Goal: Task Accomplishment & Management: Complete application form

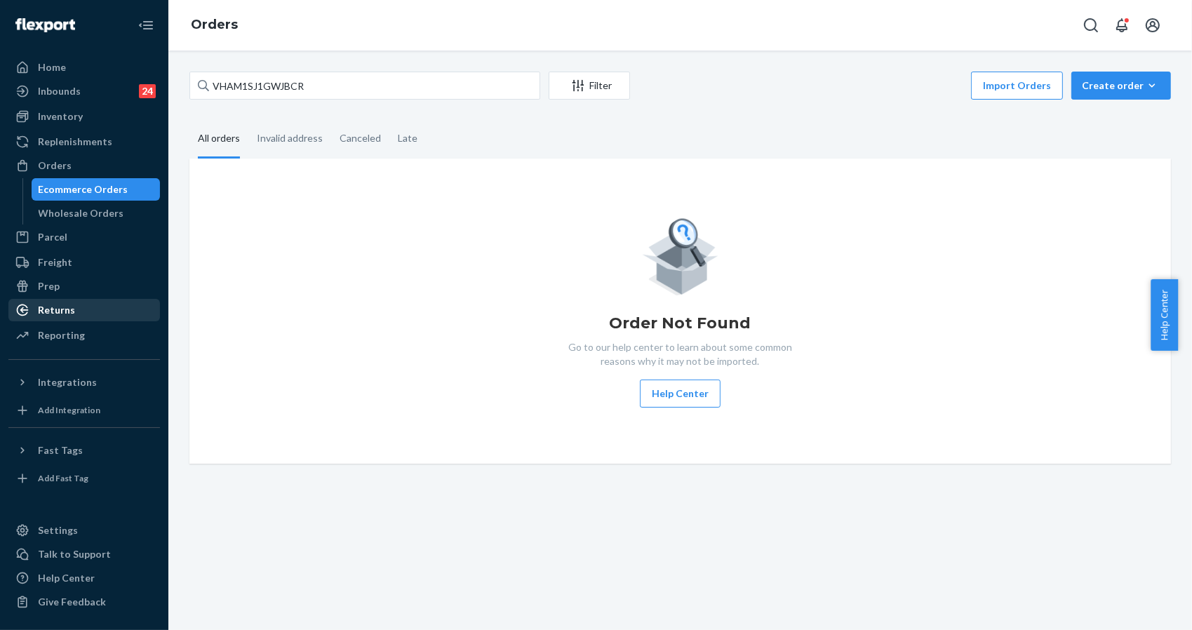
click at [79, 309] on div "Returns" at bounding box center [84, 310] width 149 height 20
click at [77, 309] on div "Returns" at bounding box center [84, 310] width 149 height 20
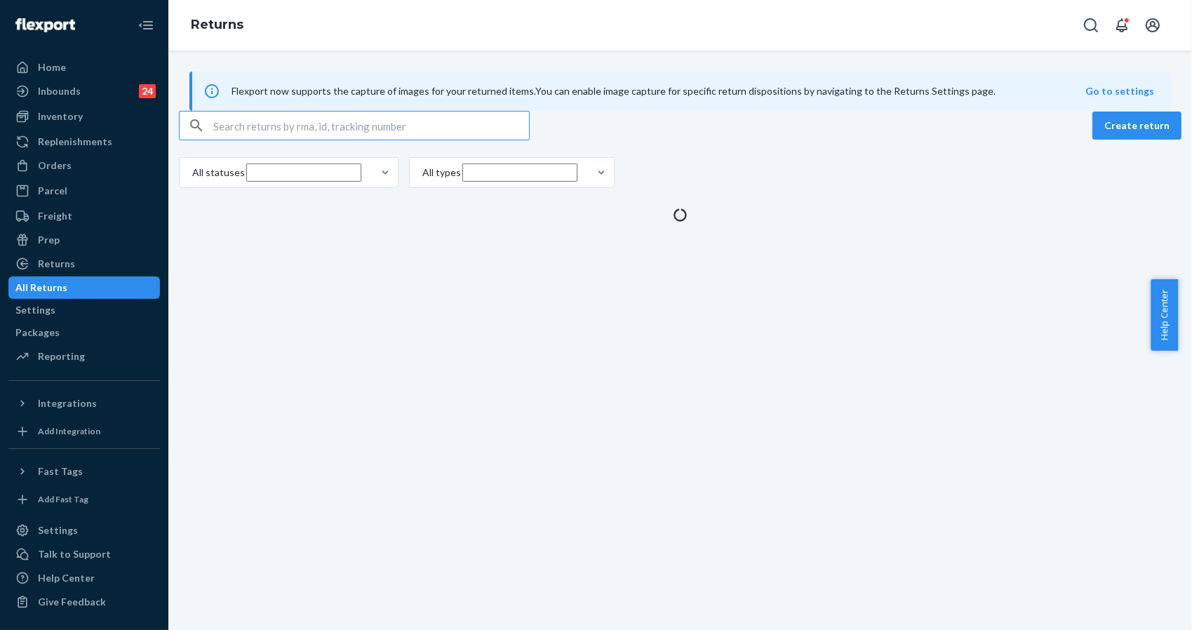
click at [346, 140] on input "text" at bounding box center [371, 126] width 316 height 28
paste input "1ZX8R1710373329399"
type input "1ZX8R1710373329399"
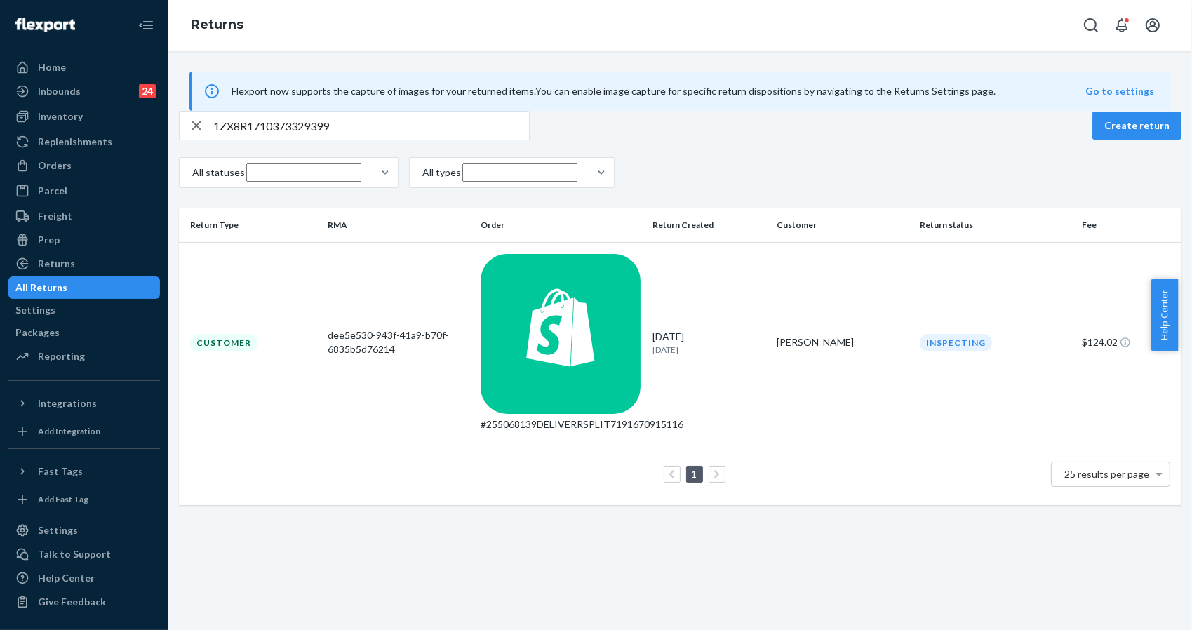
click at [969, 111] on div "Flexport now supports the capture of images for your returned items. You can en…" at bounding box center [680, 91] width 982 height 39
click at [1046, 140] on div "1ZX8R1710373329399 Create return" at bounding box center [680, 125] width 1003 height 29
click at [826, 452] on div "Flexport now supports the capture of images for your returned items. You can en…" at bounding box center [680, 341] width 1024 height 580
click at [368, 328] on div "dee5e530-943f-41a9-b70f-6835b5d76214" at bounding box center [399, 342] width 142 height 28
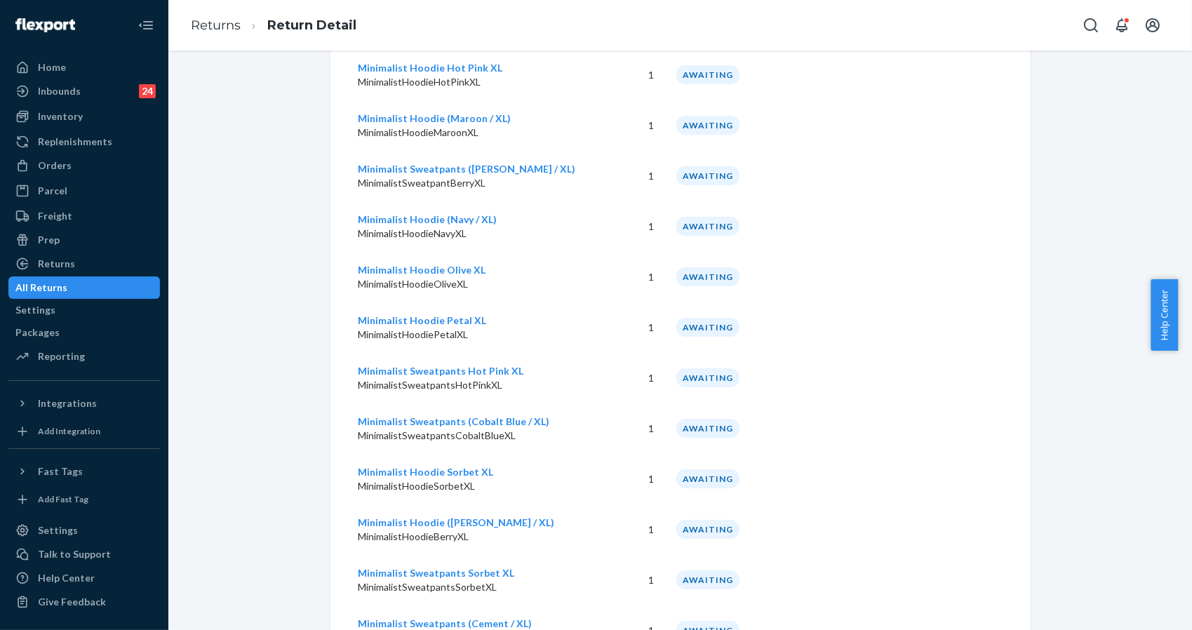
scroll to position [374, 0]
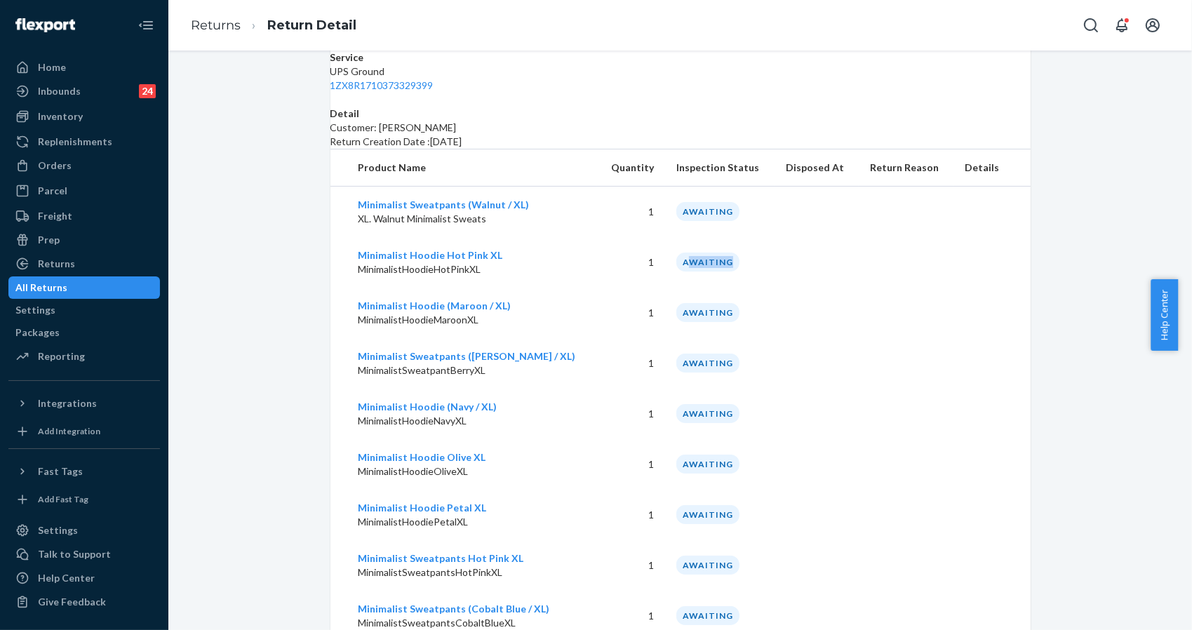
drag, startPoint x: 756, startPoint y: 258, endPoint x: 674, endPoint y: 255, distance: 82.1
click at [674, 255] on td "AWAITING" at bounding box center [719, 262] width 109 height 51
drag, startPoint x: 709, startPoint y: 347, endPoint x: 724, endPoint y: 333, distance: 20.3
click at [676, 354] on div "AWAITING" at bounding box center [707, 363] width 63 height 19
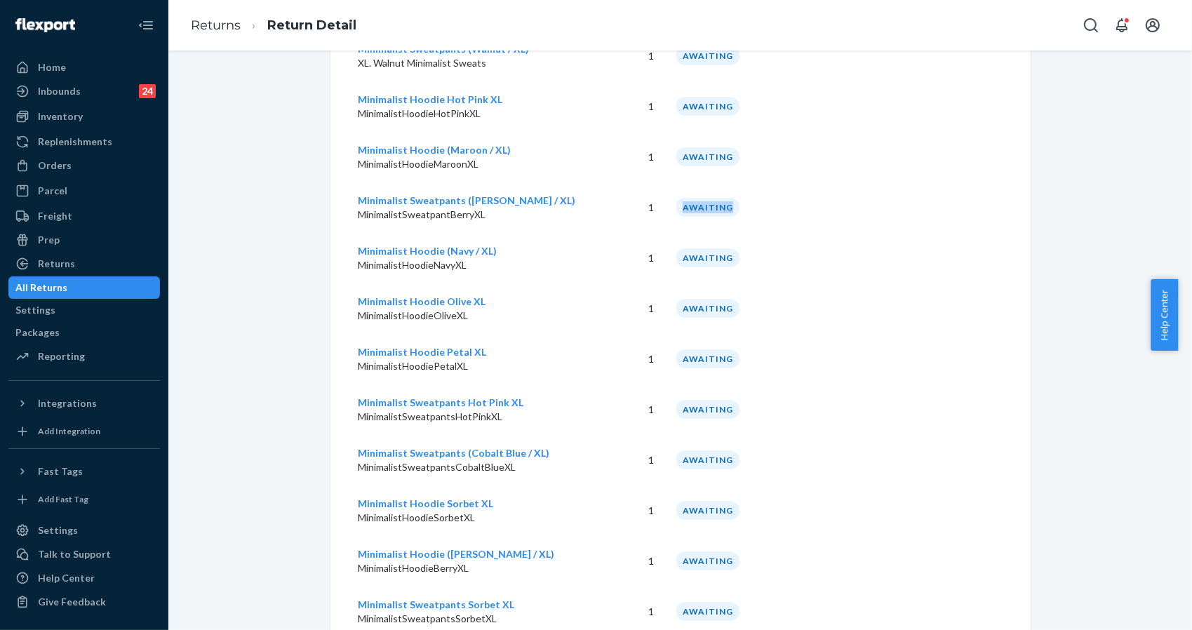
scroll to position [561, 0]
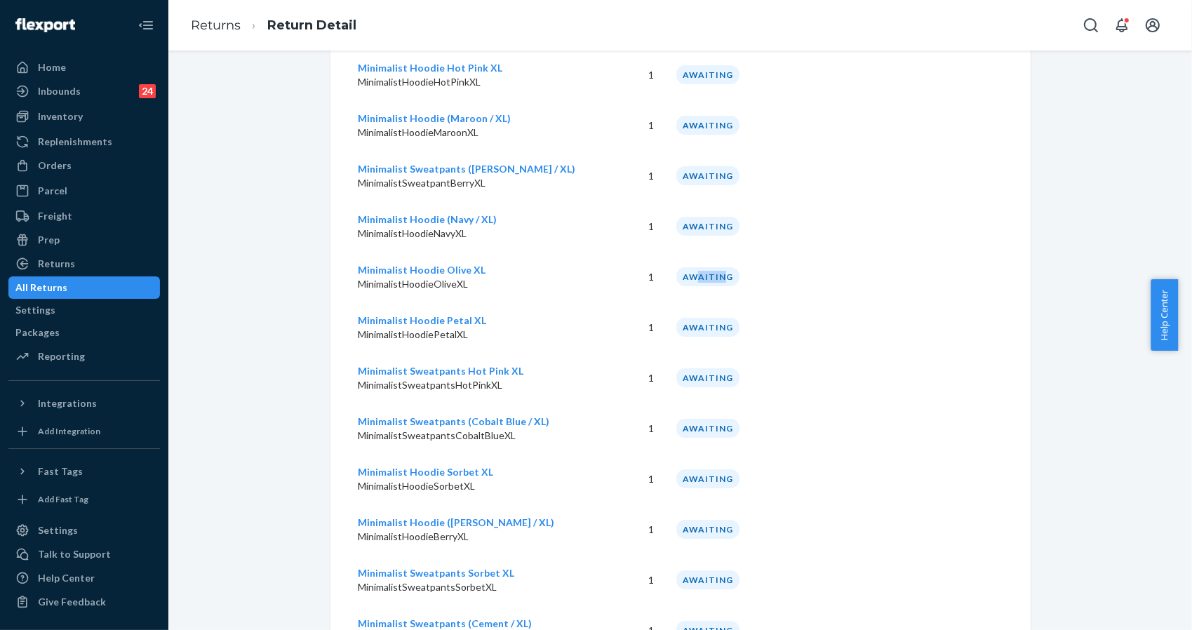
click at [676, 272] on div "AWAITING" at bounding box center [707, 276] width 63 height 19
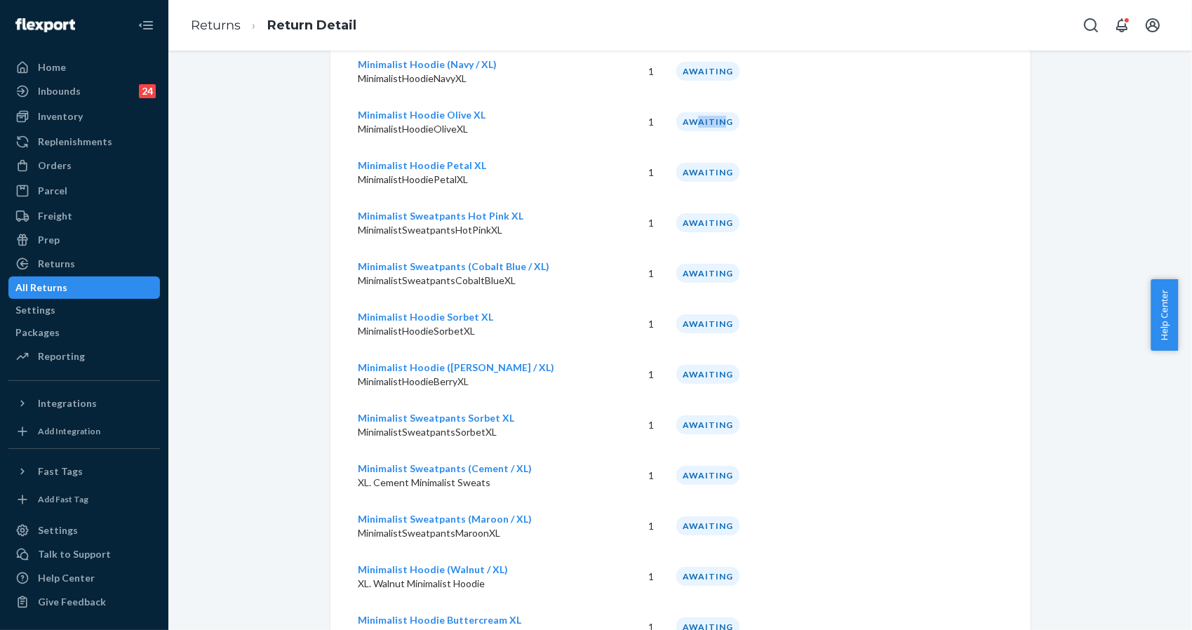
scroll to position [748, 0]
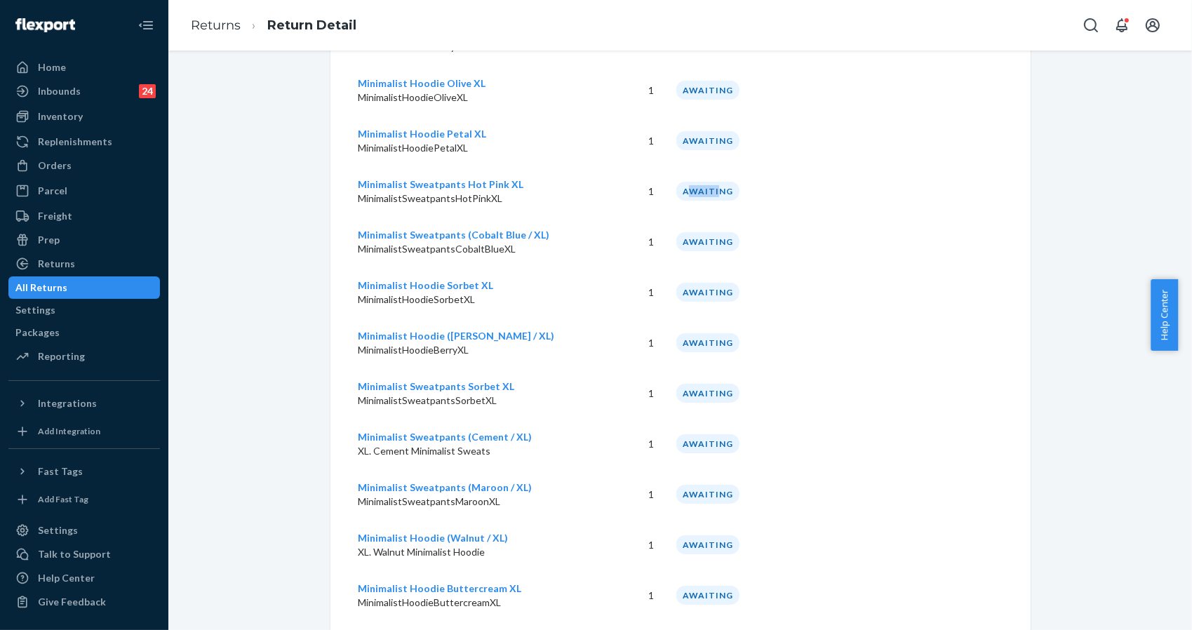
drag, startPoint x: 701, startPoint y: 179, endPoint x: 671, endPoint y: 187, distance: 30.5
click at [676, 187] on div "AWAITING" at bounding box center [707, 191] width 63 height 19
drag, startPoint x: 704, startPoint y: 276, endPoint x: 671, endPoint y: 282, distance: 33.6
click at [676, 283] on div "AWAITING" at bounding box center [707, 292] width 63 height 19
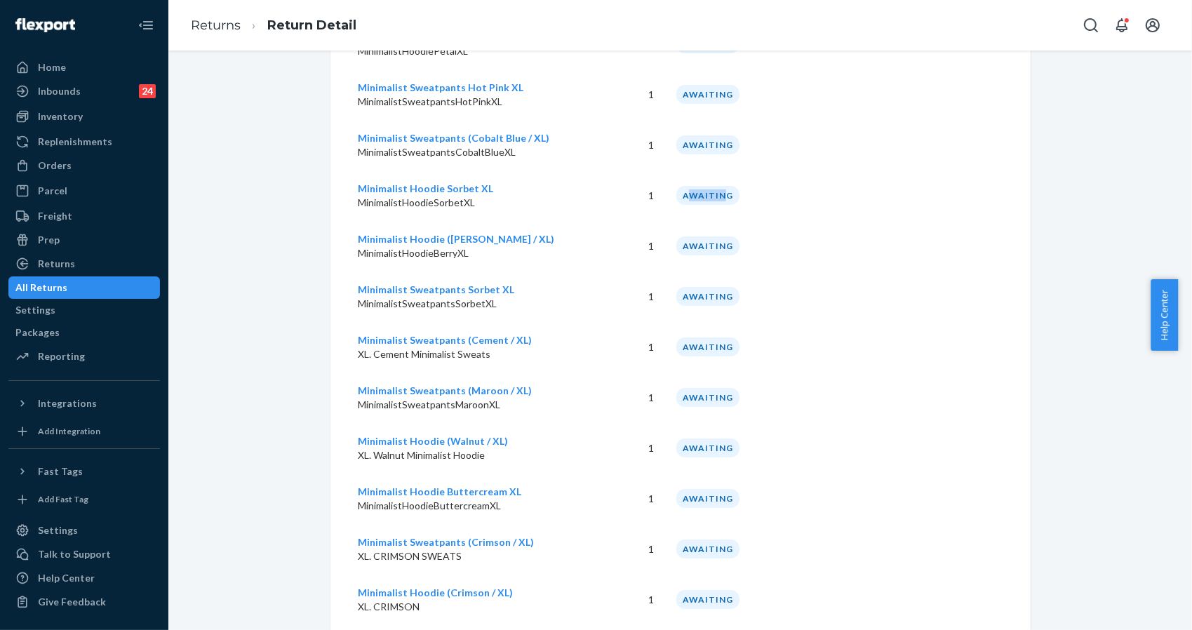
scroll to position [935, 0]
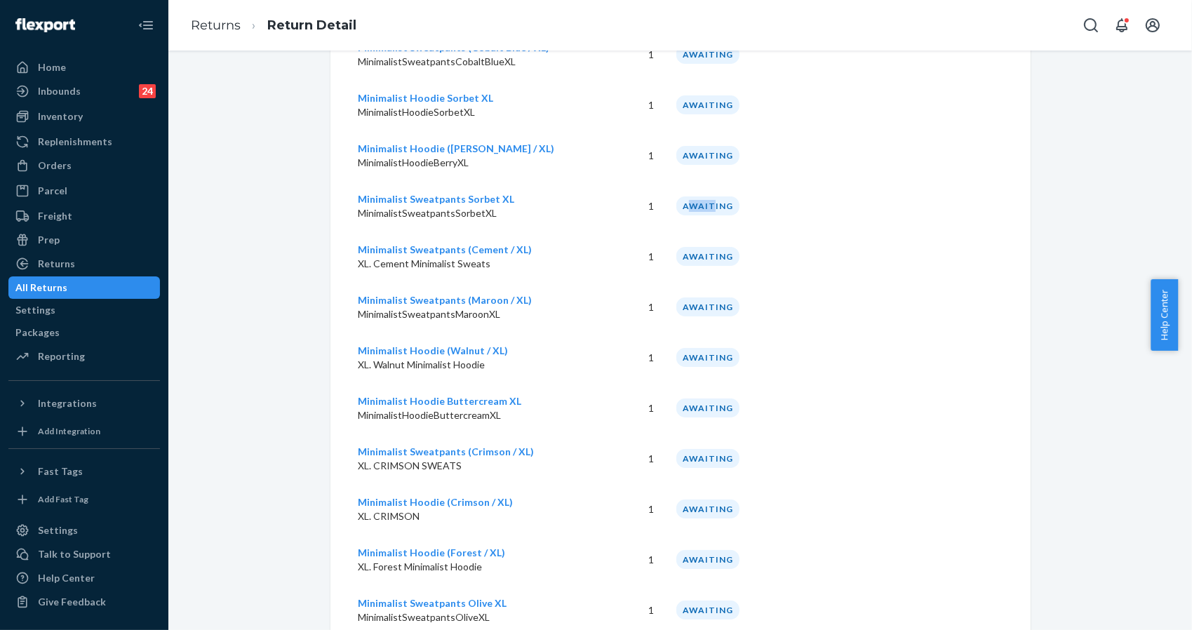
click at [676, 201] on div "AWAITING" at bounding box center [707, 205] width 63 height 19
drag, startPoint x: 697, startPoint y: 297, endPoint x: 669, endPoint y: 303, distance: 28.1
click at [676, 303] on div "AWAITING" at bounding box center [707, 307] width 63 height 19
drag, startPoint x: 697, startPoint y: 394, endPoint x: 652, endPoint y: 406, distance: 47.0
click at [665, 406] on td "AWAITING" at bounding box center [719, 408] width 109 height 51
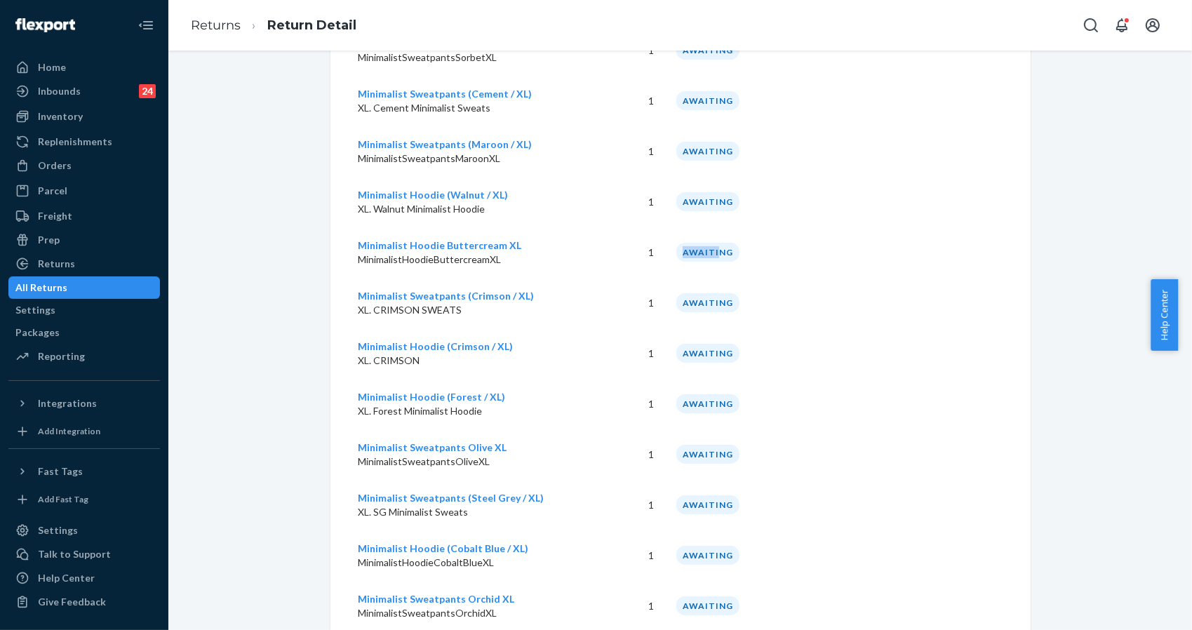
scroll to position [1123, 0]
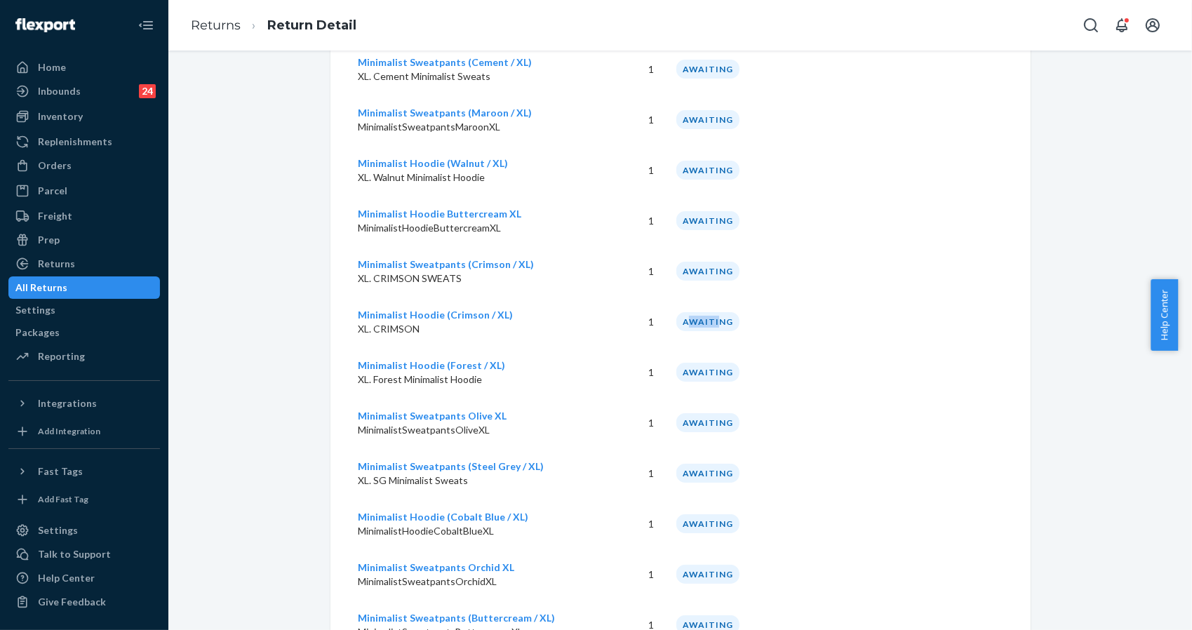
drag, startPoint x: 698, startPoint y: 314, endPoint x: 664, endPoint y: 320, distance: 34.8
click at [676, 320] on div "AWAITING" at bounding box center [707, 321] width 63 height 19
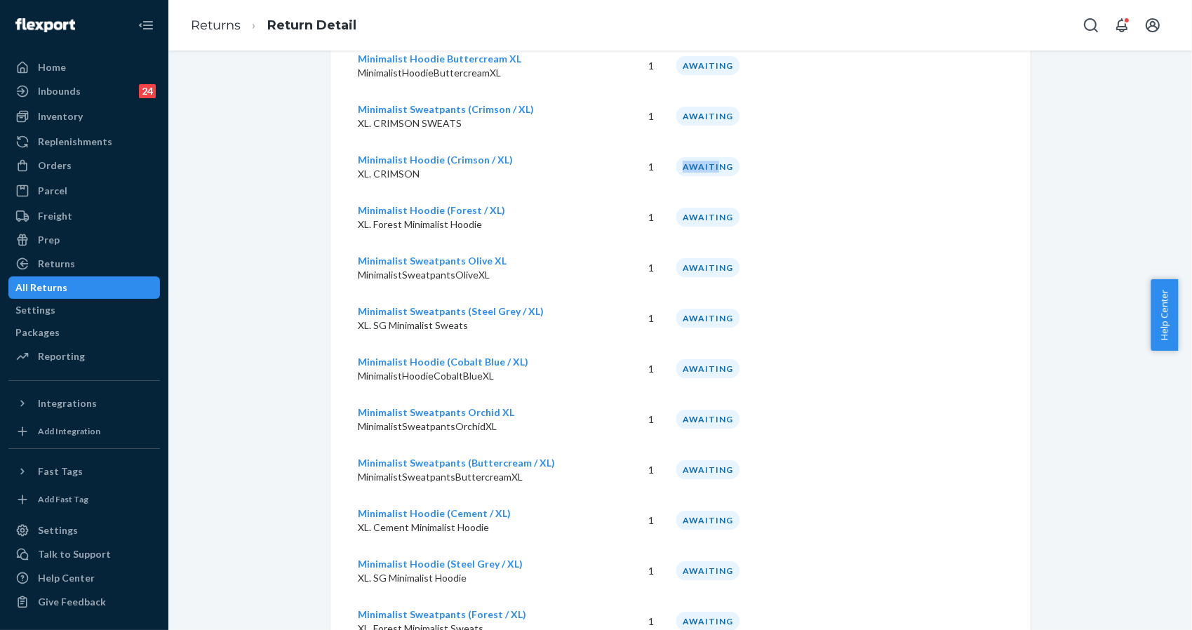
scroll to position [1309, 0]
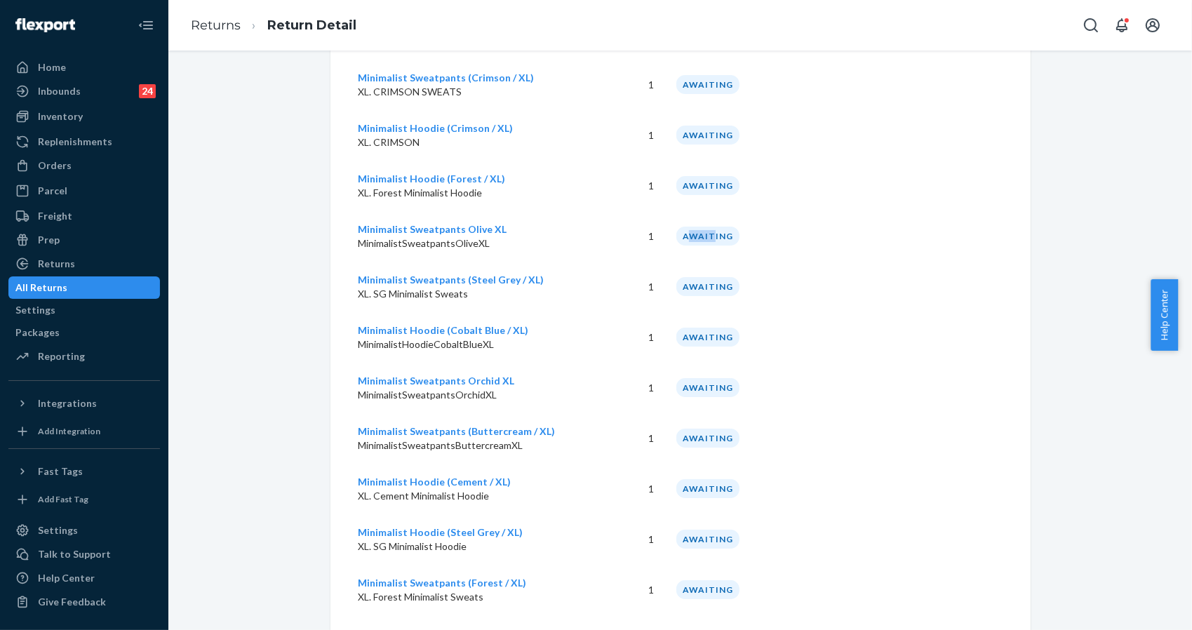
drag, startPoint x: 697, startPoint y: 224, endPoint x: 667, endPoint y: 234, distance: 32.0
click at [667, 234] on td "AWAITING" at bounding box center [719, 236] width 109 height 51
drag, startPoint x: 698, startPoint y: 330, endPoint x: 671, endPoint y: 330, distance: 26.7
click at [676, 330] on div "AWAITING" at bounding box center [707, 337] width 63 height 19
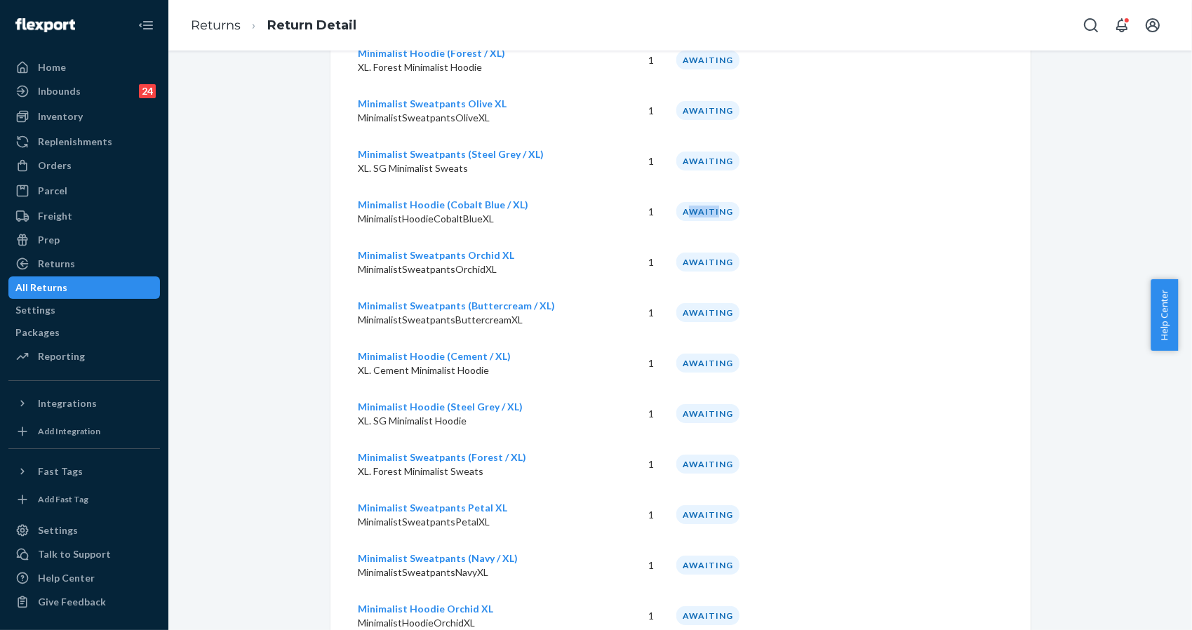
scroll to position [1469, 0]
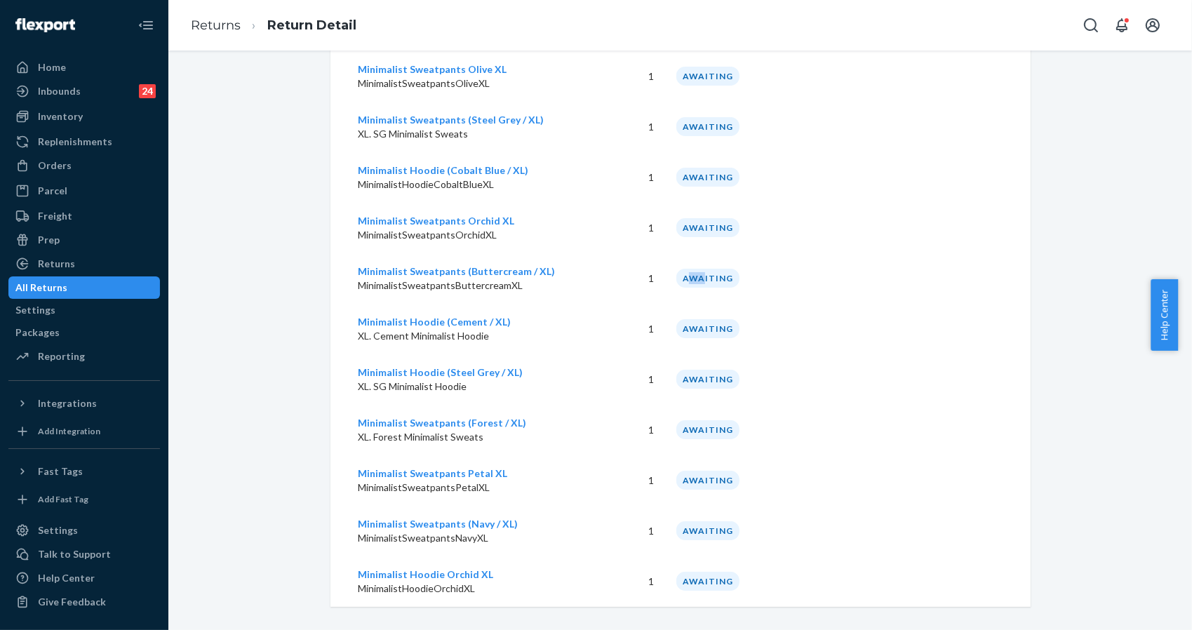
drag, startPoint x: 683, startPoint y: 271, endPoint x: 671, endPoint y: 274, distance: 12.3
click at [676, 274] on div "AWAITING" at bounding box center [707, 278] width 63 height 19
drag, startPoint x: 702, startPoint y: 365, endPoint x: 674, endPoint y: 366, distance: 28.1
click at [676, 370] on div "AWAITING" at bounding box center [707, 379] width 63 height 19
drag, startPoint x: 707, startPoint y: 466, endPoint x: 683, endPoint y: 467, distance: 24.6
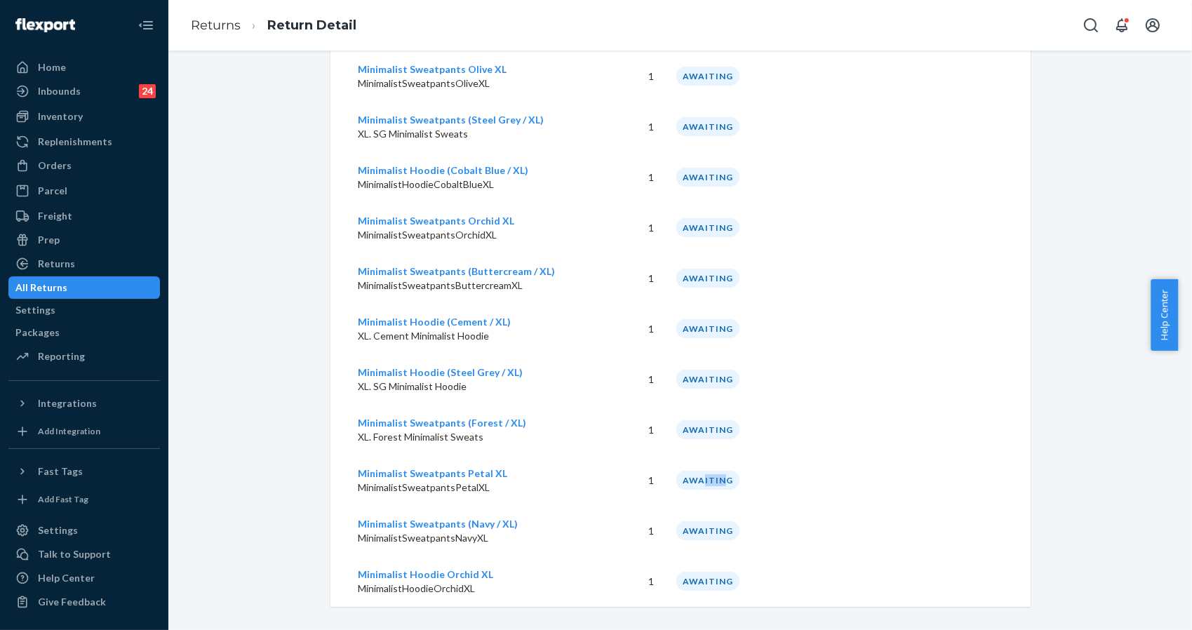
click at [683, 471] on div "AWAITING" at bounding box center [707, 480] width 63 height 19
drag, startPoint x: 1027, startPoint y: 189, endPoint x: 1023, endPoint y: 168, distance: 20.8
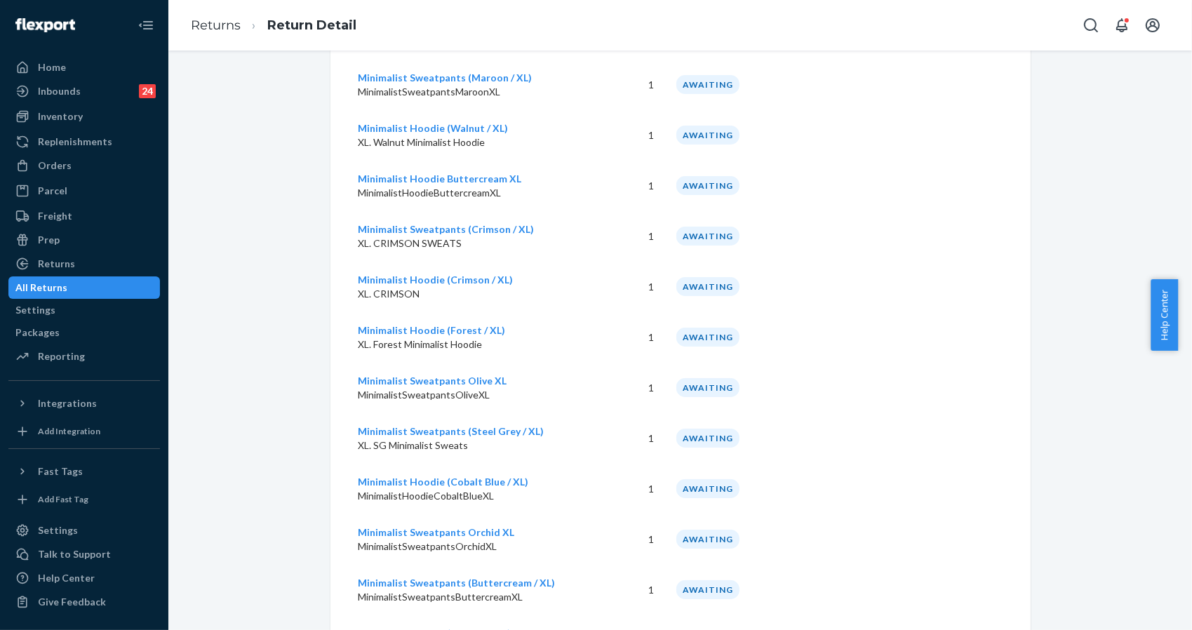
scroll to position [1095, 0]
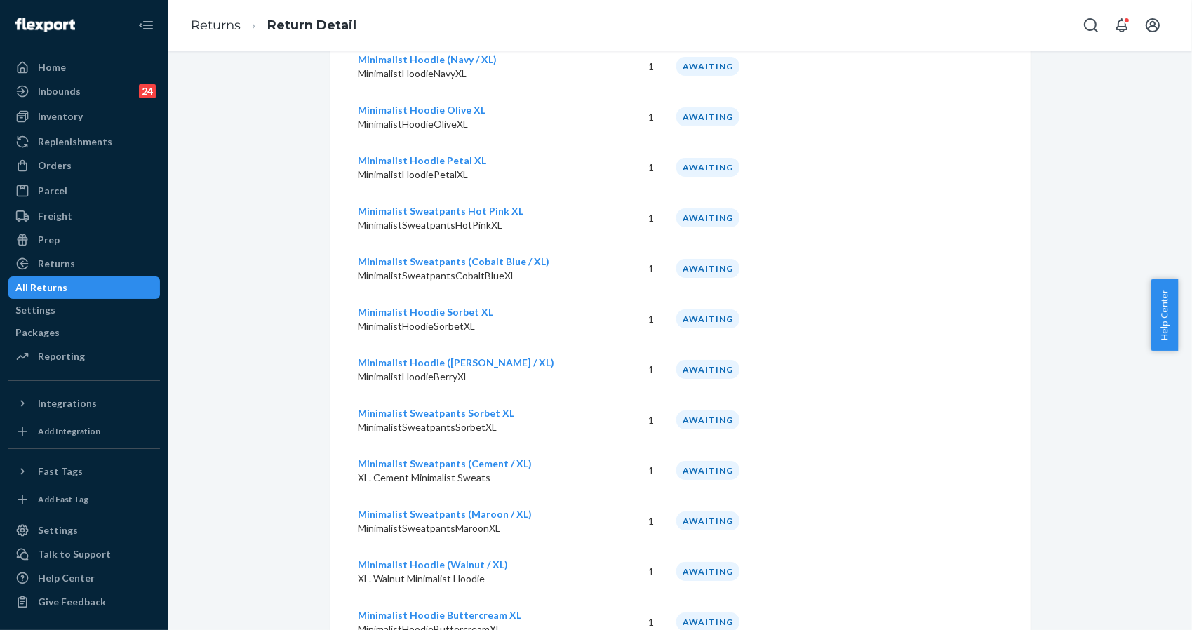
click at [1001, 193] on td at bounding box center [992, 218] width 76 height 51
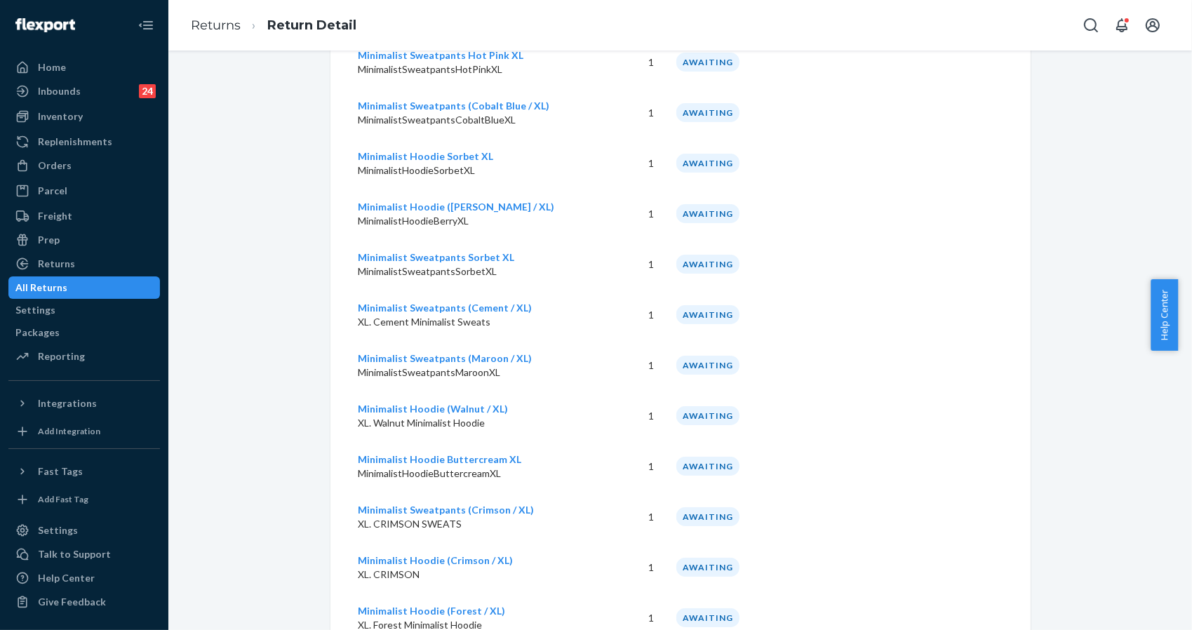
scroll to position [908, 0]
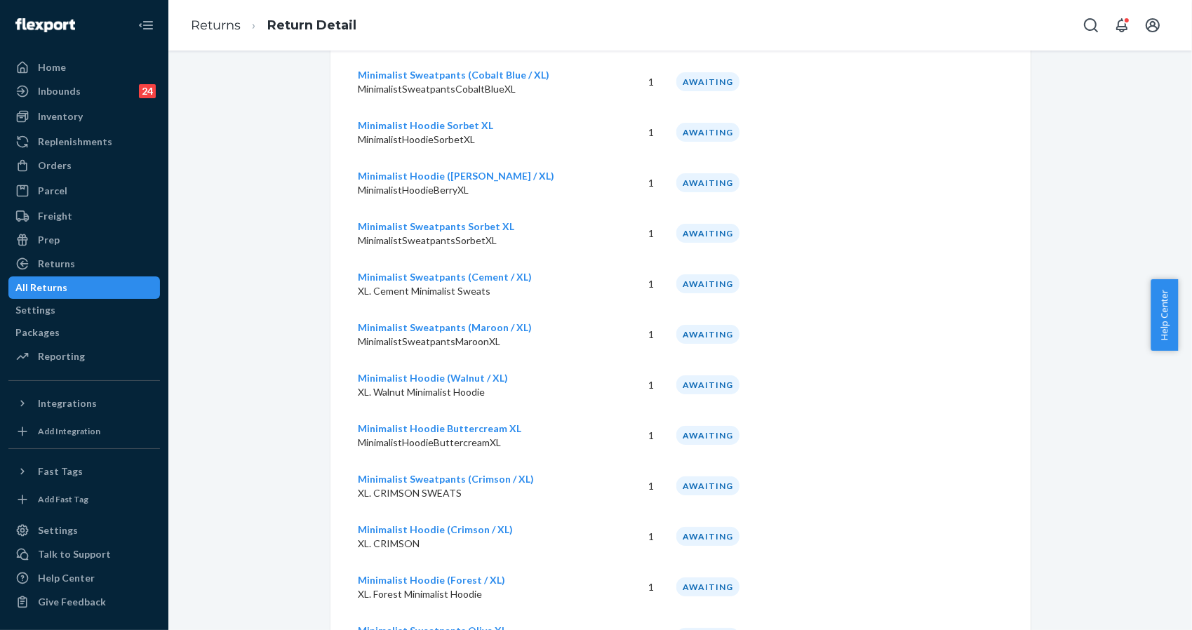
click at [995, 178] on td at bounding box center [992, 183] width 76 height 51
drag, startPoint x: 989, startPoint y: 20, endPoint x: 970, endPoint y: 3, distance: 24.8
click at [989, 20] on div "Returns Return Detail" at bounding box center [680, 25] width 1024 height 51
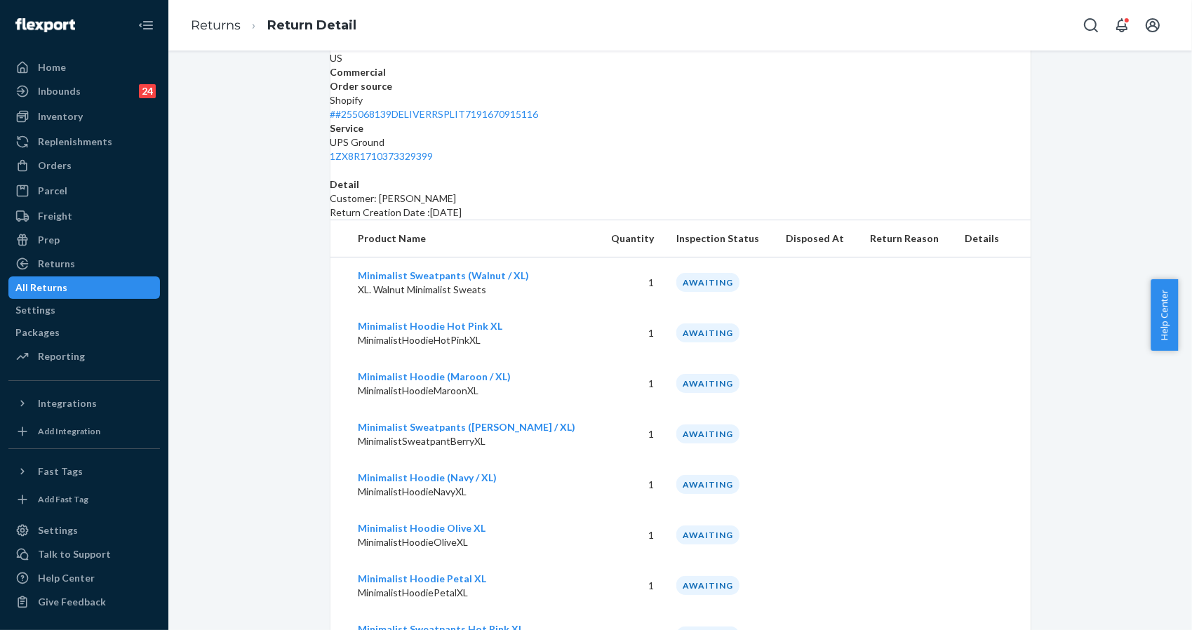
scroll to position [160, 0]
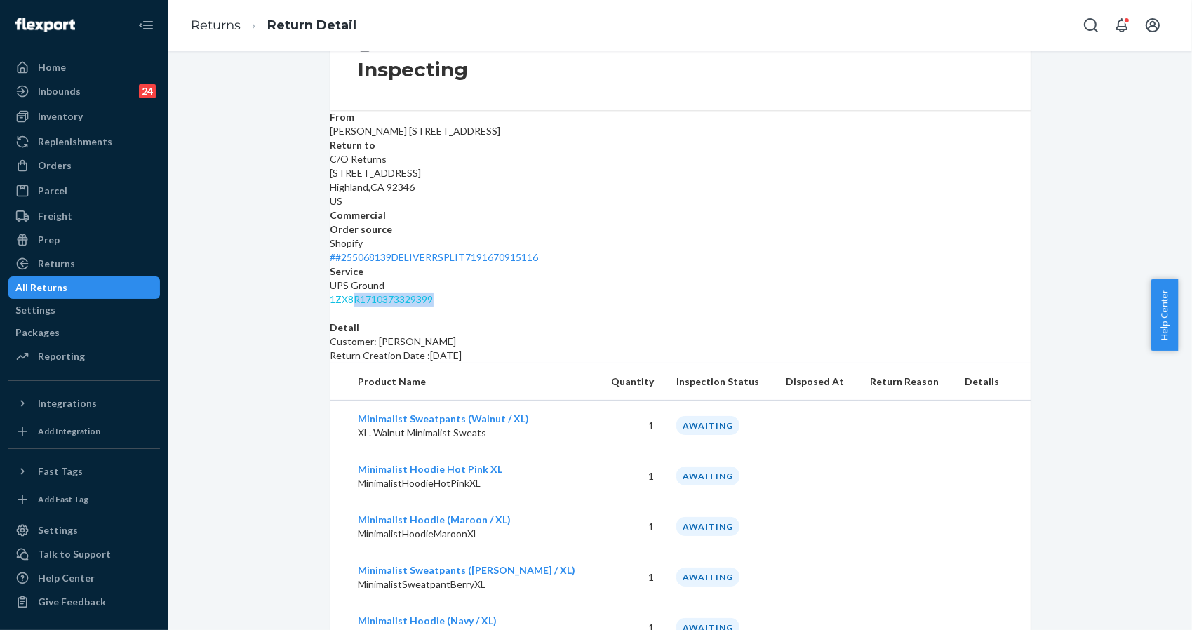
drag, startPoint x: 983, startPoint y: 175, endPoint x: 899, endPoint y: 179, distance: 84.3
click at [899, 293] on div "1ZX8R1710373329399" at bounding box center [680, 300] width 700 height 14
drag, startPoint x: 1118, startPoint y: 128, endPoint x: 1107, endPoint y: 120, distance: 13.1
drag, startPoint x: 624, startPoint y: 175, endPoint x: 693, endPoint y: 179, distance: 69.6
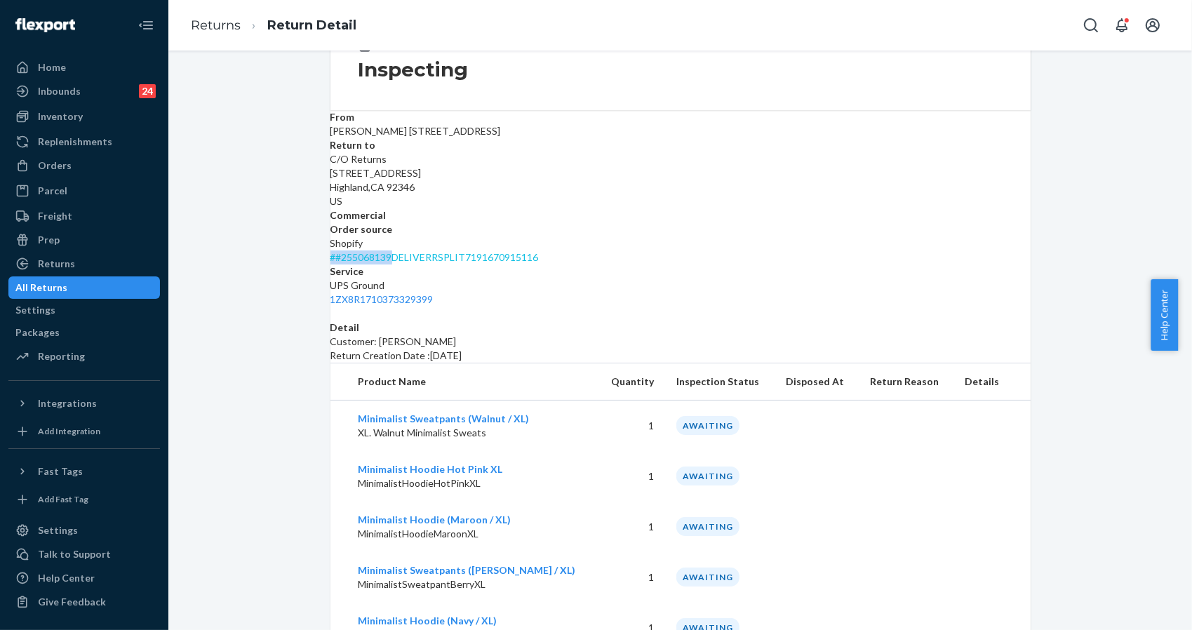
click at [693, 179] on dl "From Anthony Redaelli 17995 N 99th St Scottsdale, AZ 85255-2573 Return to C/O R…" at bounding box center [680, 208] width 700 height 196
copy link "# #255068139"
drag, startPoint x: 1084, startPoint y: 223, endPoint x: 1033, endPoint y: 155, distance: 85.2
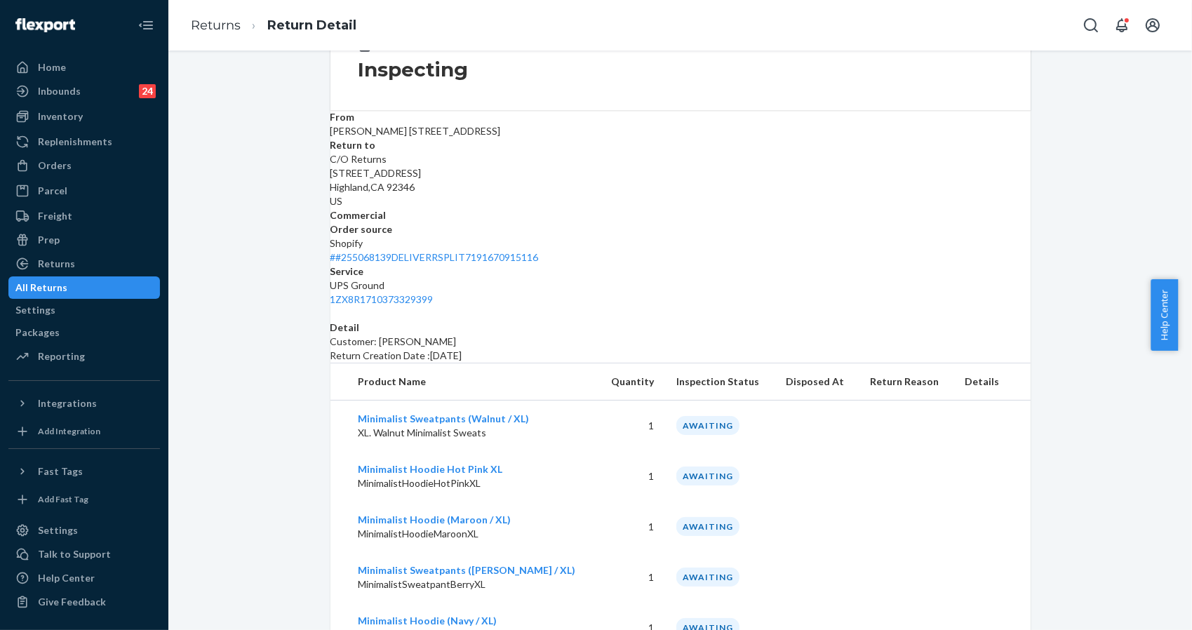
click at [694, 401] on td "AWAITING" at bounding box center [719, 425] width 109 height 51
click at [690, 416] on div "AWAITING" at bounding box center [707, 425] width 63 height 19
copy div "AWAITING"
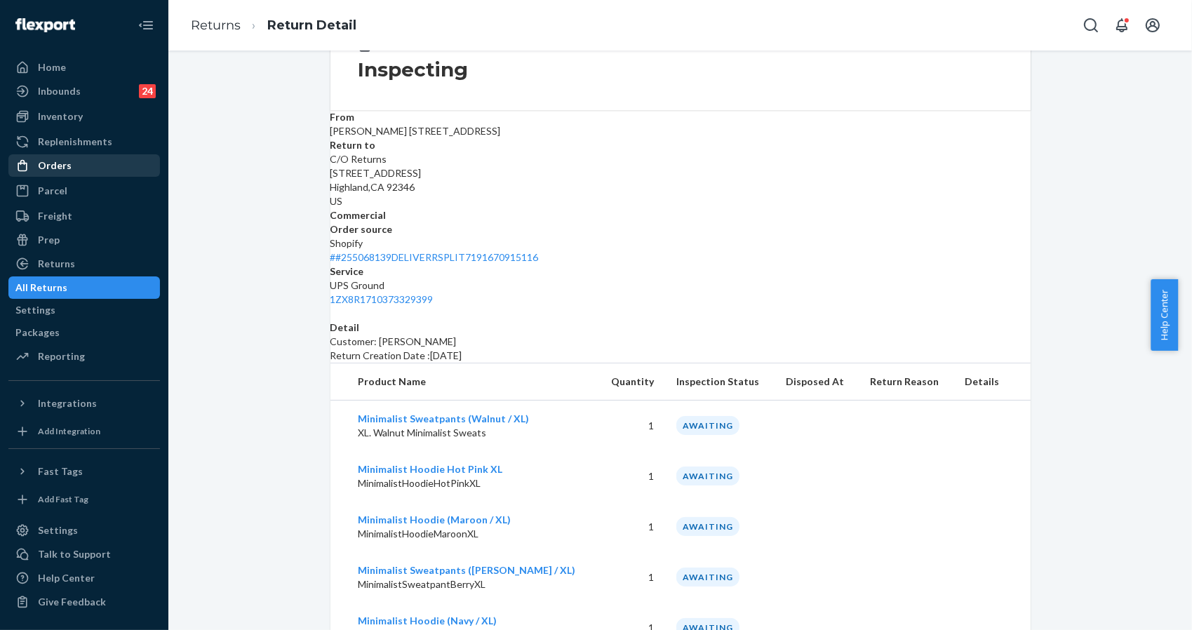
click at [90, 160] on div "Orders" at bounding box center [84, 166] width 149 height 20
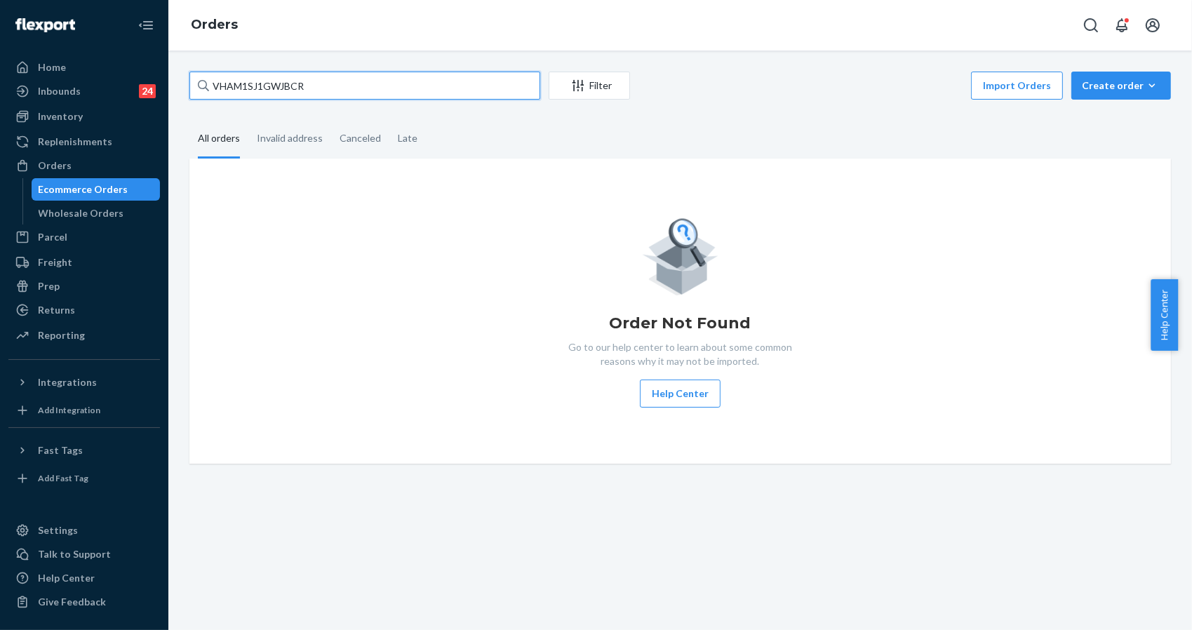
click at [356, 94] on input "VHAM1SJ1GWJBCR" at bounding box center [364, 86] width 351 height 28
paste input "1ZR08H699029388050"
type input "1ZR08H699029388050"
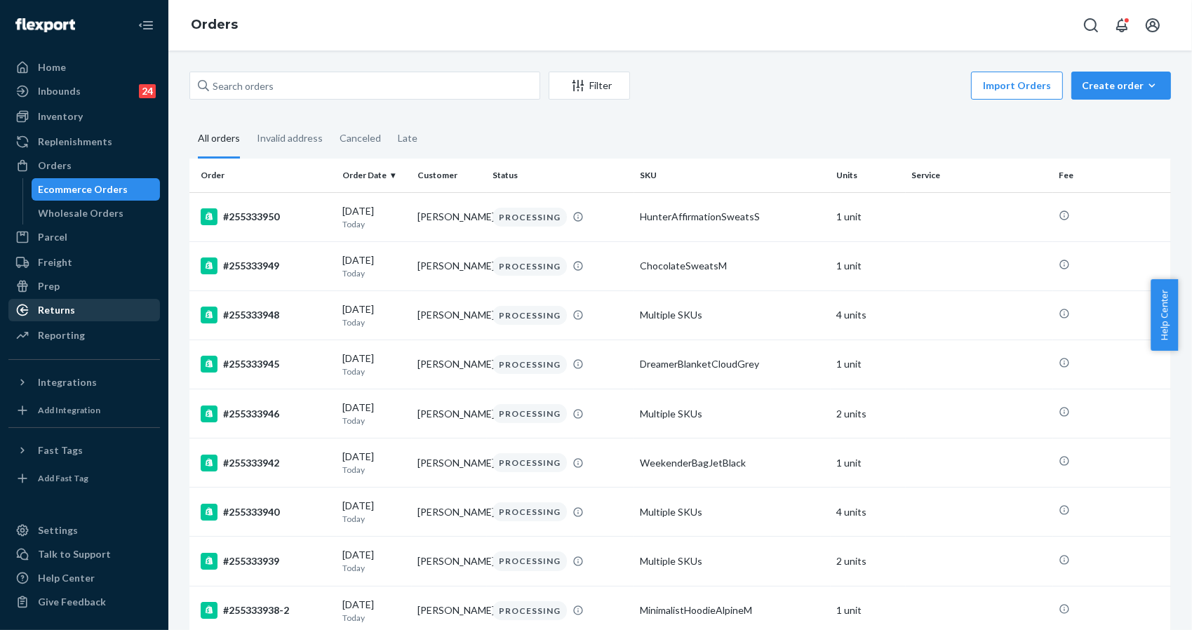
click at [87, 301] on div "Returns" at bounding box center [84, 310] width 149 height 20
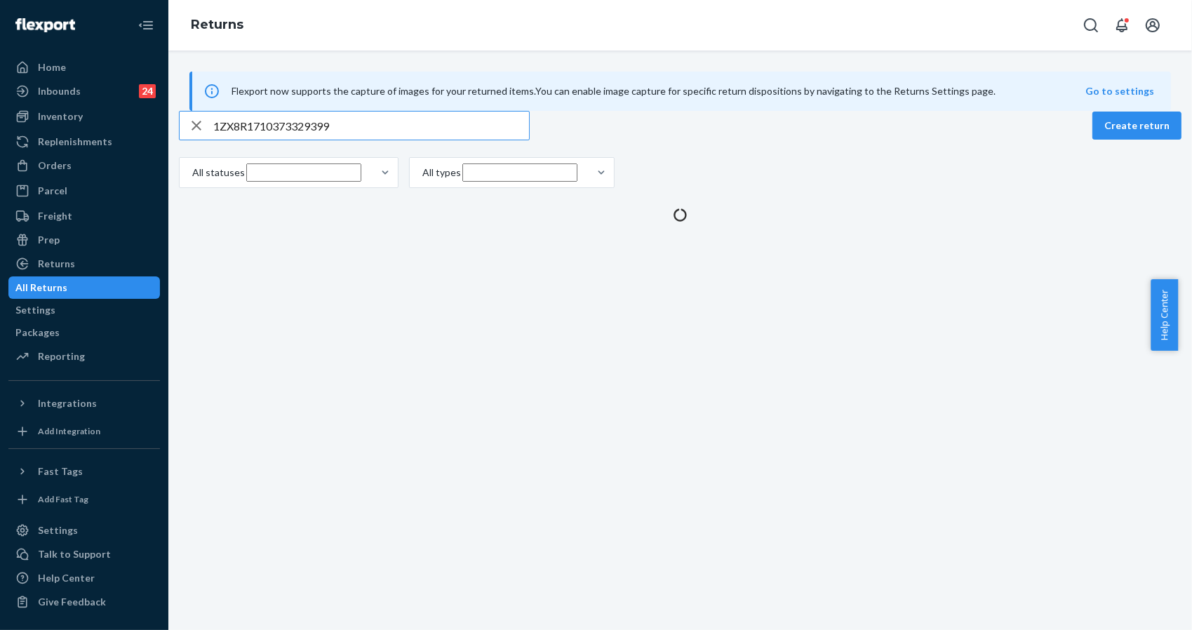
click at [318, 111] on div "Flexport now supports the capture of images for your returned items. You can en…" at bounding box center [680, 91] width 982 height 39
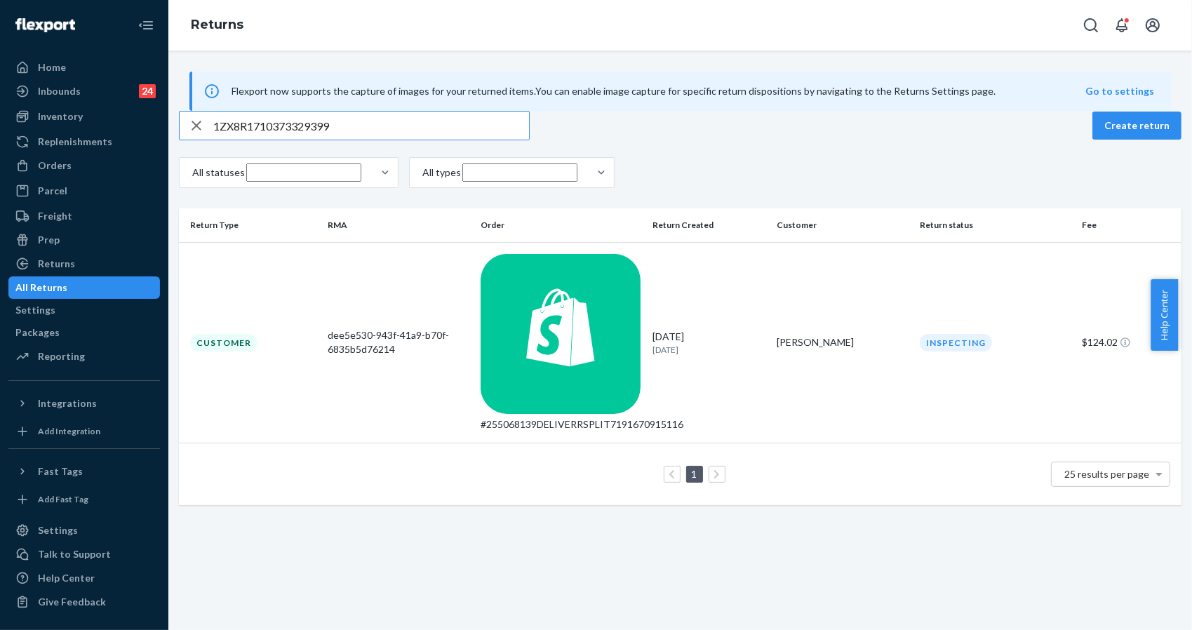
click at [340, 140] on input "1ZX8R1710373329399" at bounding box center [371, 126] width 316 height 28
paste input "R08H699029388050"
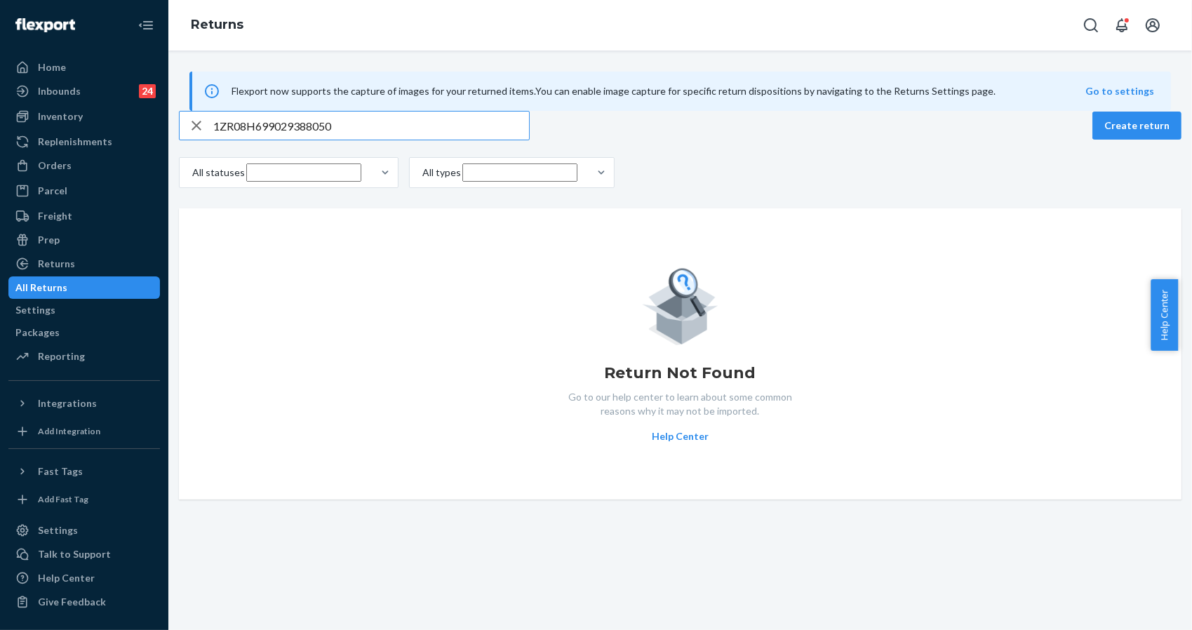
type input "1ZR08H699029388050"
click at [994, 180] on div "1ZR08H699029388050 Create return All statuses All types" at bounding box center [680, 151] width 1003 height 81
click at [382, 140] on input "1ZR08H699029388050" at bounding box center [371, 126] width 316 height 28
click at [1038, 183] on div "1ZR08H699029388050 Create return All statuses All types" at bounding box center [680, 151] width 1003 height 81
click at [989, 192] on div "All statuses All types" at bounding box center [680, 174] width 1003 height 34
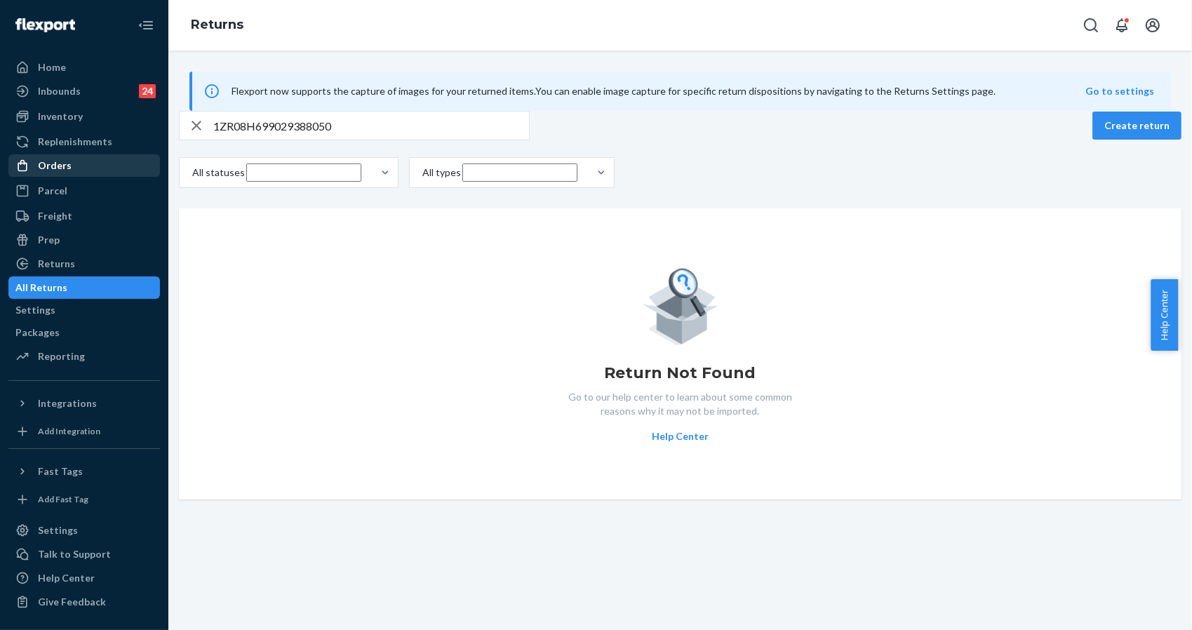
click at [77, 161] on div "Orders" at bounding box center [84, 166] width 149 height 20
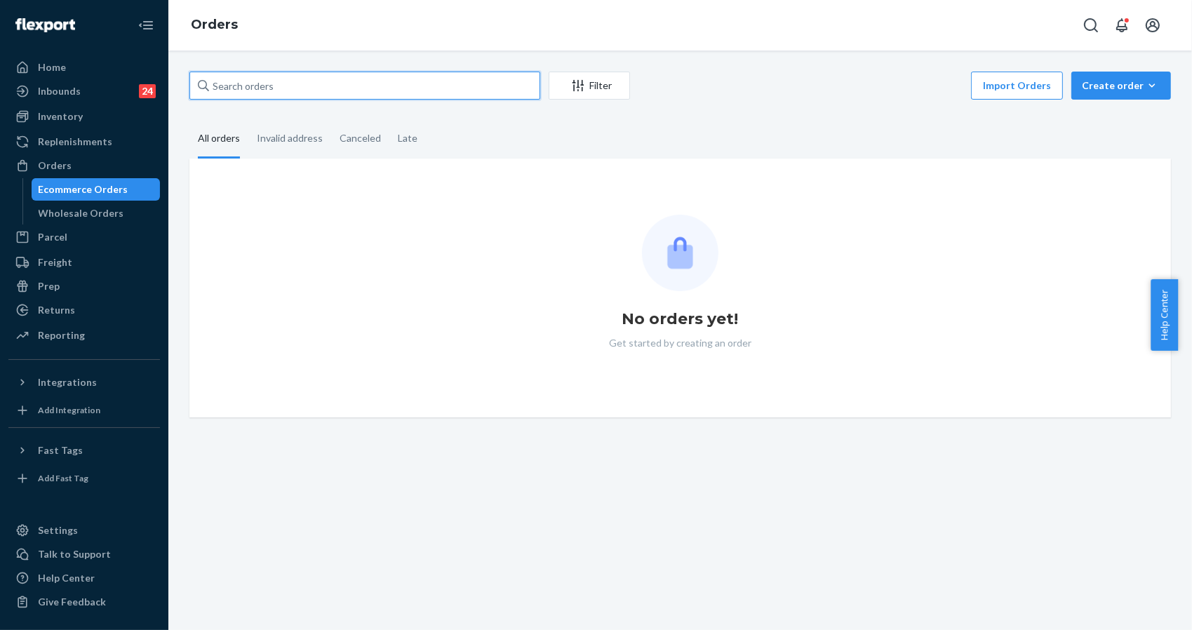
click at [321, 86] on input "text" at bounding box center [364, 86] width 351 height 28
paste input "253900065"
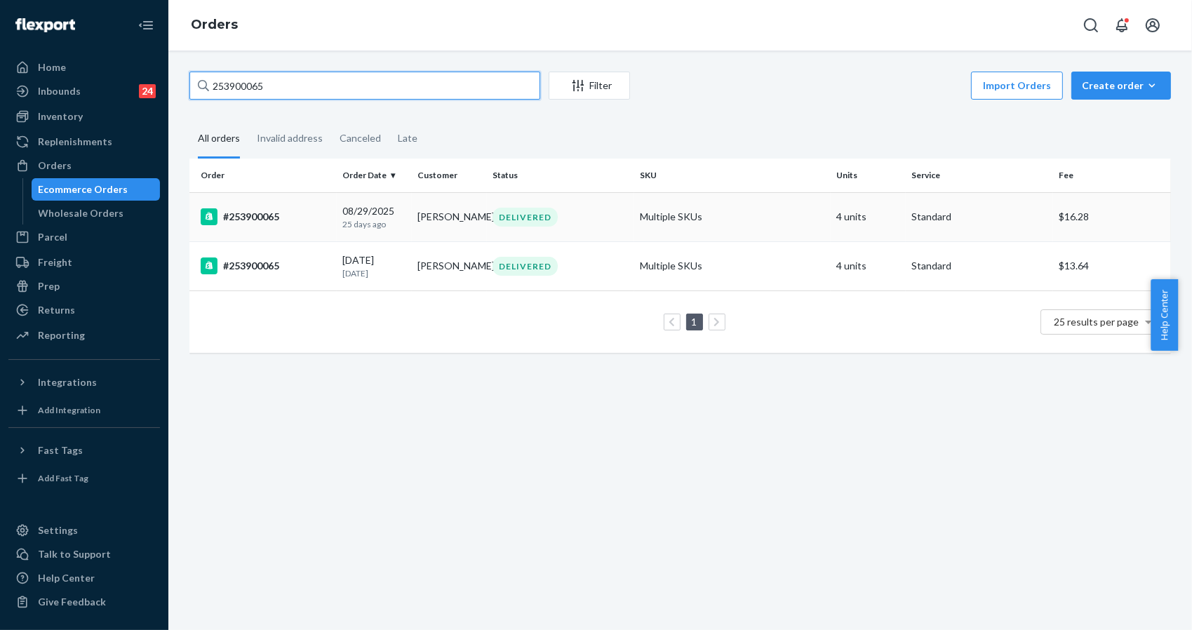
type input "253900065"
click at [240, 213] on div "#253900065" at bounding box center [266, 216] width 131 height 17
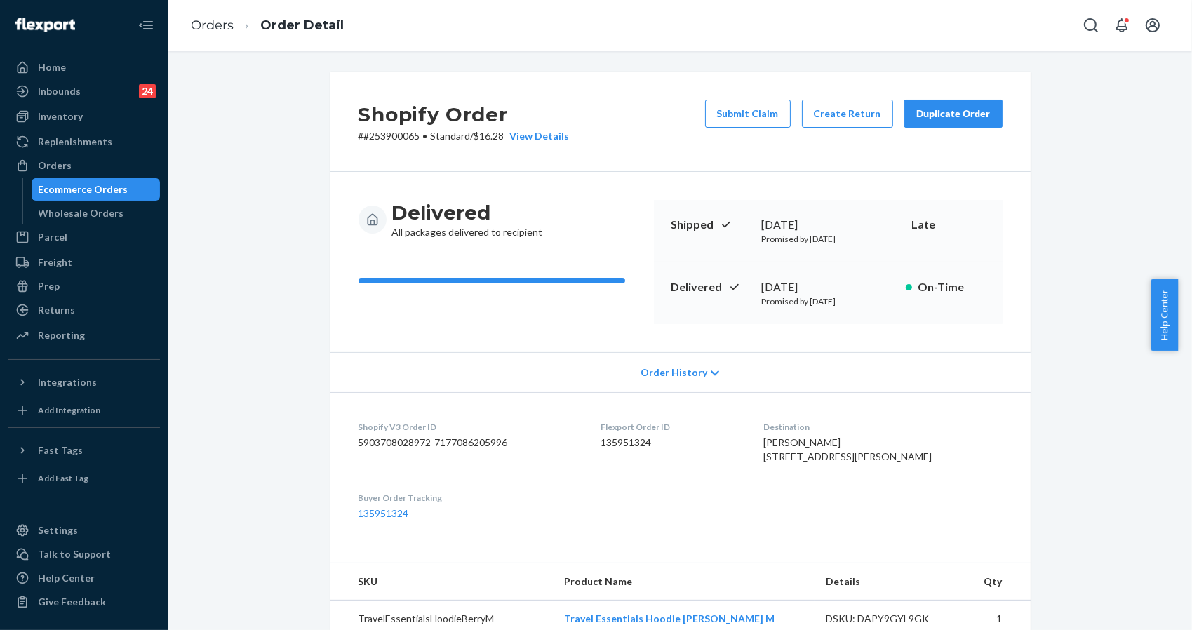
click at [1069, 265] on div "Shopify Order # #253900065 • Standard / $16.28 View Details Submit Claim Create…" at bounding box center [680, 622] width 1003 height 1101
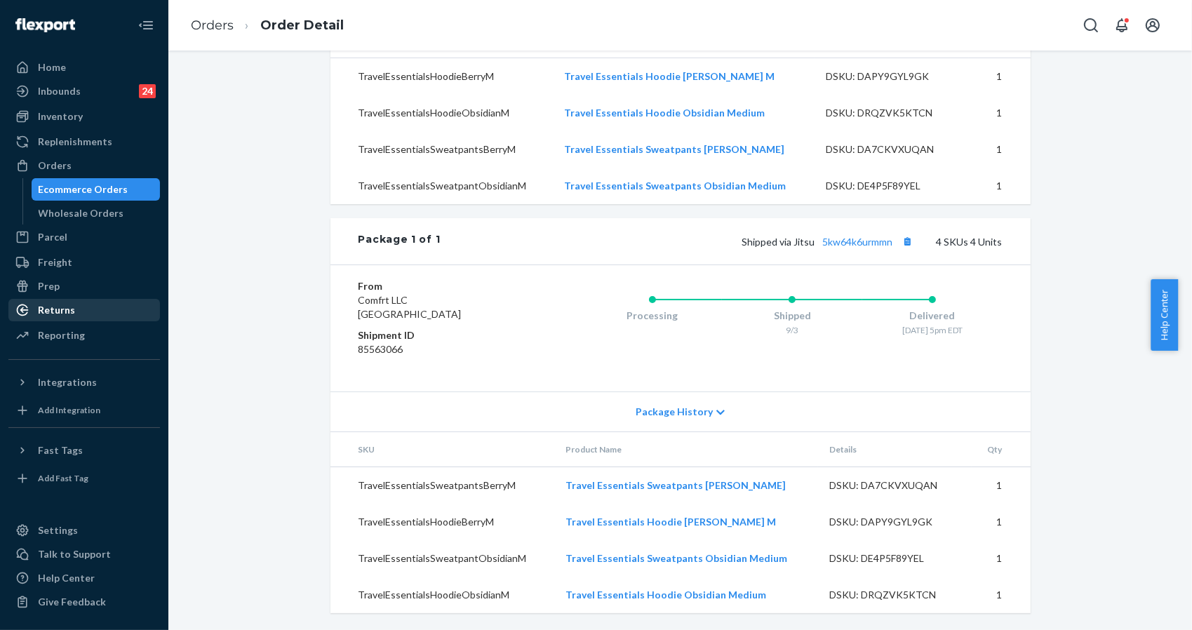
scroll to position [384, 0]
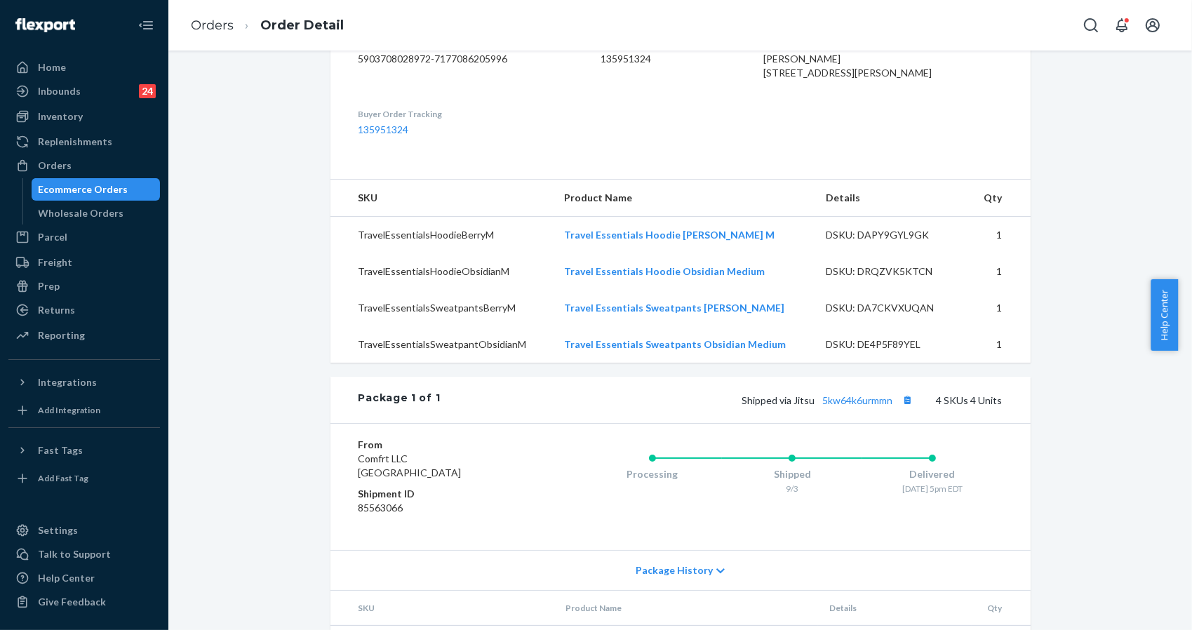
drag, startPoint x: 991, startPoint y: 181, endPoint x: 968, endPoint y: 173, distance: 23.7
click at [991, 165] on dl "Shopify V3 Order ID 5903708028972-7177086205996 Flexport Order ID 135951324 Des…" at bounding box center [680, 86] width 700 height 156
click at [1142, 128] on div "Shopify Order # #253900065 • Standard / $16.28 View Details Submit Claim Create…" at bounding box center [680, 238] width 1003 height 1101
click at [1038, 596] on div "Shopify Order # #253900065 • Standard / $16.28 View Details Submit Claim Create…" at bounding box center [680, 238] width 1003 height 1101
click at [1015, 138] on dl "Shopify V3 Order ID 5903708028972-7177086205996 Flexport Order ID 135951324 Des…" at bounding box center [680, 86] width 700 height 156
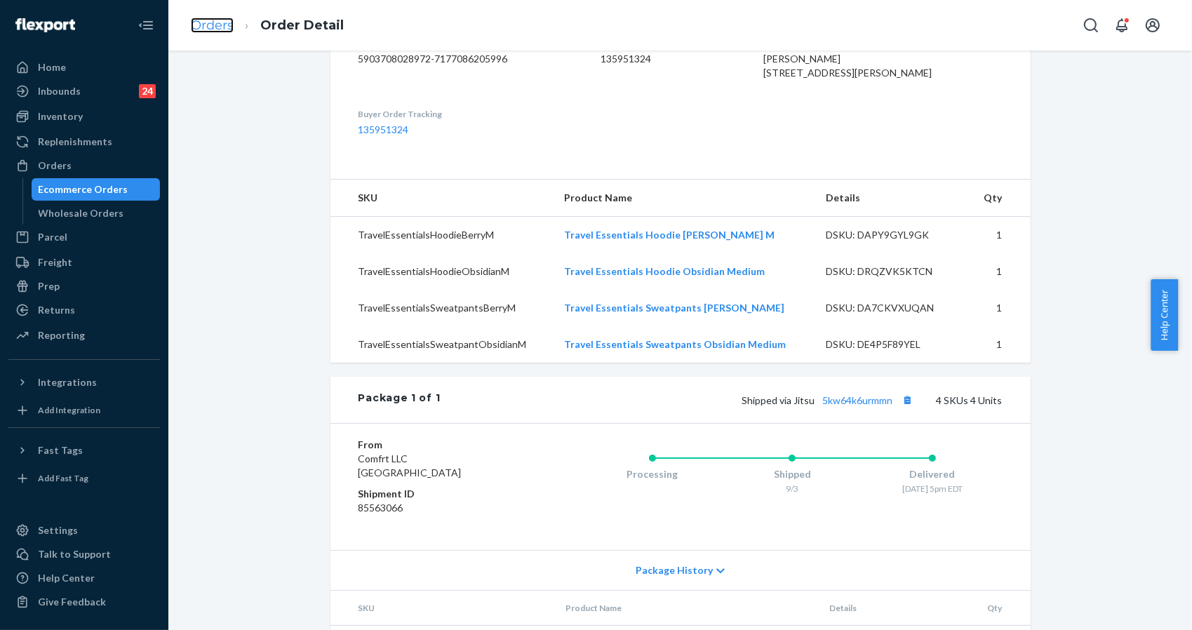
click at [221, 28] on link "Orders" at bounding box center [212, 25] width 43 height 15
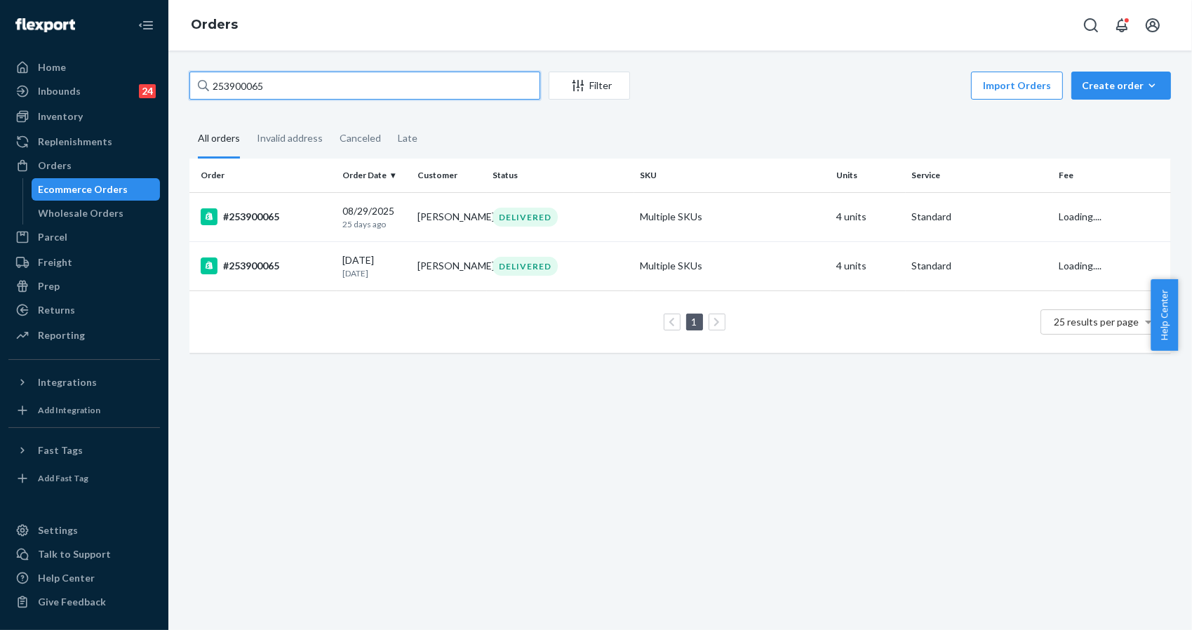
click at [328, 87] on input "253900065" at bounding box center [364, 86] width 351 height 28
paste input "255207579"
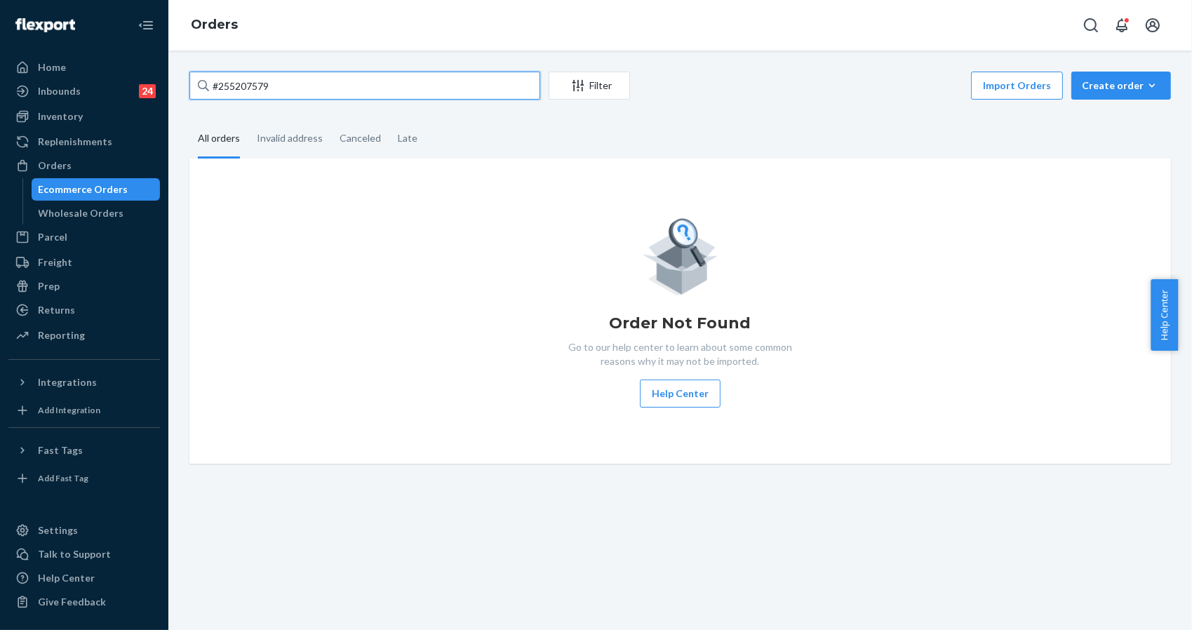
click at [283, 86] on input "#255207579" at bounding box center [364, 86] width 351 height 28
type input "#255207579"
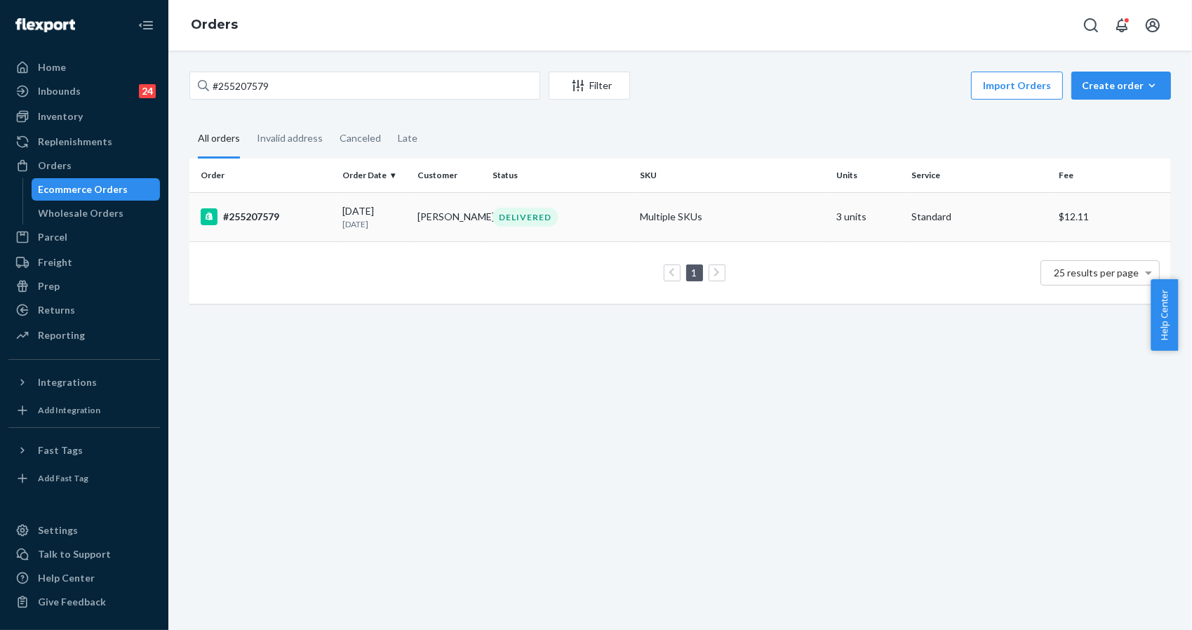
click at [269, 218] on div "#255207579" at bounding box center [266, 216] width 131 height 17
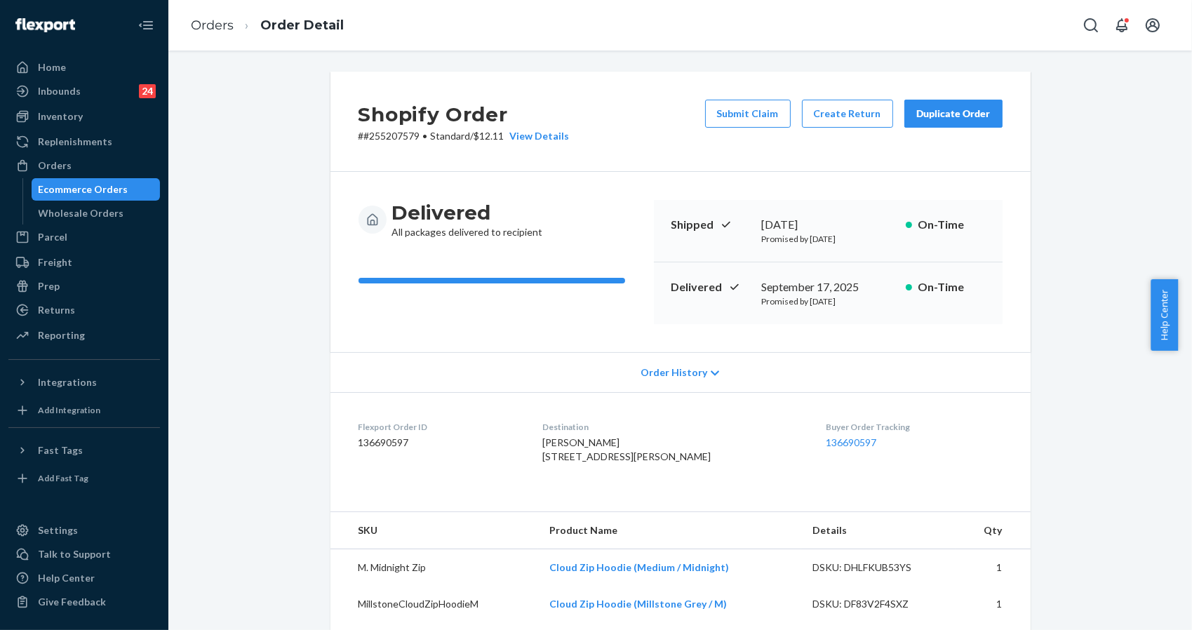
click at [1002, 208] on div "Delivered All packages delivered to recipient Shipped September 14, 2025 Promis…" at bounding box center [680, 262] width 700 height 180
click at [752, 124] on button "Submit Claim" at bounding box center [748, 114] width 86 height 28
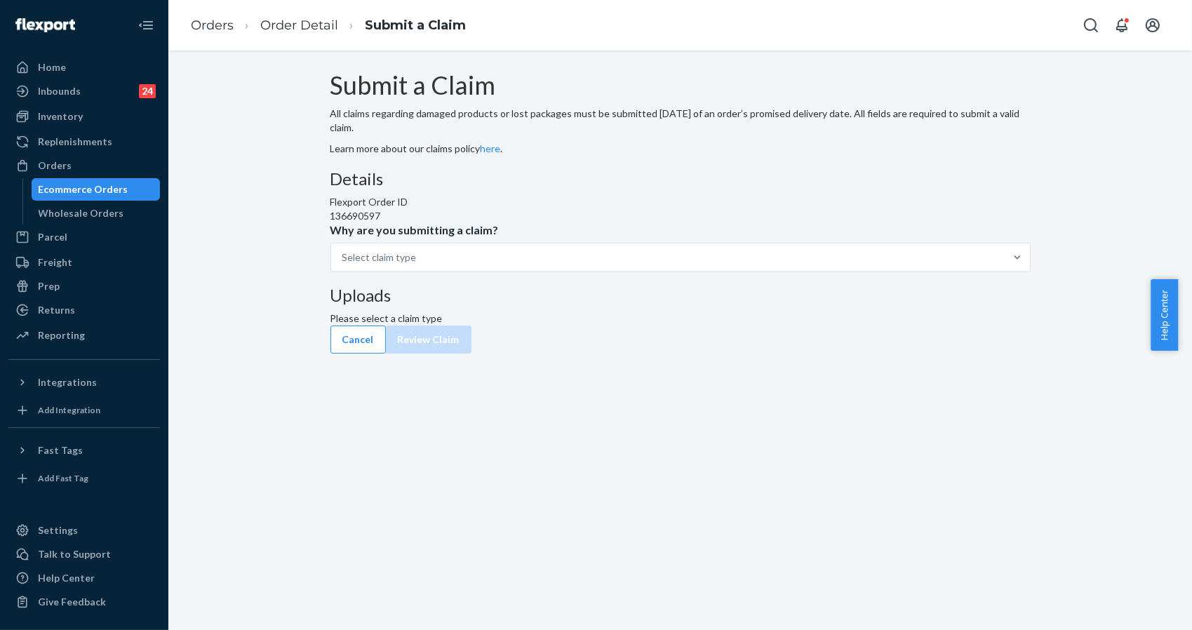
click at [1027, 310] on div "Submit a Claim All claims regarding damaged products or lost packages must be s…" at bounding box center [680, 213] width 721 height 282
click at [417, 265] on div "Select claim type" at bounding box center [379, 257] width 74 height 14
click at [344, 265] on input "Why are you submitting a claim? Select claim type" at bounding box center [342, 257] width 1 height 14
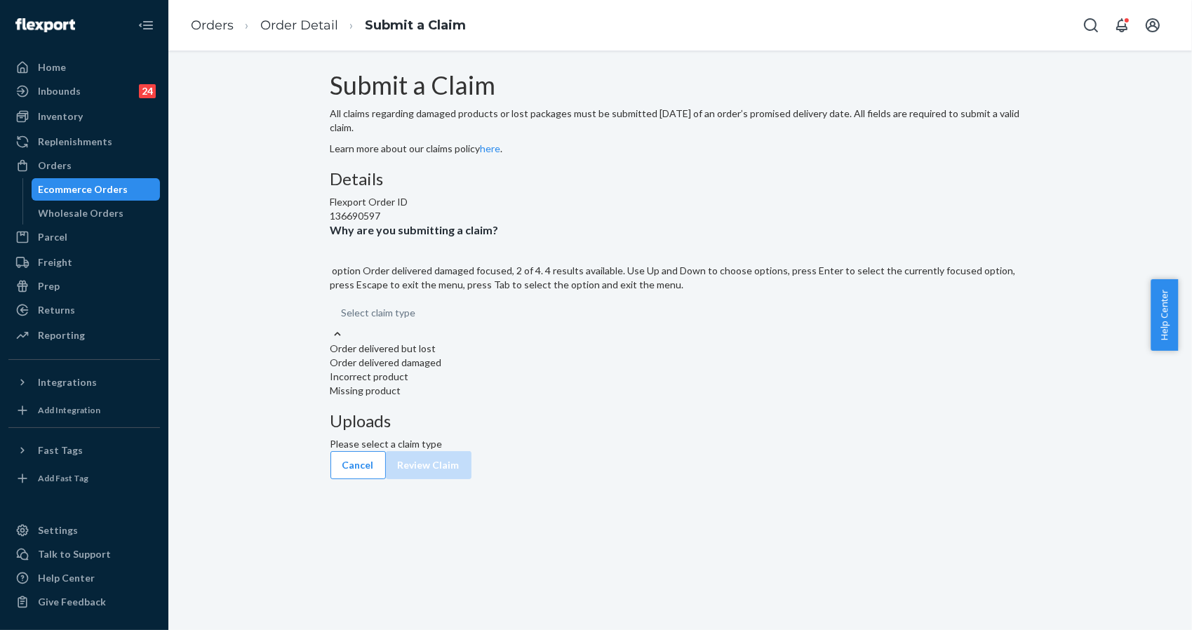
click at [540, 356] on div "Order delivered but lost" at bounding box center [680, 349] width 700 height 14
click at [343, 320] on input "Why are you submitting a claim? option Order delivered damaged focused, 2 of 4.…" at bounding box center [342, 313] width 1 height 14
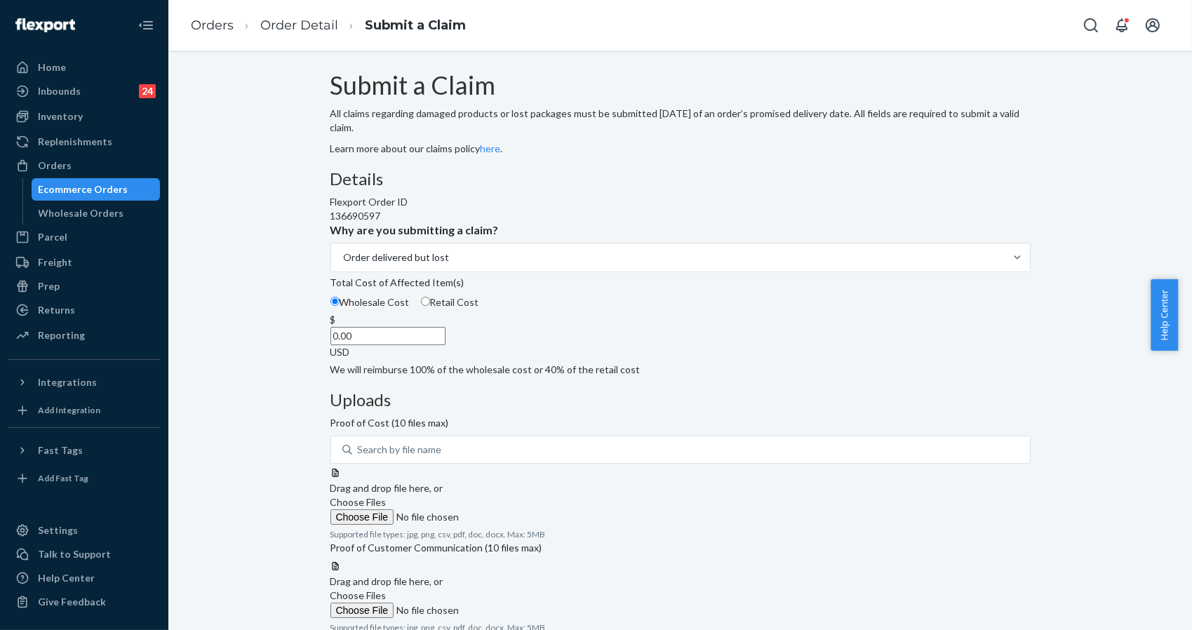
click at [1055, 565] on div "Submit a Claim All claims regarding damaged products or lost packages must be s…" at bounding box center [680, 367] width 1003 height 590
click at [446, 345] on input "0.00" at bounding box center [387, 336] width 115 height 18
type input "180.00"
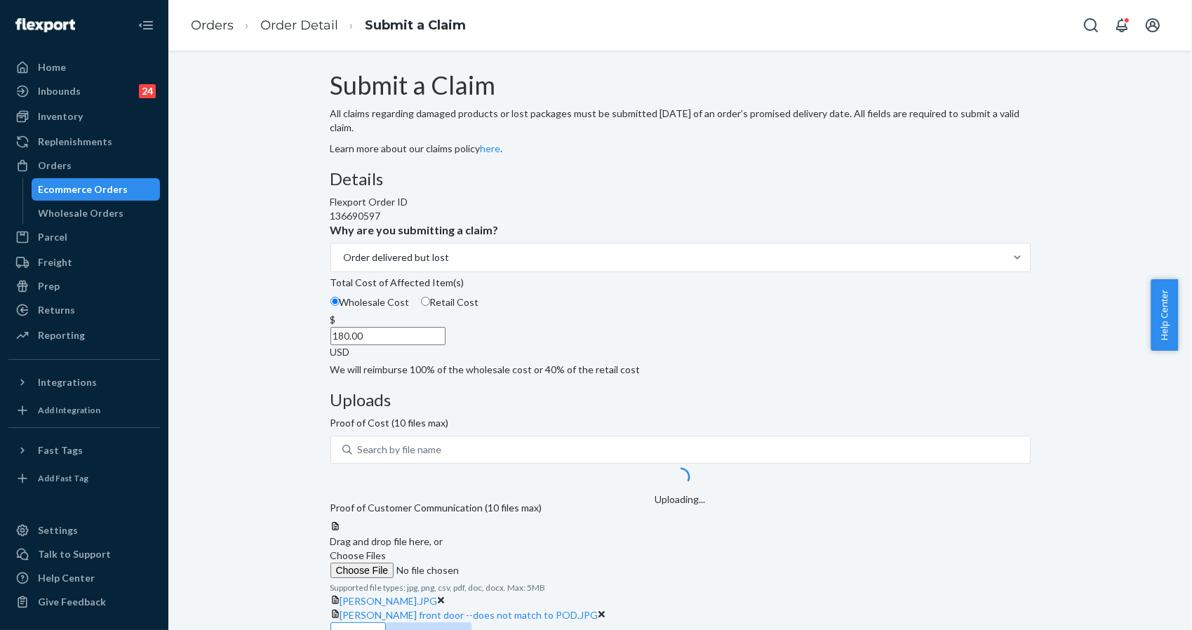
click at [637, 377] on div "Details Flexport Order ID 136690597 Why are you submitting a claim? Order deliv…" at bounding box center [680, 273] width 700 height 207
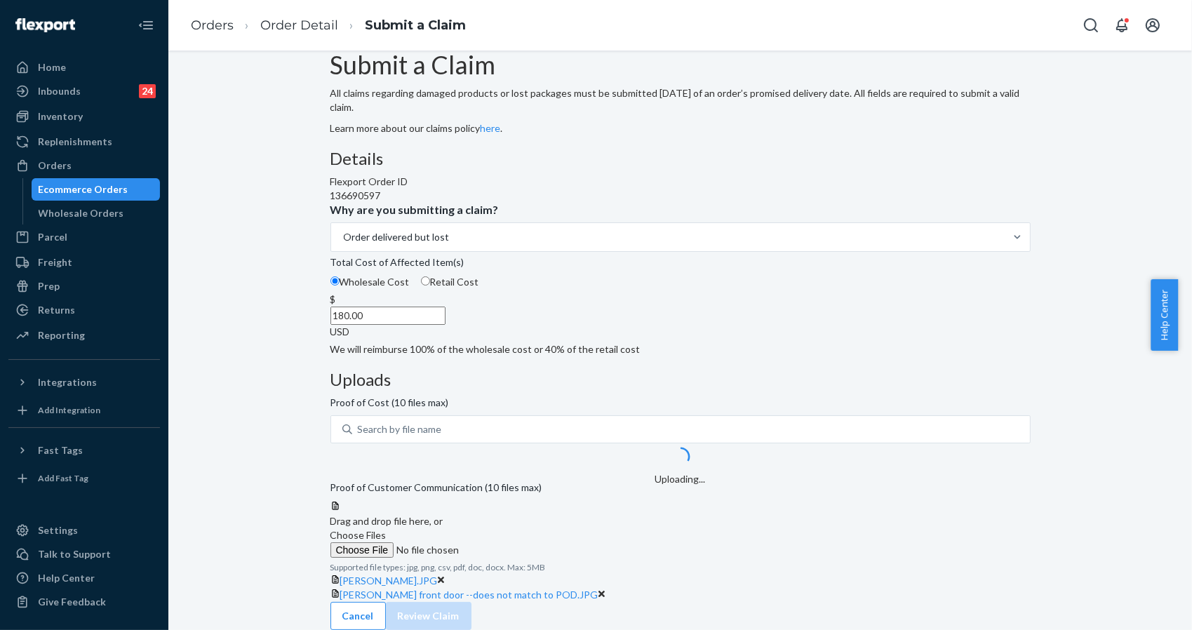
scroll to position [198, 0]
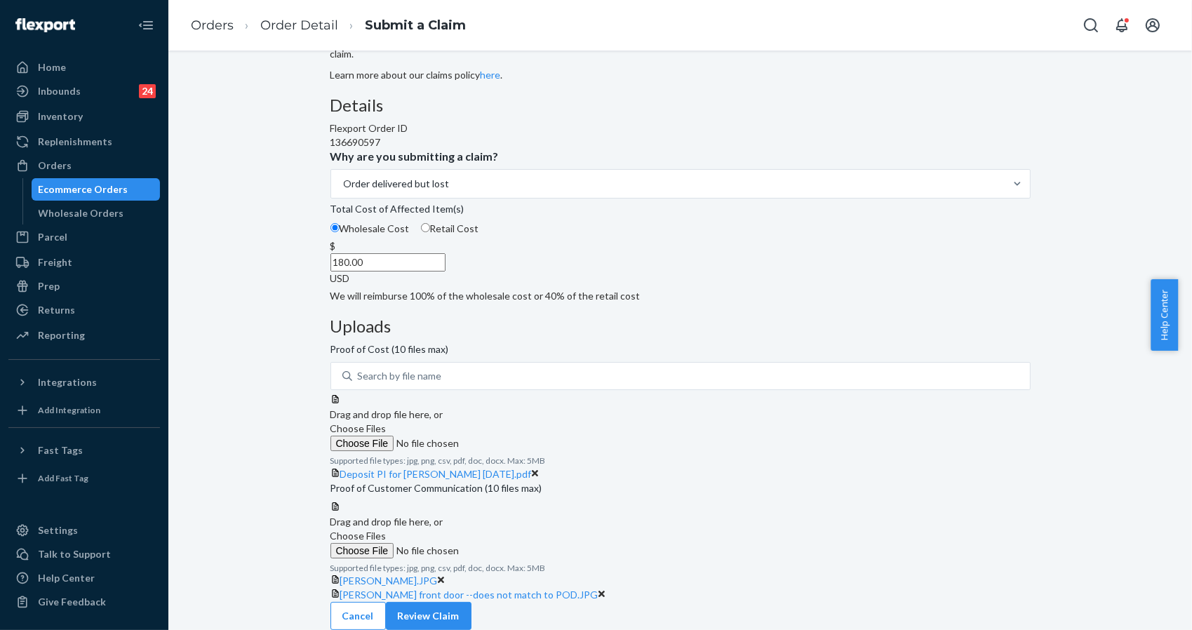
click at [1057, 566] on div "Submit a Claim All claims regarding damaged products or lost packages must be s…" at bounding box center [680, 314] width 1003 height 632
click at [472, 605] on button "Review Claim" at bounding box center [429, 616] width 86 height 28
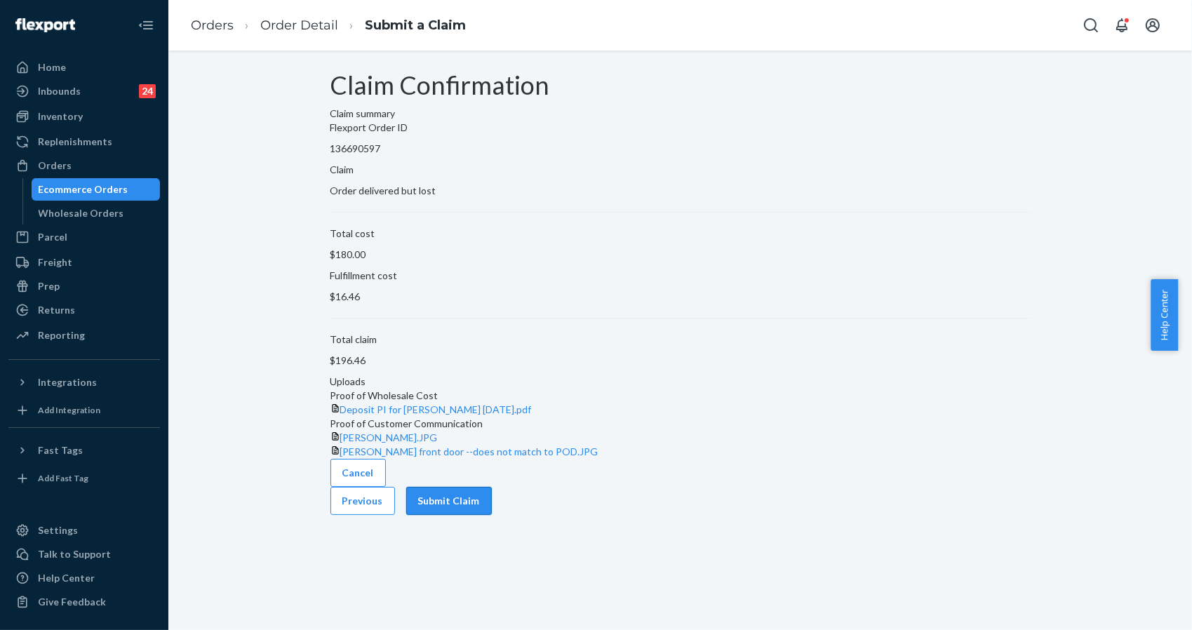
click at [492, 515] on button "Submit Claim" at bounding box center [449, 501] width 86 height 28
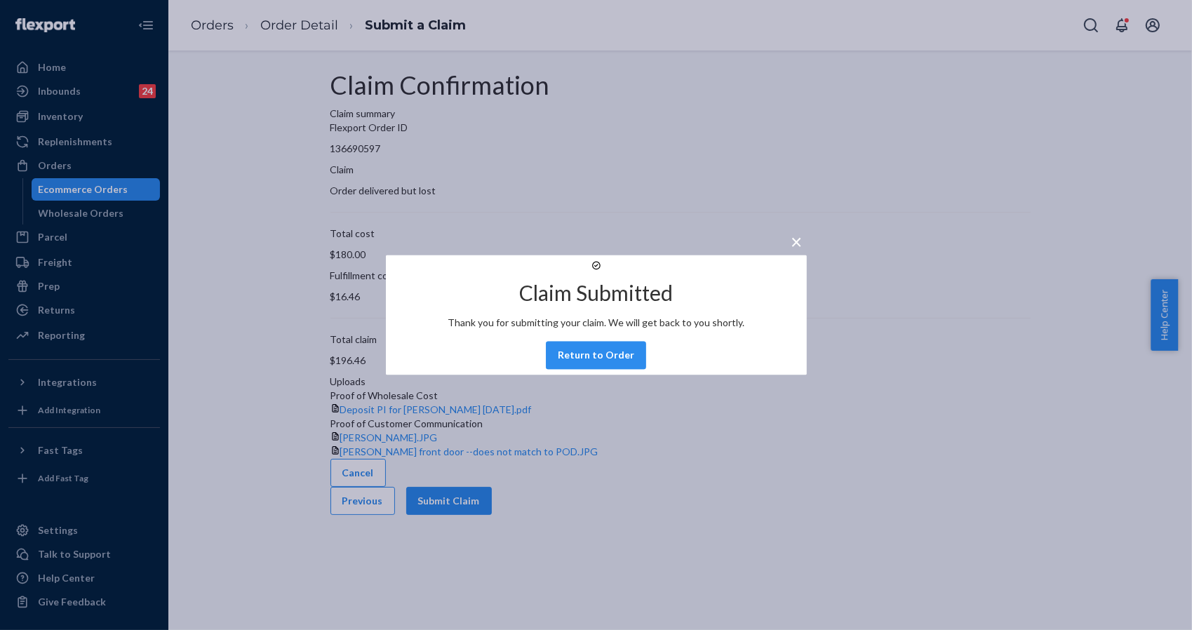
drag, startPoint x: 1094, startPoint y: 274, endPoint x: 883, endPoint y: 240, distance: 213.9
click at [1091, 274] on div "× Claim Submitted Thank you for submitting your claim. We will get back to you …" at bounding box center [596, 315] width 1192 height 630
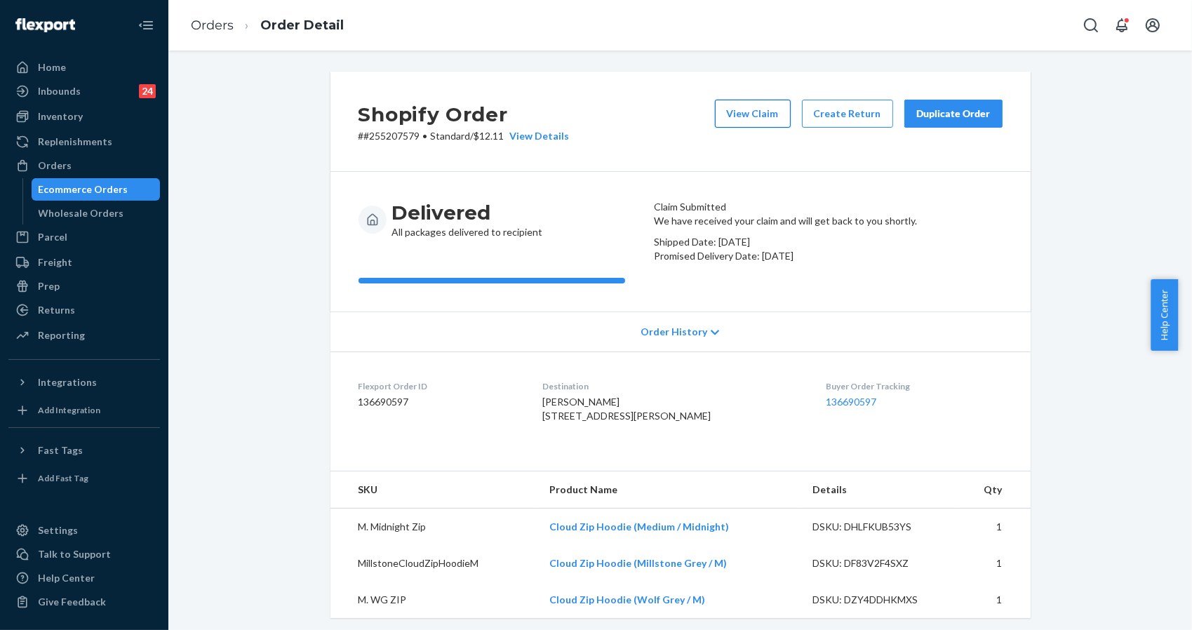
click at [758, 112] on button "View Claim" at bounding box center [753, 114] width 76 height 28
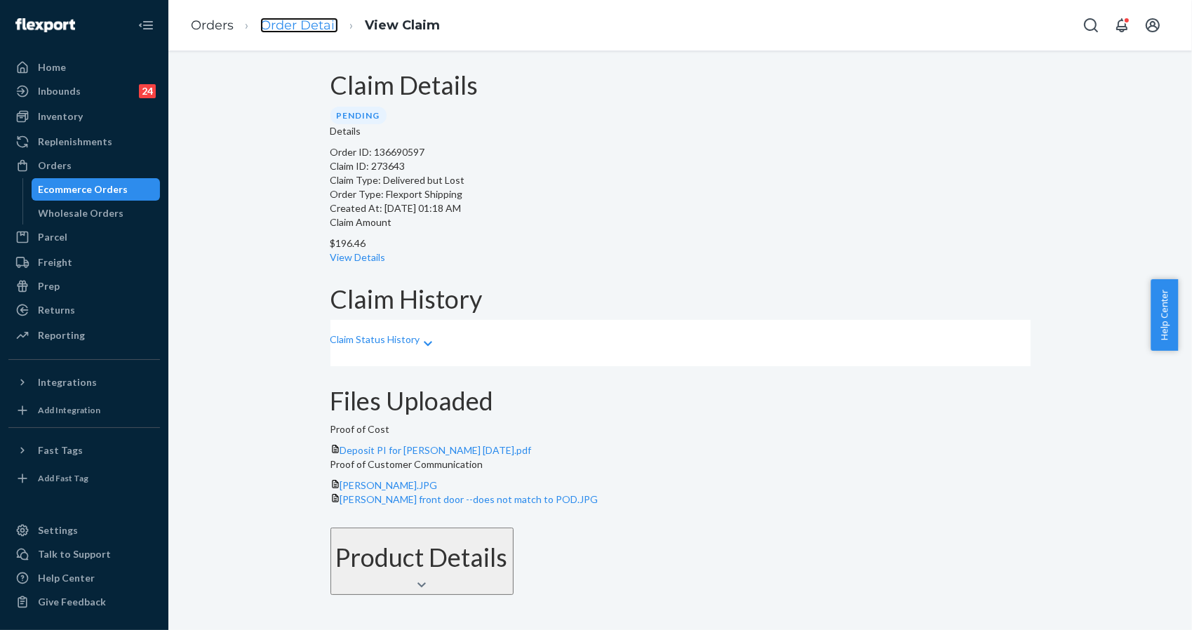
click at [306, 31] on link "Order Detail" at bounding box center [299, 25] width 78 height 15
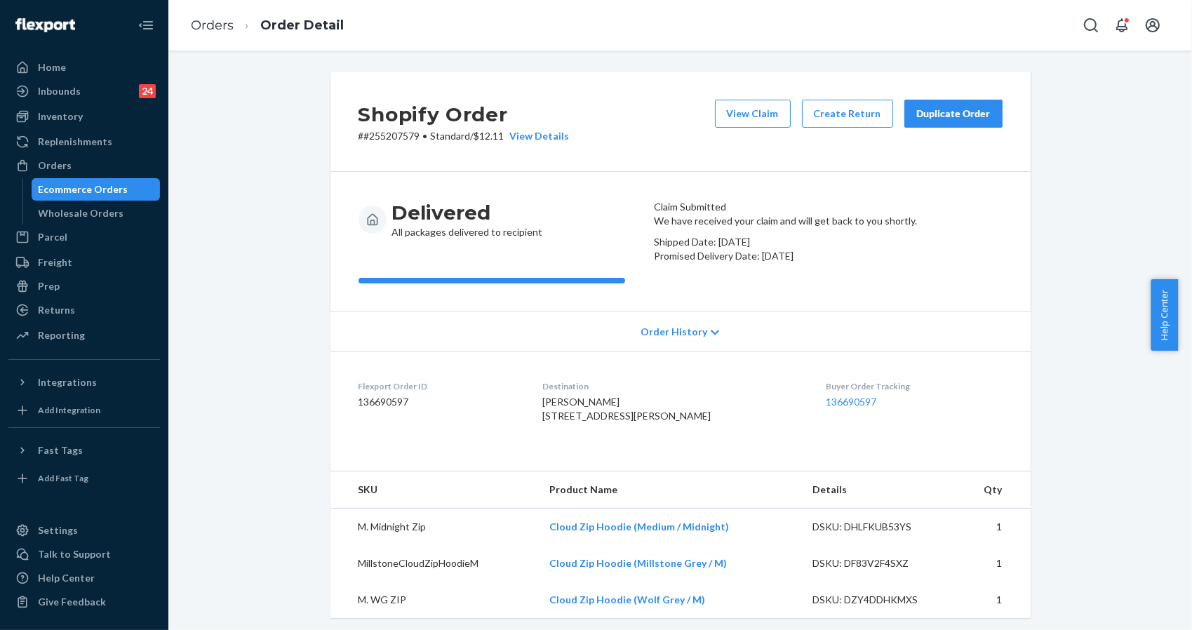
drag, startPoint x: 1052, startPoint y: 153, endPoint x: 985, endPoint y: 112, distance: 78.1
click at [1052, 145] on div "Shopify Order # #255207579 • Standard / $12.11 View Details View Claim Create R…" at bounding box center [680, 540] width 1003 height 936
click at [1010, 149] on div "Shopify Order # #255207579 • Standard / $12.11 View Details View Claim Create R…" at bounding box center [680, 122] width 700 height 100
click at [205, 29] on link "Orders" at bounding box center [212, 25] width 43 height 15
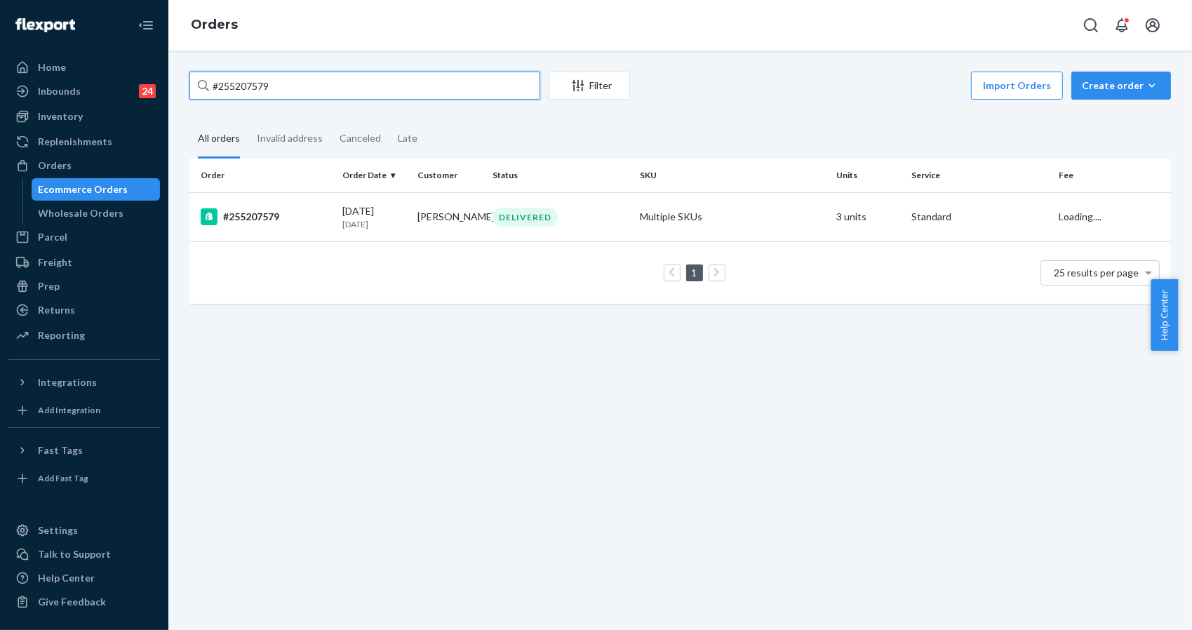
click at [333, 88] on input "#255207579" at bounding box center [364, 86] width 351 height 28
paste input "3973041"
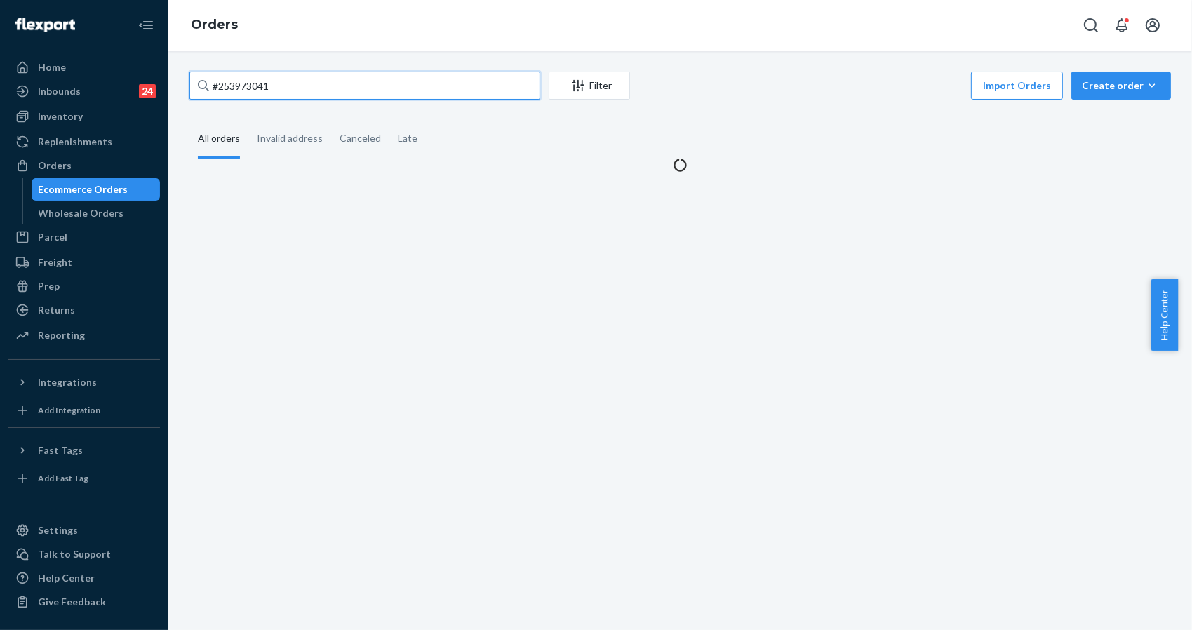
type input "#253973041"
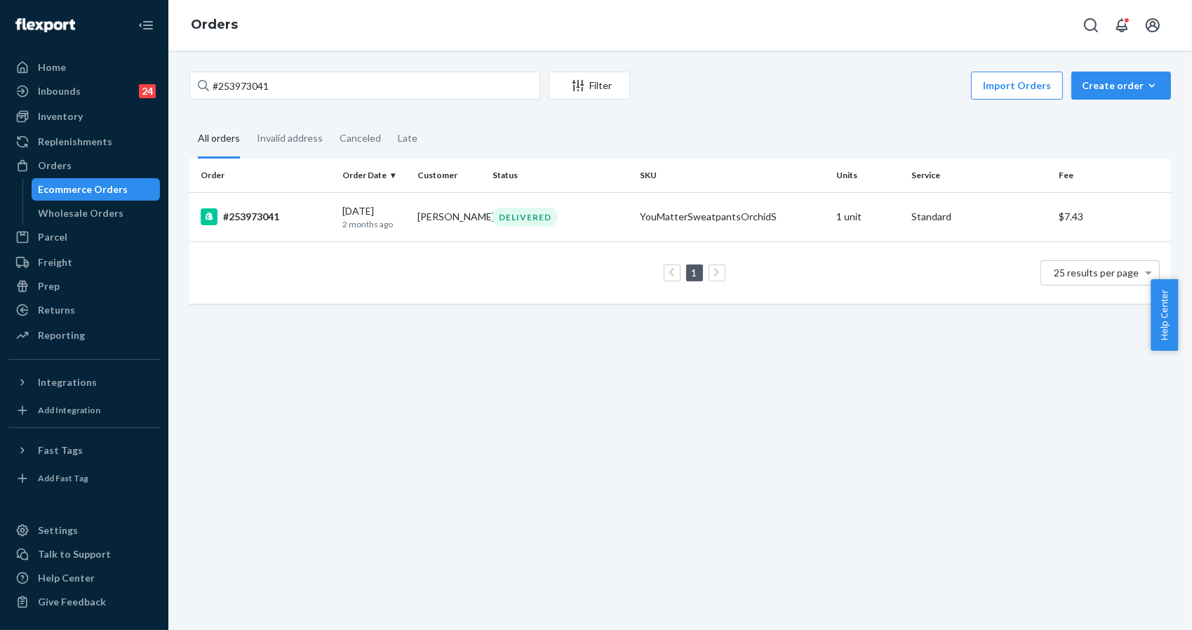
click at [1024, 573] on div "#253973041 Filter Import Orders Create order Ecommerce order Removal order All …" at bounding box center [680, 341] width 1024 height 580
click at [74, 119] on div "Inventory" at bounding box center [60, 116] width 45 height 14
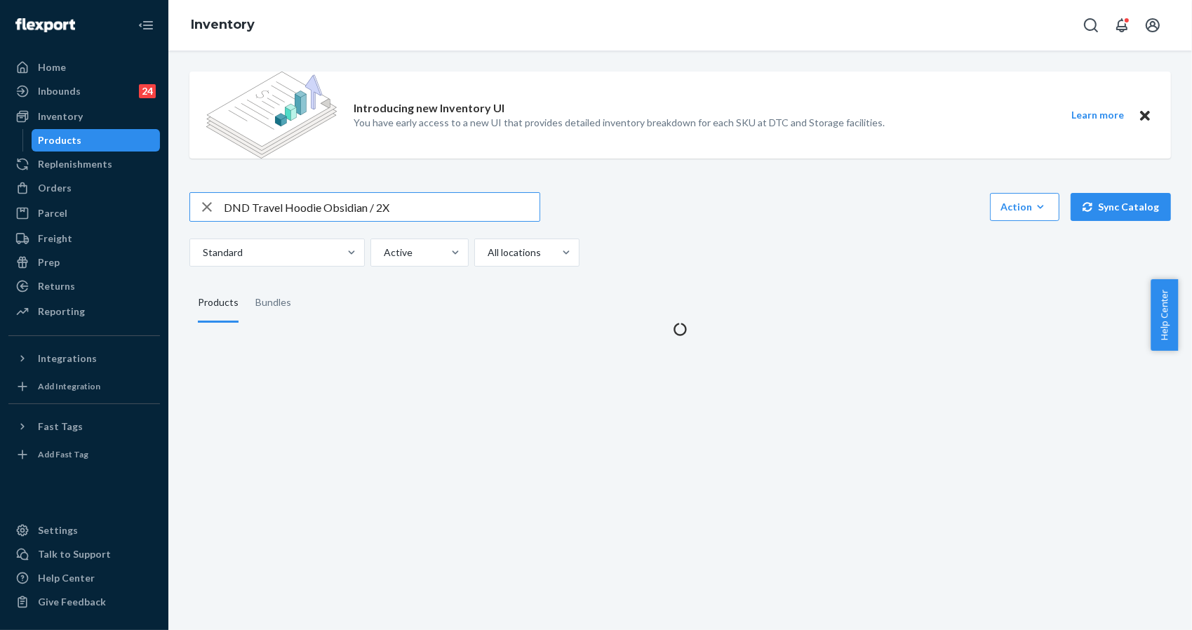
click at [411, 217] on input "DND Travel Hoodie Obsidian / 2X" at bounding box center [382, 207] width 316 height 28
click at [350, 206] on input "Cloud Zip Hoodie - Pre-Order Orchid / S" at bounding box center [382, 207] width 316 height 28
drag, startPoint x: 350, startPoint y: 206, endPoint x: 366, endPoint y: 200, distance: 16.7
click at [349, 205] on input "Cloud Zip Hoodie - Pre-Order Orchid / S" at bounding box center [382, 207] width 316 height 28
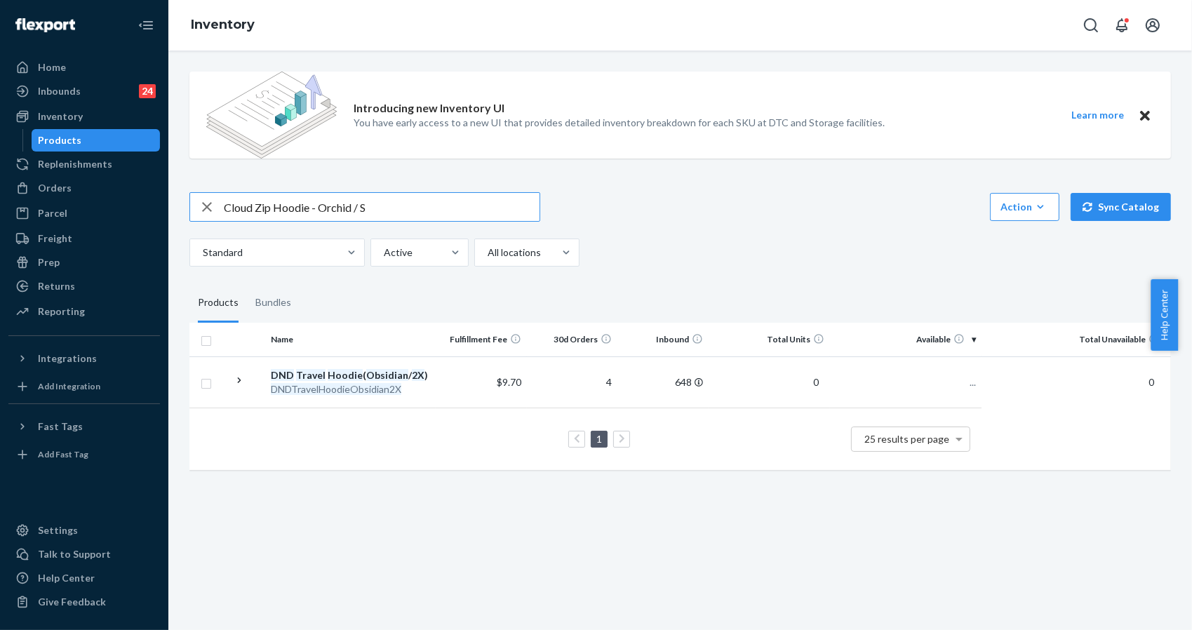
type input "Cloud Zip Hoodie - Orchid / S"
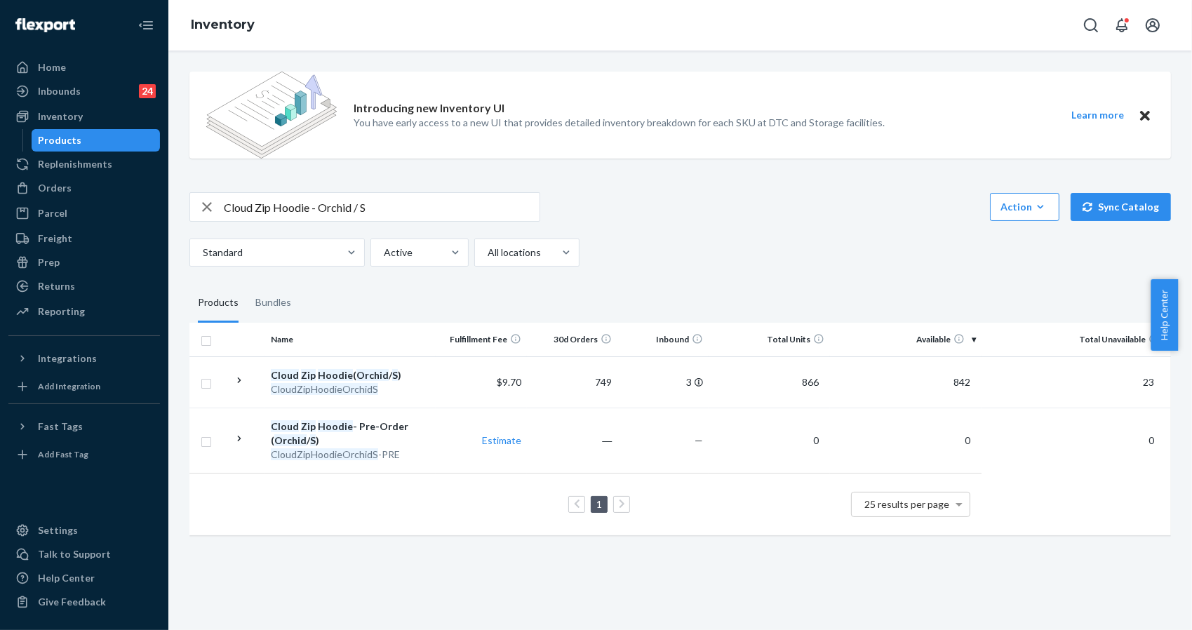
click at [1017, 51] on div "Introducing new Inventory UI You have early access to a new UI that provides de…" at bounding box center [680, 341] width 1024 height 580
click at [970, 589] on div "Introducing new Inventory UI You have early access to a new UI that provides de…" at bounding box center [680, 341] width 1024 height 580
click at [970, 116] on div "Introducing new Inventory UI You have early access to a new UI that provides de…" at bounding box center [680, 115] width 982 height 87
click at [966, 568] on div "Introducing new Inventory UI You have early access to a new UI that provides de…" at bounding box center [680, 341] width 1024 height 580
click at [74, 189] on div "Orders" at bounding box center [84, 188] width 149 height 20
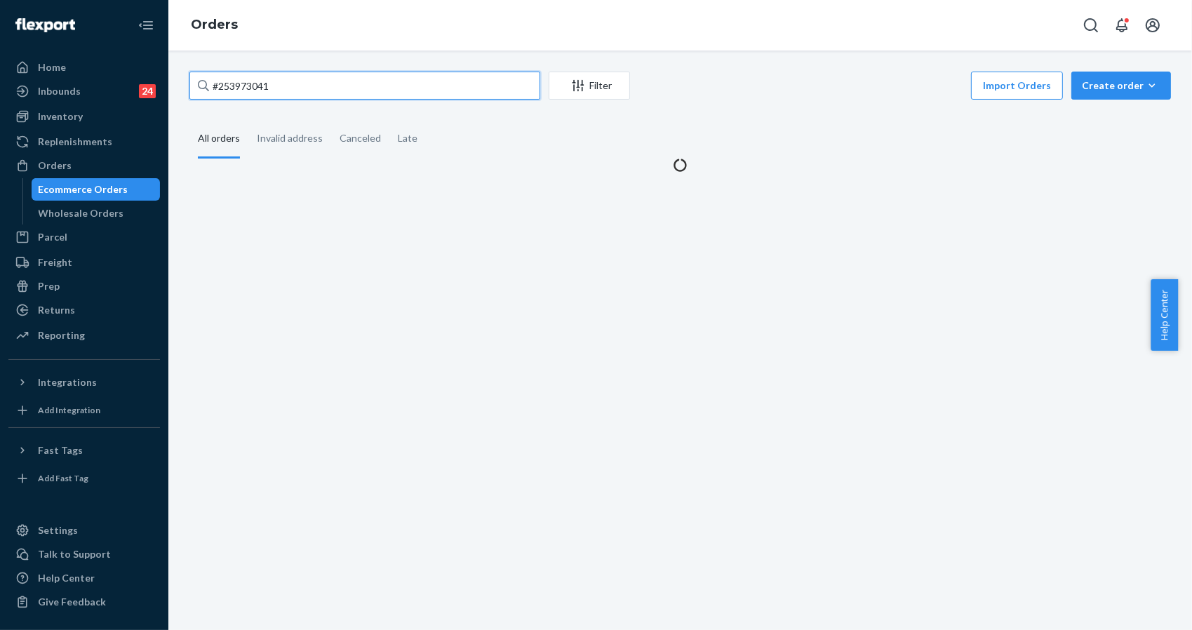
click at [312, 83] on input "#253973041" at bounding box center [364, 86] width 351 height 28
paste input "4473673"
type input "#254473673"
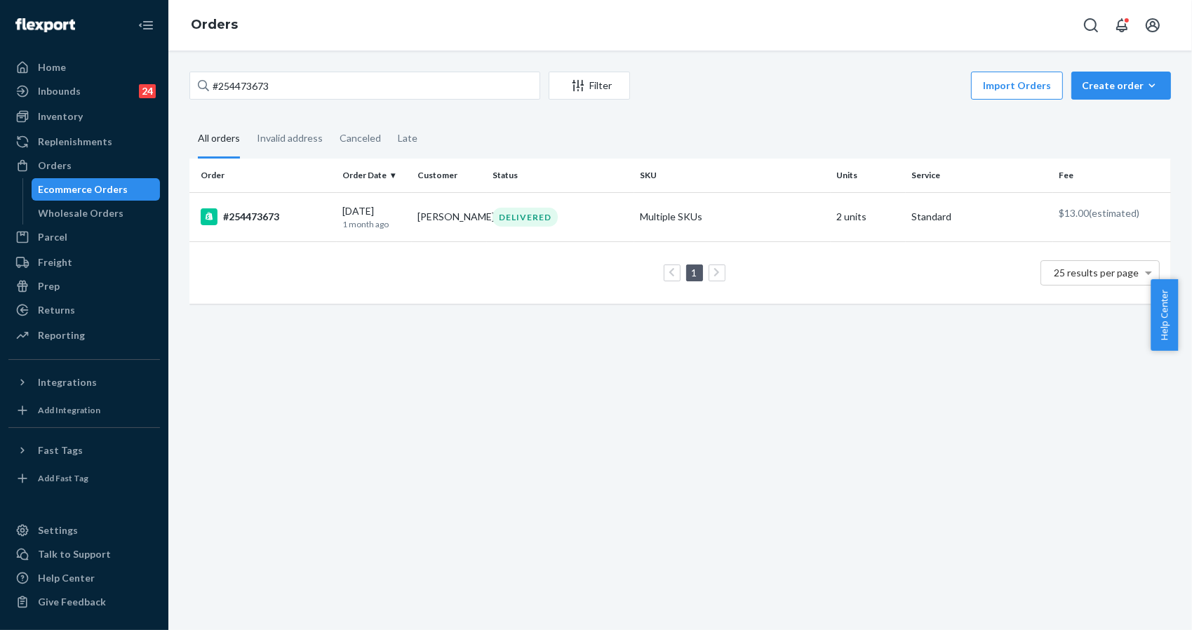
click at [1090, 498] on div "#254473673 Filter Import Orders Create order Ecommerce order Removal order All …" at bounding box center [680, 341] width 1024 height 580
click at [272, 217] on div "#254473673" at bounding box center [266, 216] width 131 height 17
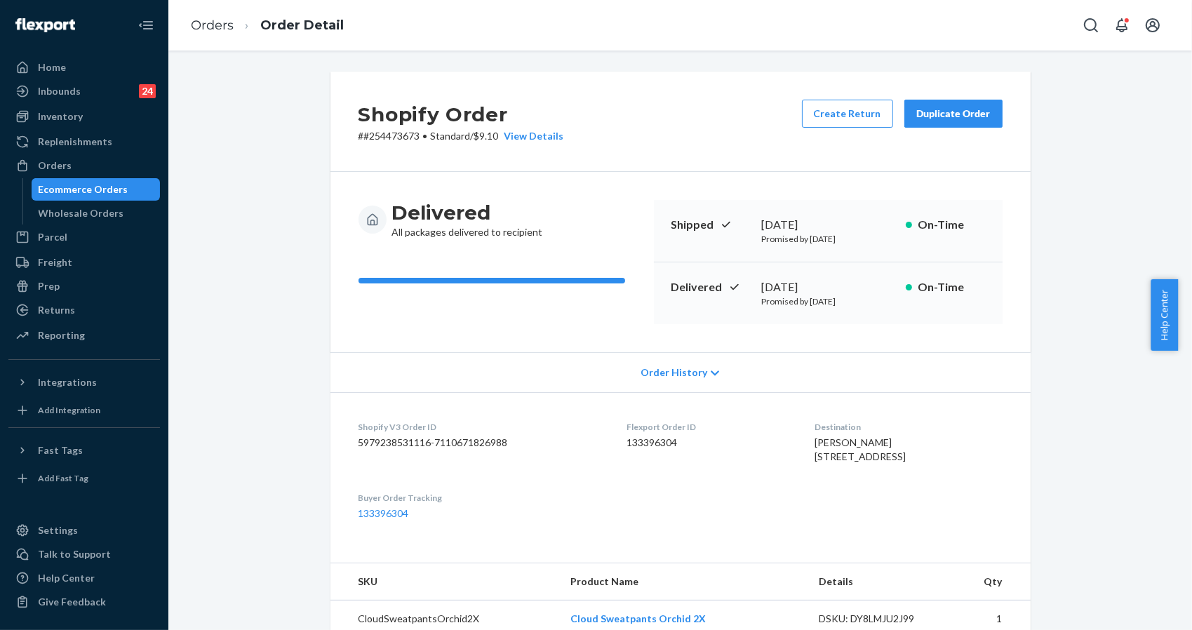
click at [359, 371] on div "Order History" at bounding box center [680, 372] width 700 height 40
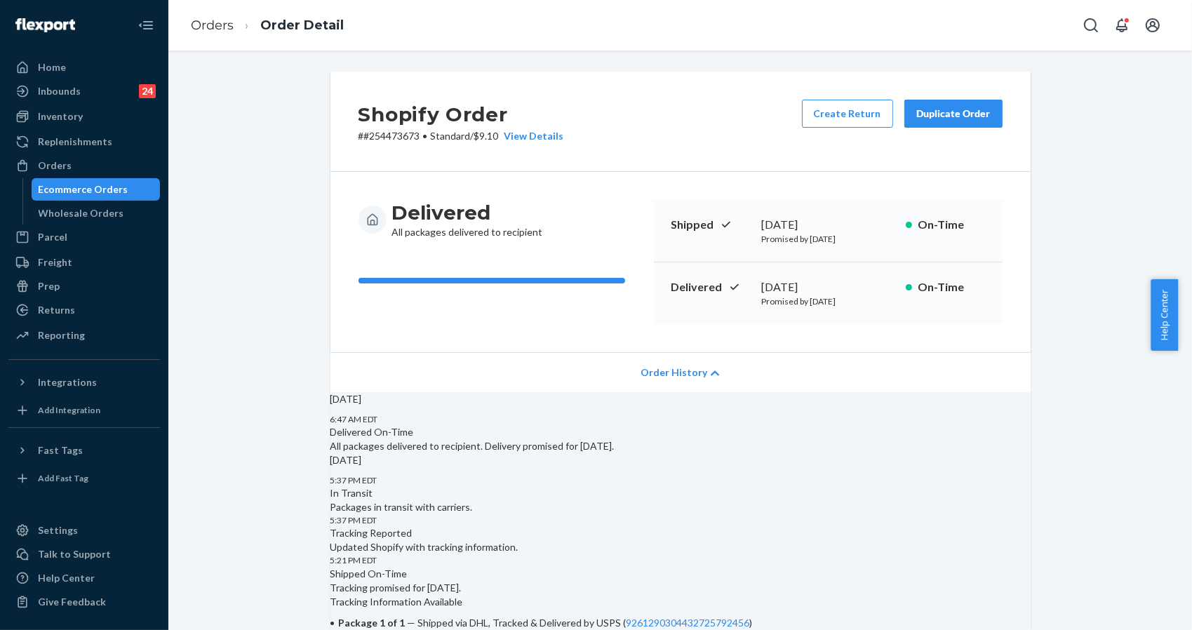
click at [933, 114] on div "Duplicate Order" at bounding box center [953, 114] width 74 height 14
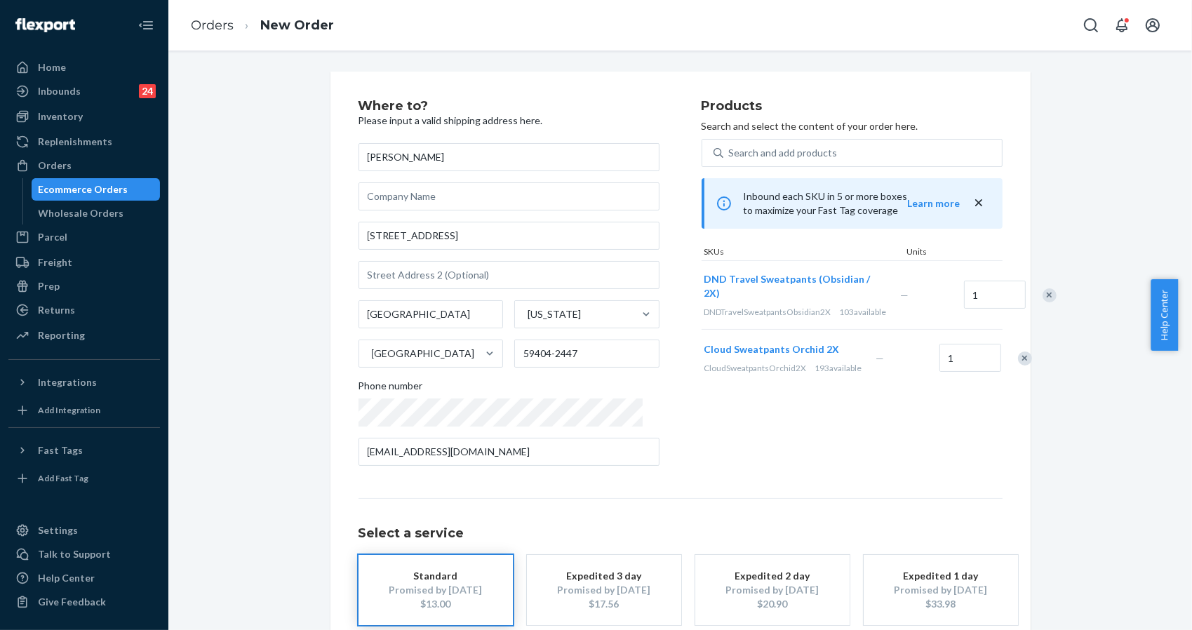
click at [1018, 366] on div "Remove Item" at bounding box center [1025, 359] width 14 height 14
click at [1064, 201] on div "Where to? Please input a valid shipping address here. Christy Eller 825 6th Ave…" at bounding box center [680, 391] width 1003 height 638
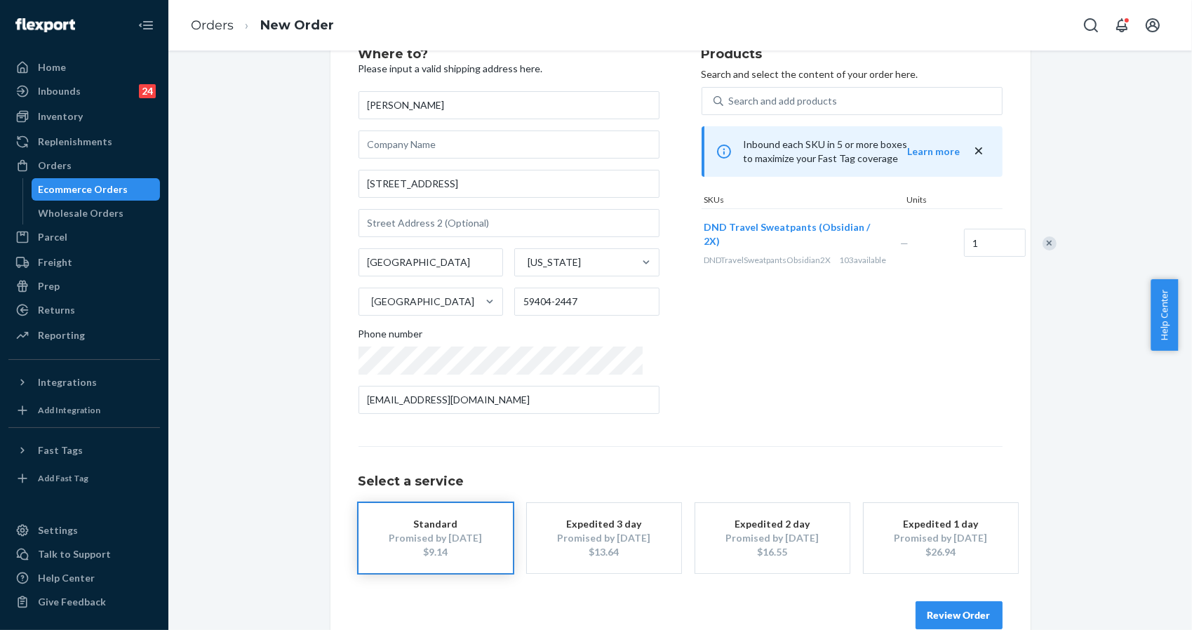
scroll to position [79, 0]
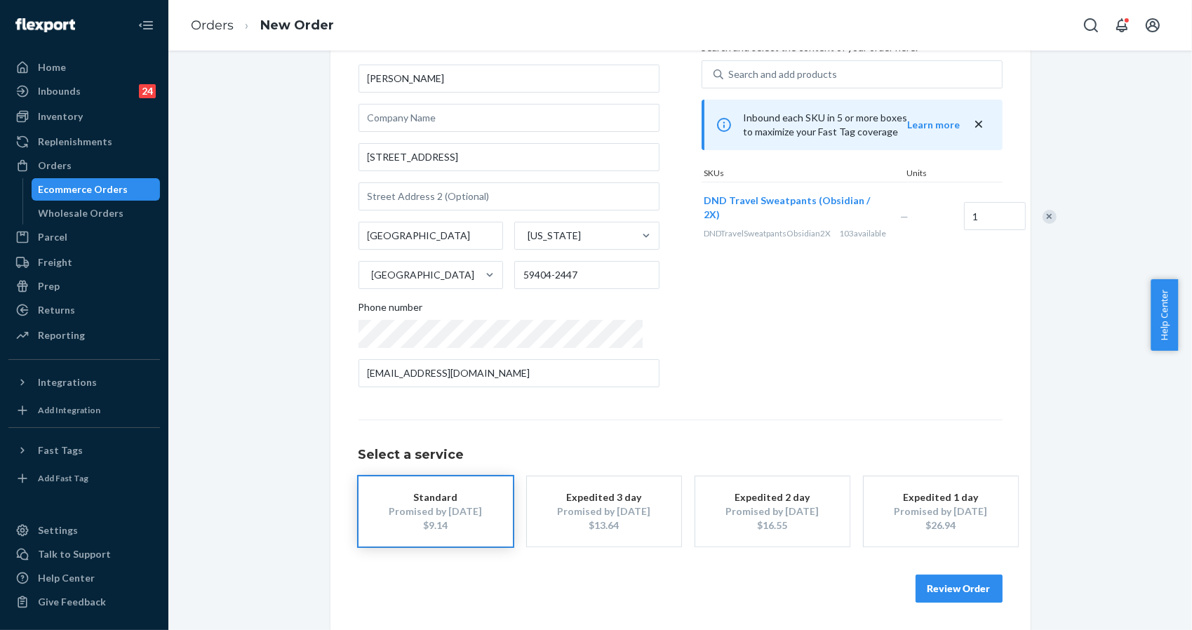
click at [956, 580] on button "Review Order" at bounding box center [959, 589] width 87 height 28
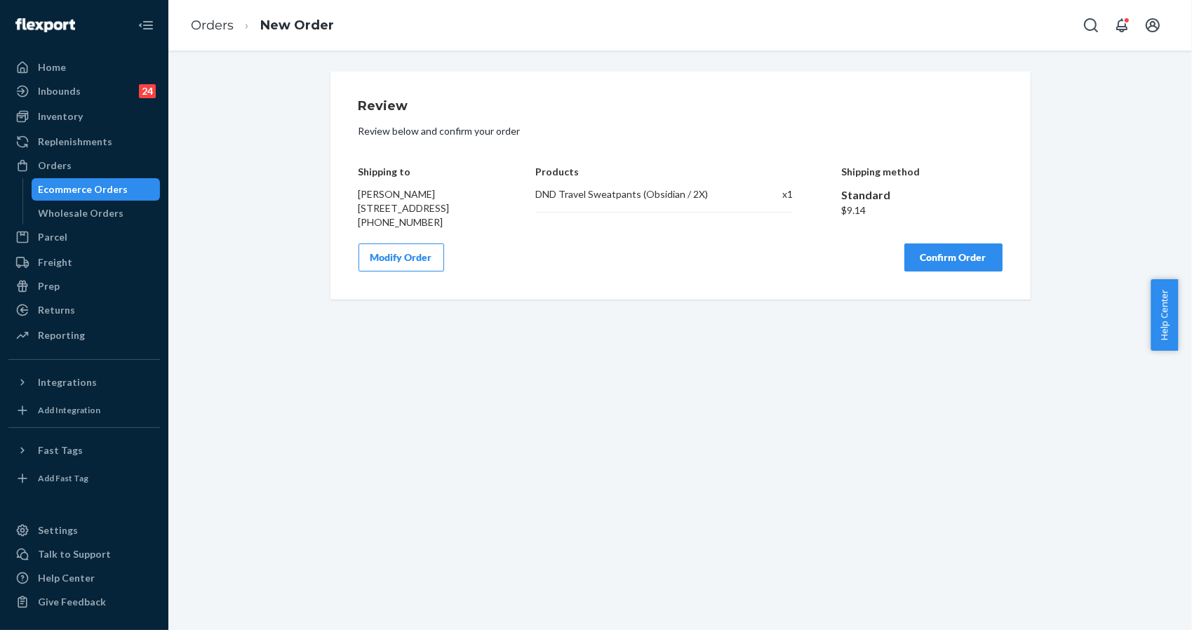
scroll to position [0, 0]
click at [949, 255] on div "Review Review below and confirm your order Shipping to Christy Eller 825 6th Av…" at bounding box center [681, 186] width 644 height 172
drag, startPoint x: 947, startPoint y: 272, endPoint x: 608, endPoint y: 85, distance: 387.9
click at [947, 272] on button "Confirm Order" at bounding box center [953, 257] width 98 height 28
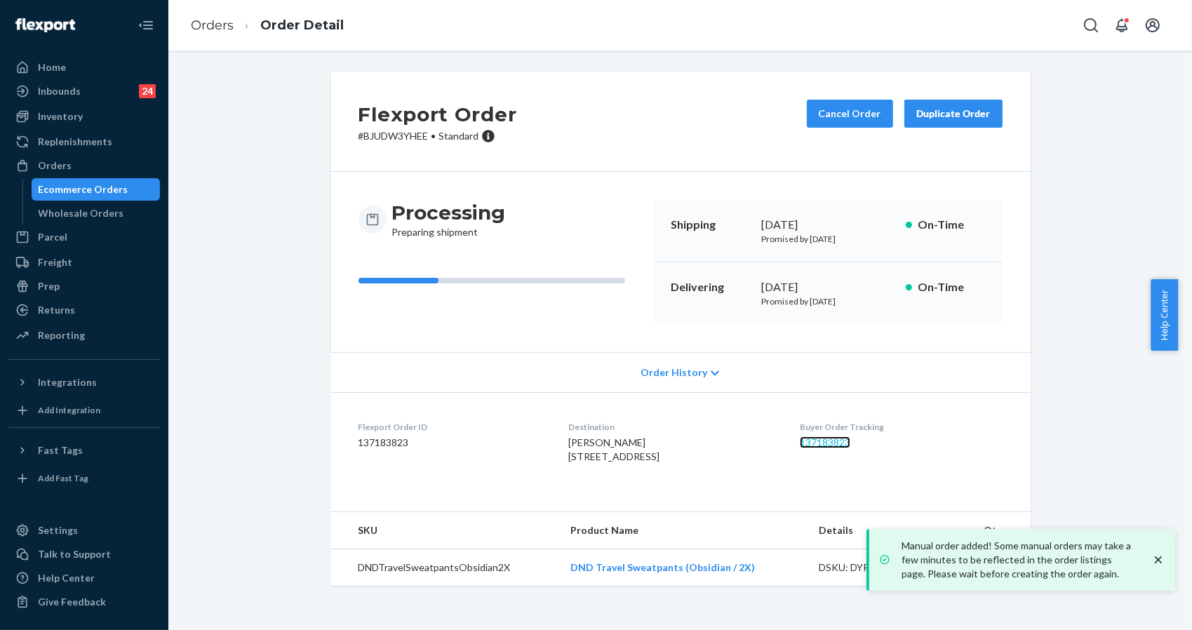
click at [843, 438] on link "137183823" at bounding box center [825, 442] width 51 height 12
click at [1045, 603] on div "Flexport Order # BJUDW3YHEE • Standard Cancel Order Duplicate Order Processing …" at bounding box center [680, 337] width 1003 height 531
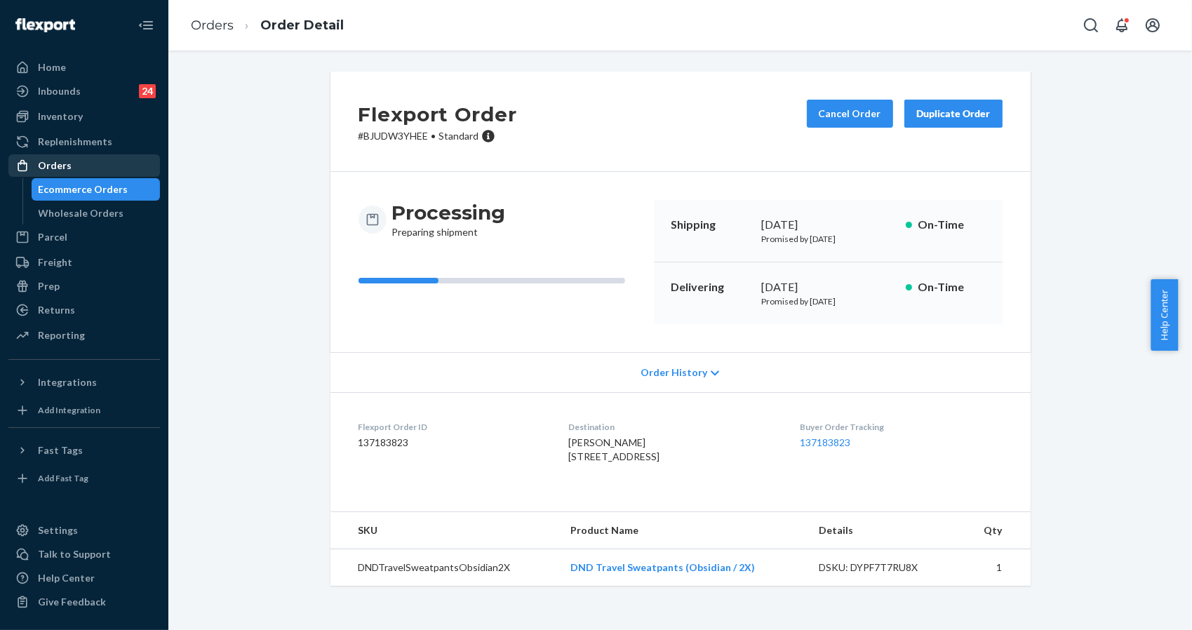
click at [69, 167] on div "Orders" at bounding box center [84, 166] width 149 height 20
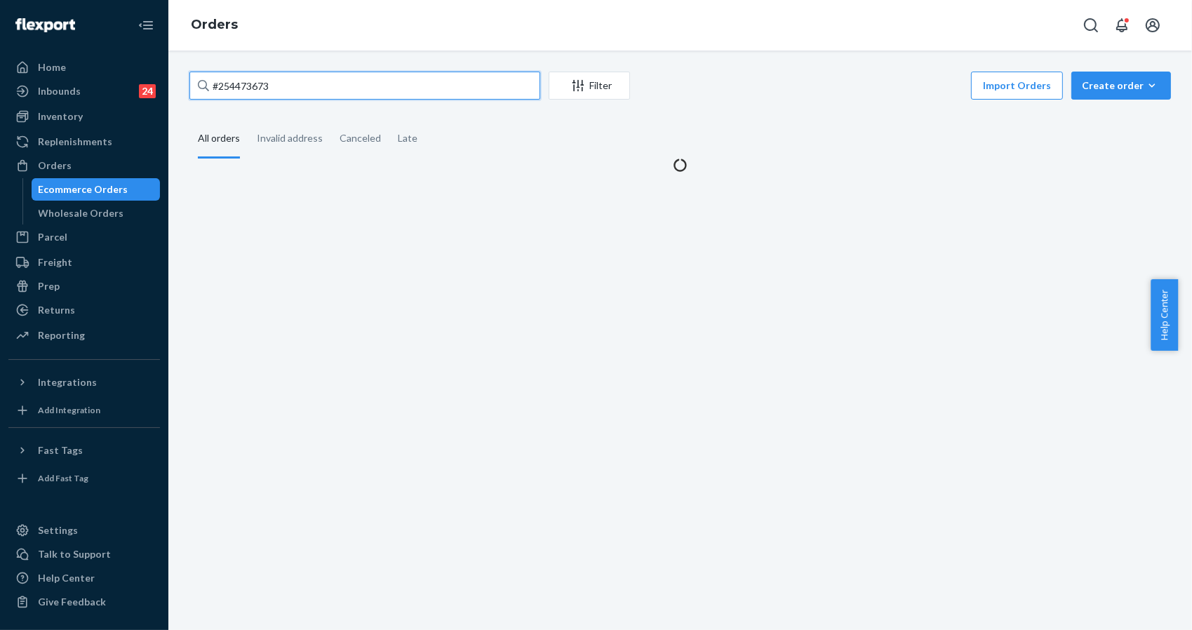
click at [340, 88] on input "#254473673" at bounding box center [364, 86] width 351 height 28
paste input "5176915"
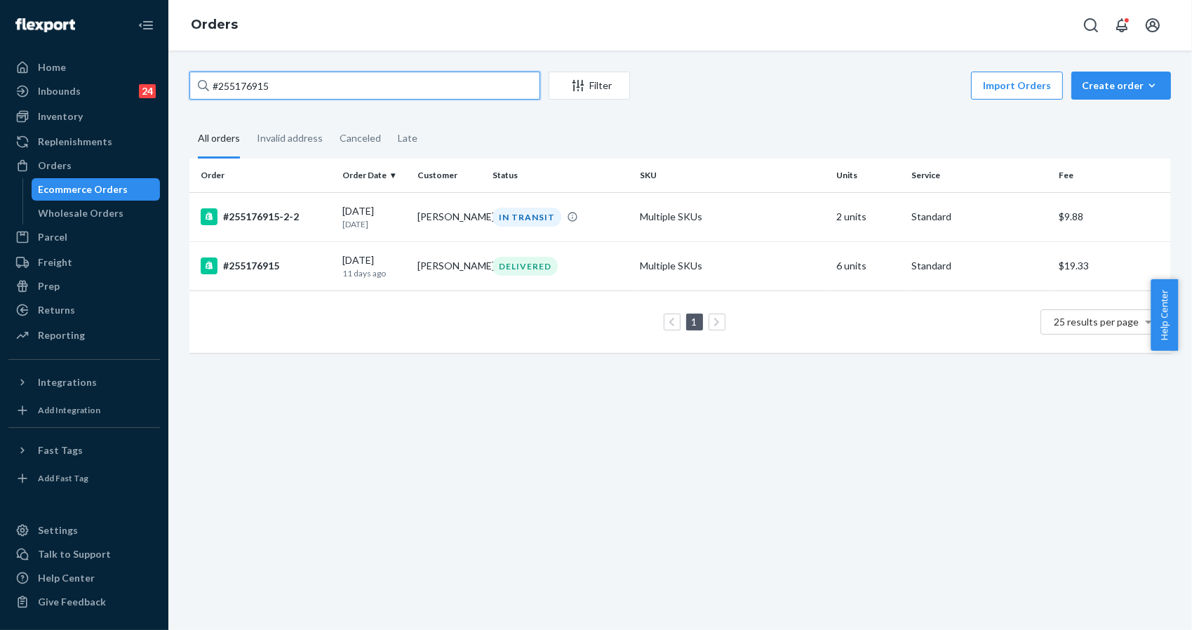
type input "#255176915"
click at [348, 435] on div "#255176915 Filter Import Orders Create order Ecommerce order Removal order All …" at bounding box center [680, 341] width 1024 height 580
click at [519, 453] on div "#255176915 Filter Import Orders Create order Ecommerce order Removal order All …" at bounding box center [680, 341] width 1024 height 580
click at [258, 210] on div "#255176915-2-2" at bounding box center [266, 216] width 131 height 17
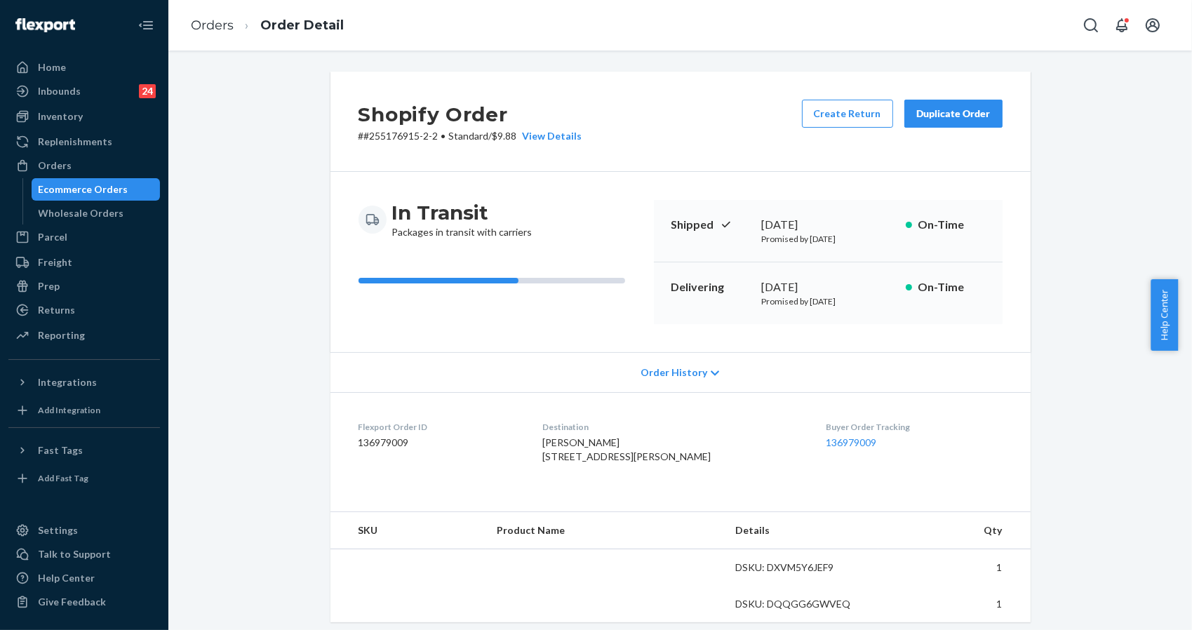
click at [1082, 256] on div "Shopify Order # #255176915-2-2 • Standard / $9.88 View Details Create Return Du…" at bounding box center [680, 511] width 1003 height 878
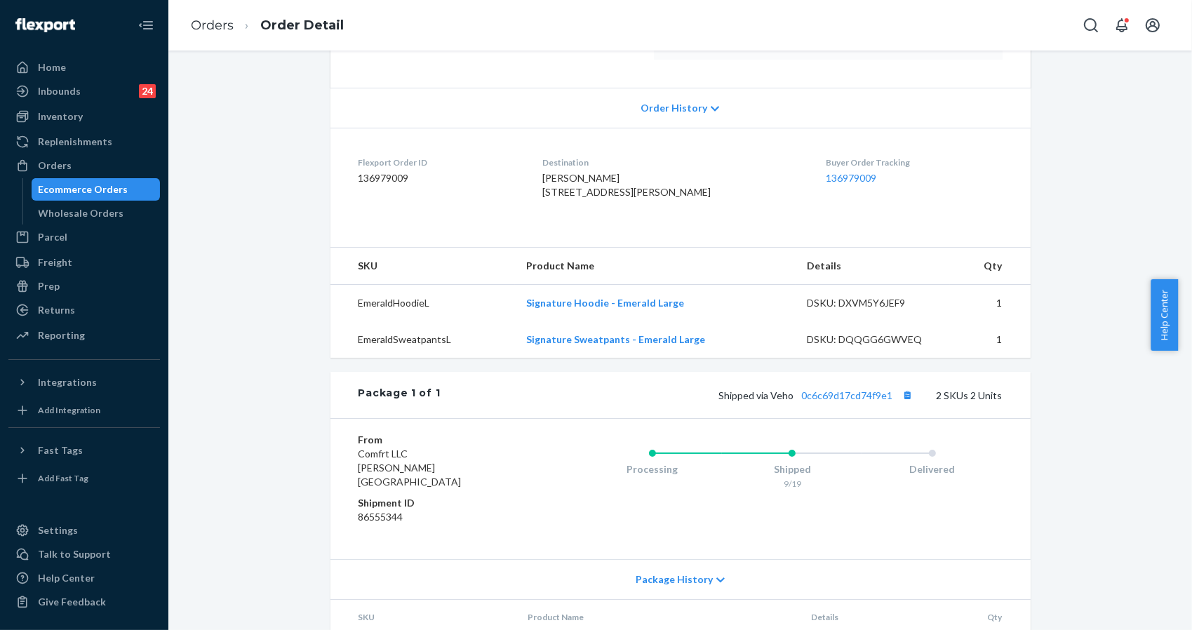
scroll to position [373, 0]
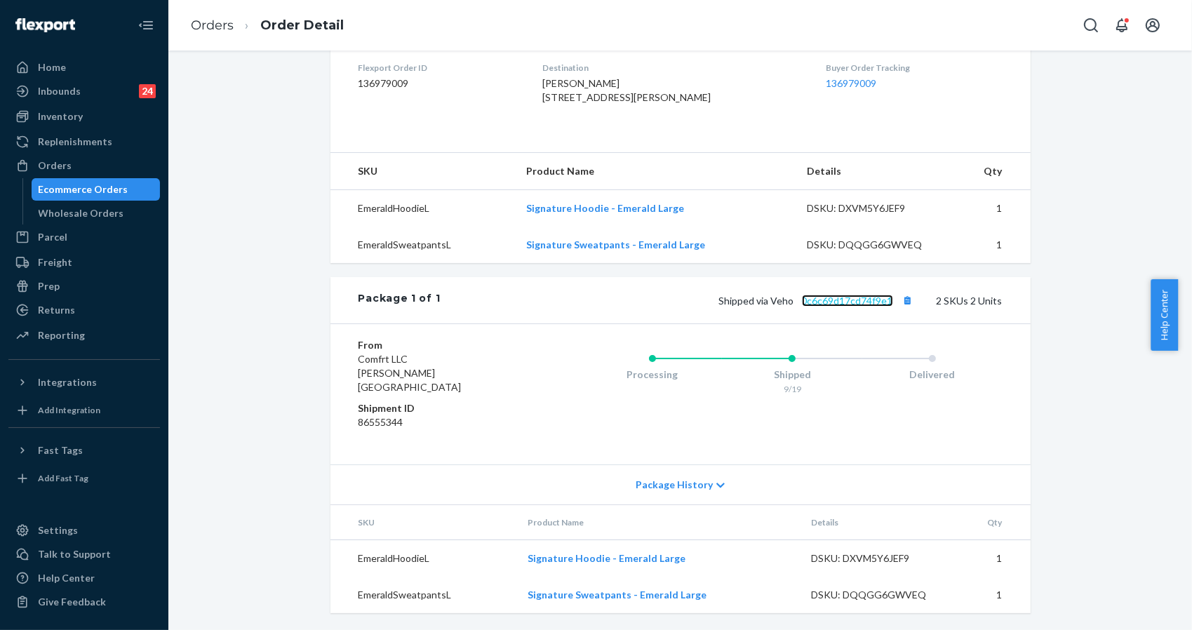
click at [869, 307] on link "0c6c69d17cd74f9e1" at bounding box center [847, 301] width 91 height 12
click at [1094, 152] on div "Shopify Order # #255176915-2-2 • Standard / $9.88 View Details Create Return Du…" at bounding box center [680, 171] width 1003 height 918
click at [710, 550] on td "Signature Hoodie - Emerald Large" at bounding box center [658, 558] width 283 height 37
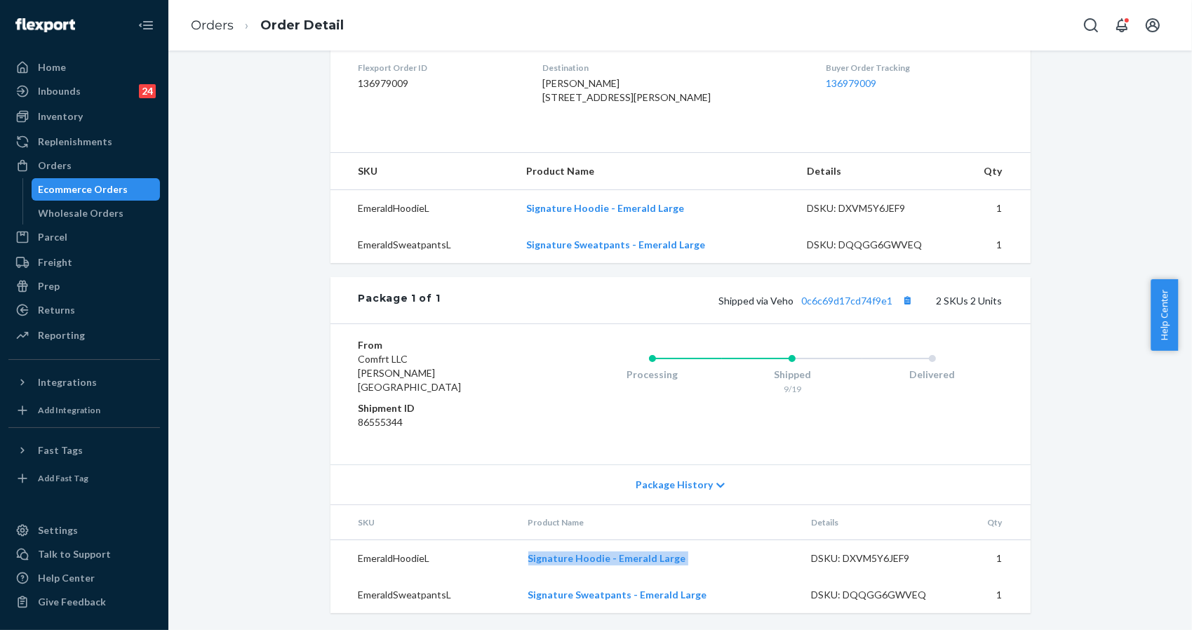
copy link "Signature Hoodie - Emerald Large"
click at [1014, 281] on div "Shopify Order # #255176915-2-2 • Standard / $9.88 View Details Create Return Du…" at bounding box center [680, 162] width 700 height 901
click at [725, 601] on td "Signature Sweatpants - Emerald Large" at bounding box center [658, 595] width 283 height 36
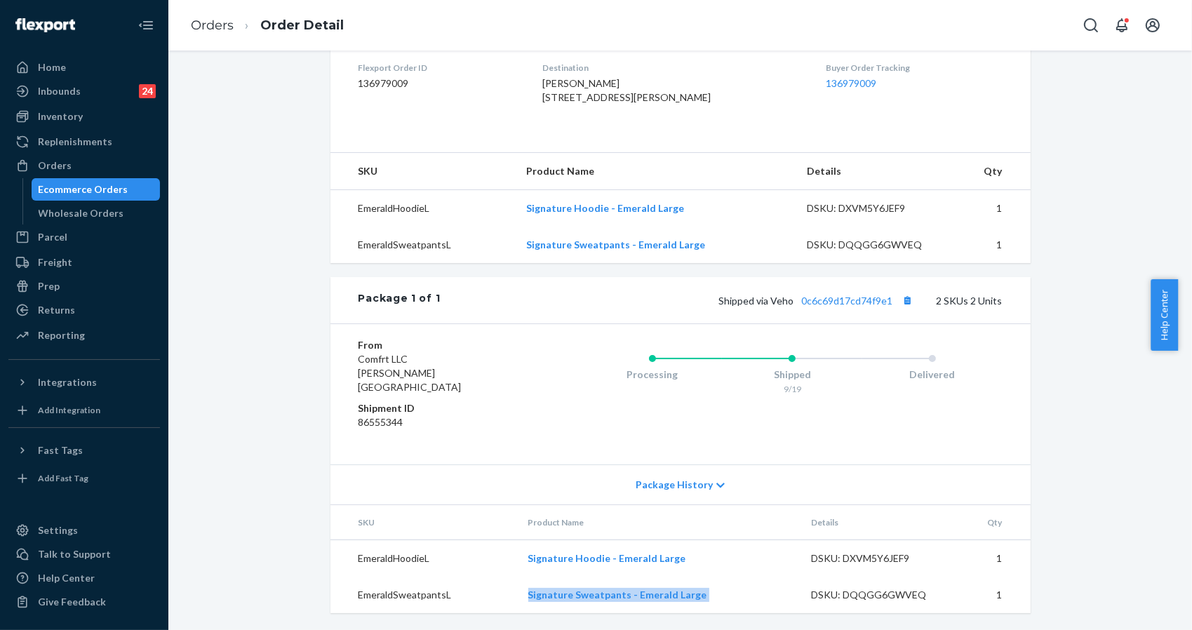
copy link "Signature Sweatpants - Emerald Large"
click at [1072, 311] on div "Shopify Order # #255176915-2-2 • Standard / $9.88 View Details Create Return Du…" at bounding box center [680, 171] width 1003 height 918
drag, startPoint x: 707, startPoint y: 592, endPoint x: 525, endPoint y: 599, distance: 182.5
click at [525, 599] on td "Signature Sweatpants - Emerald Large" at bounding box center [658, 595] width 283 height 36
copy link "Signature Sweatpants - Emerald Large"
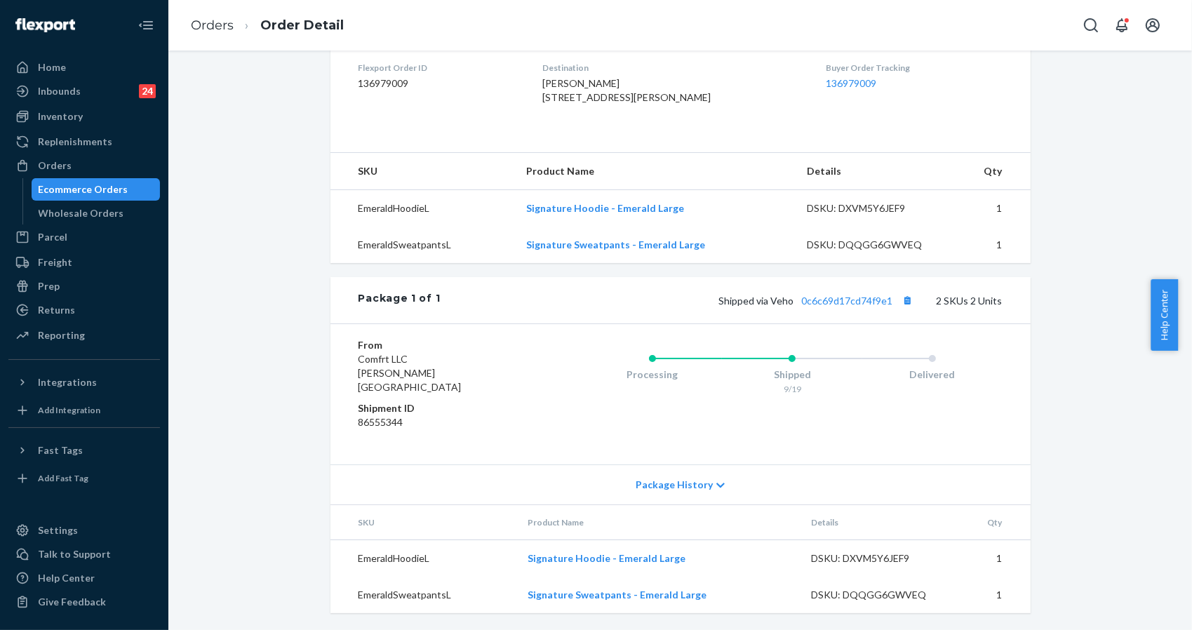
drag, startPoint x: 1055, startPoint y: 478, endPoint x: 994, endPoint y: 487, distance: 61.7
click at [1056, 478] on div "Shopify Order # #255176915-2-2 • Standard / $9.88 View Details Create Return Du…" at bounding box center [680, 171] width 1003 height 918
drag, startPoint x: 711, startPoint y: 553, endPoint x: 528, endPoint y: 568, distance: 183.1
click at [528, 568] on td "Signature Hoodie - Emerald Large" at bounding box center [658, 558] width 283 height 37
copy link "ignature Hoodie - Emerald Large"
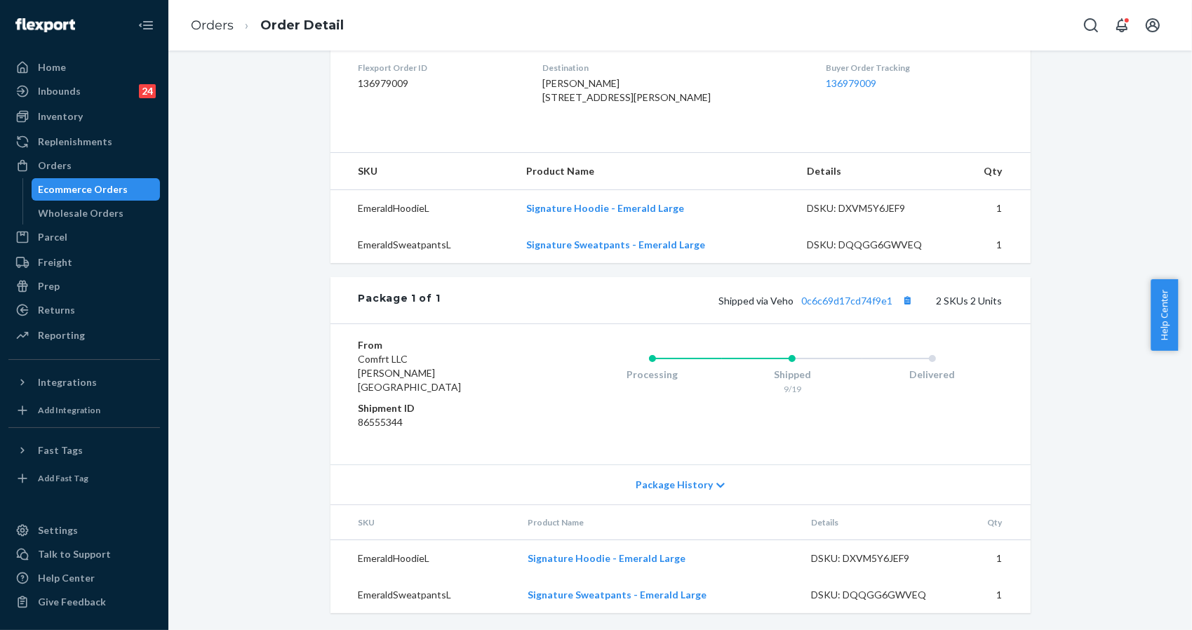
drag, startPoint x: 1029, startPoint y: 104, endPoint x: 949, endPoint y: 12, distance: 122.3
click at [1030, 100] on div "Shopify Order # #255176915-2-2 • Standard / $9.88 View Details Create Return Du…" at bounding box center [680, 162] width 721 height 901
drag, startPoint x: 713, startPoint y: 312, endPoint x: 883, endPoint y: 329, distance: 171.3
click at [904, 323] on div "Package 1 of 1 Shipped via Veho 0c6c69d17cd74f9e1 2 SKUs 2 Units" at bounding box center [680, 300] width 700 height 46
copy span "Shipped via Veho 0c6c69d17cd74f9e1"
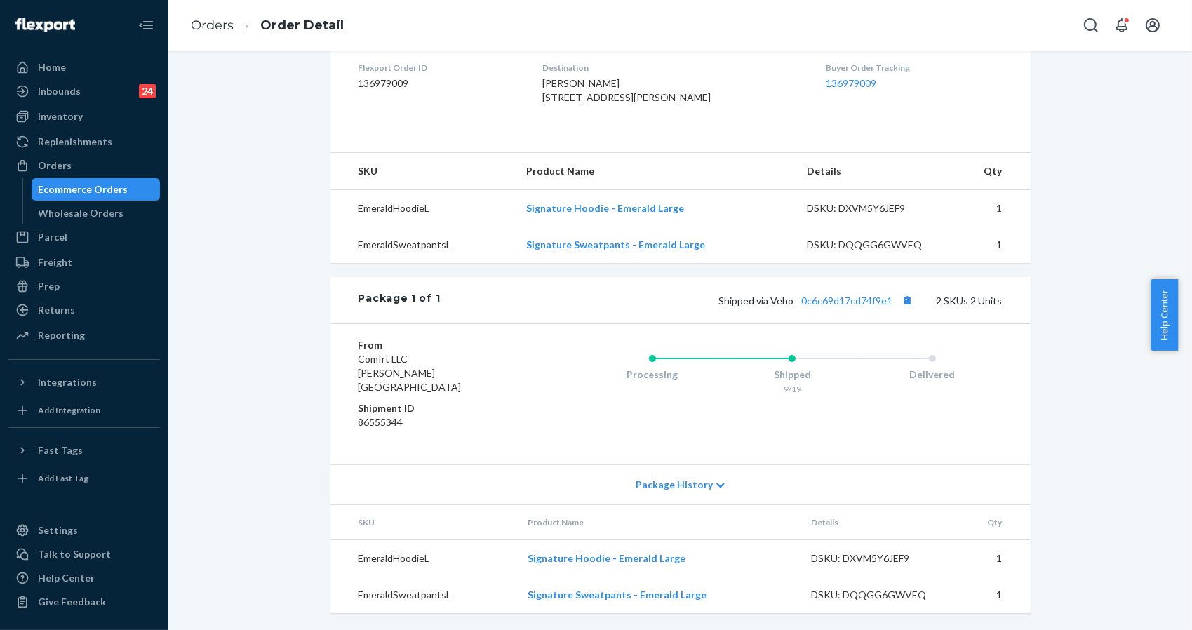
click at [974, 582] on td "1" at bounding box center [992, 595] width 76 height 36
click at [70, 308] on div "Returns" at bounding box center [56, 310] width 37 height 14
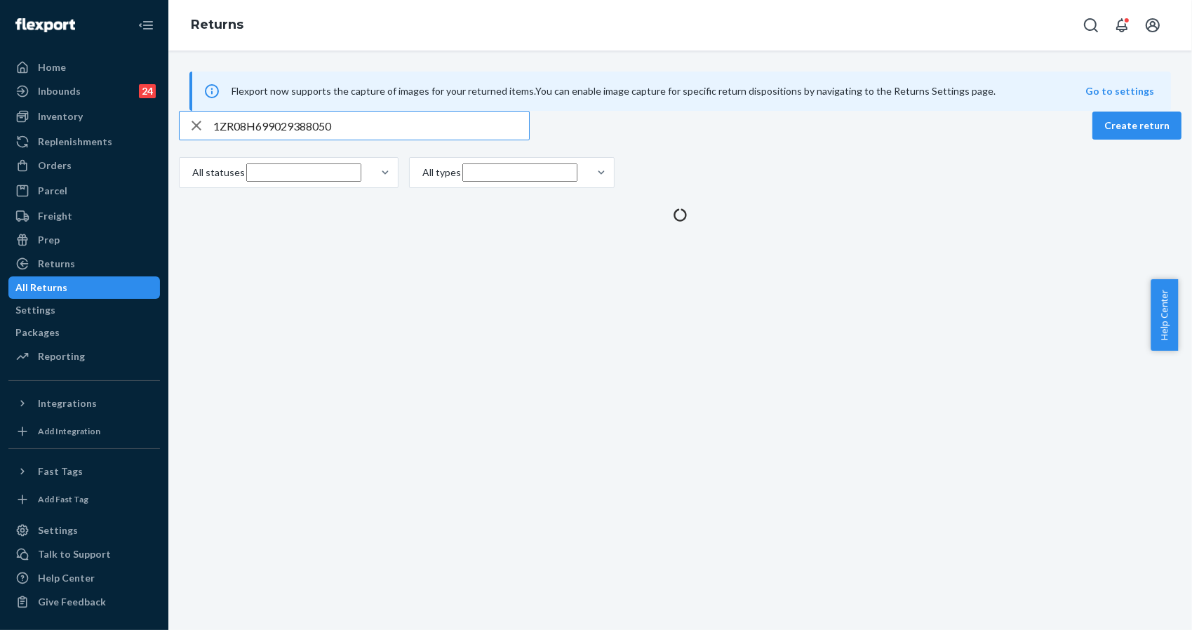
click at [361, 140] on input "1ZR08H699029388050" at bounding box center [371, 126] width 316 height 28
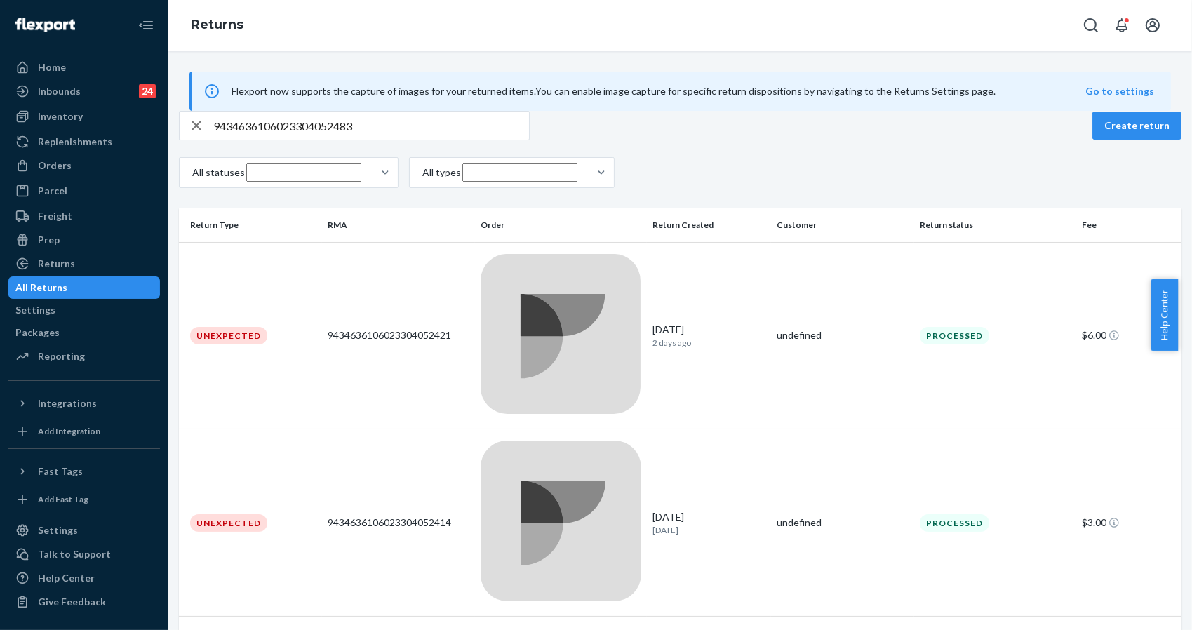
click at [523, 521] on div "Flexport now supports the capture of images for your returned items. You can en…" at bounding box center [680, 341] width 1024 height 580
click at [566, 516] on div "Flexport now supports the capture of images for your returned items. You can en…" at bounding box center [680, 341] width 1024 height 580
click at [380, 140] on input "9434636106023304052483" at bounding box center [371, 126] width 316 height 28
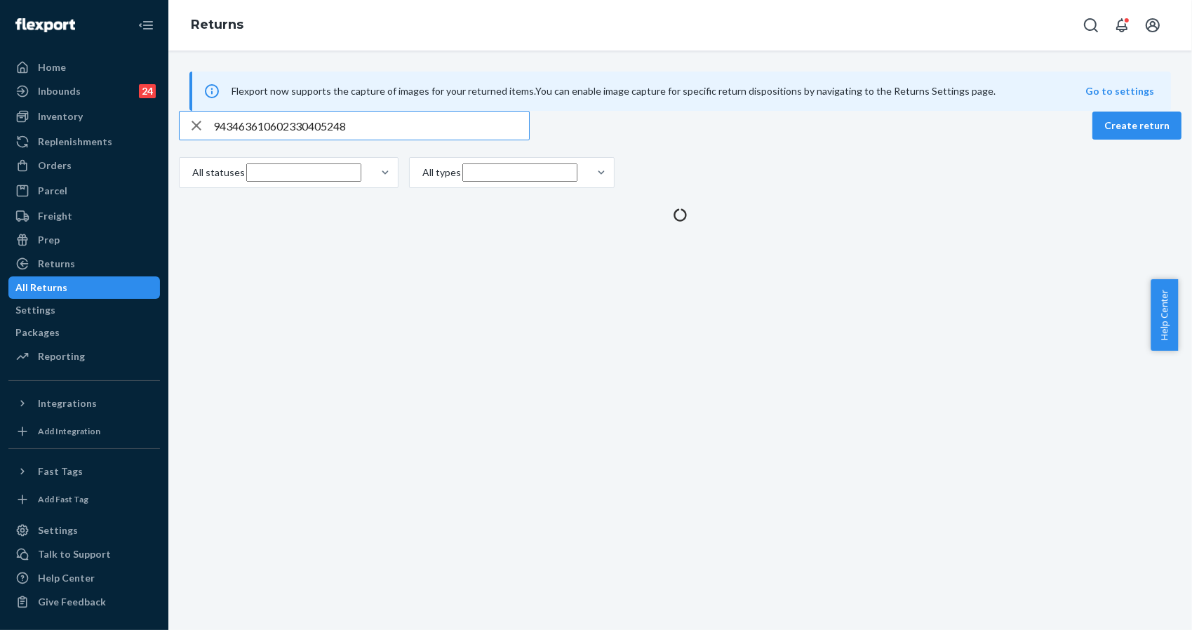
type input "9434636106023304052483"
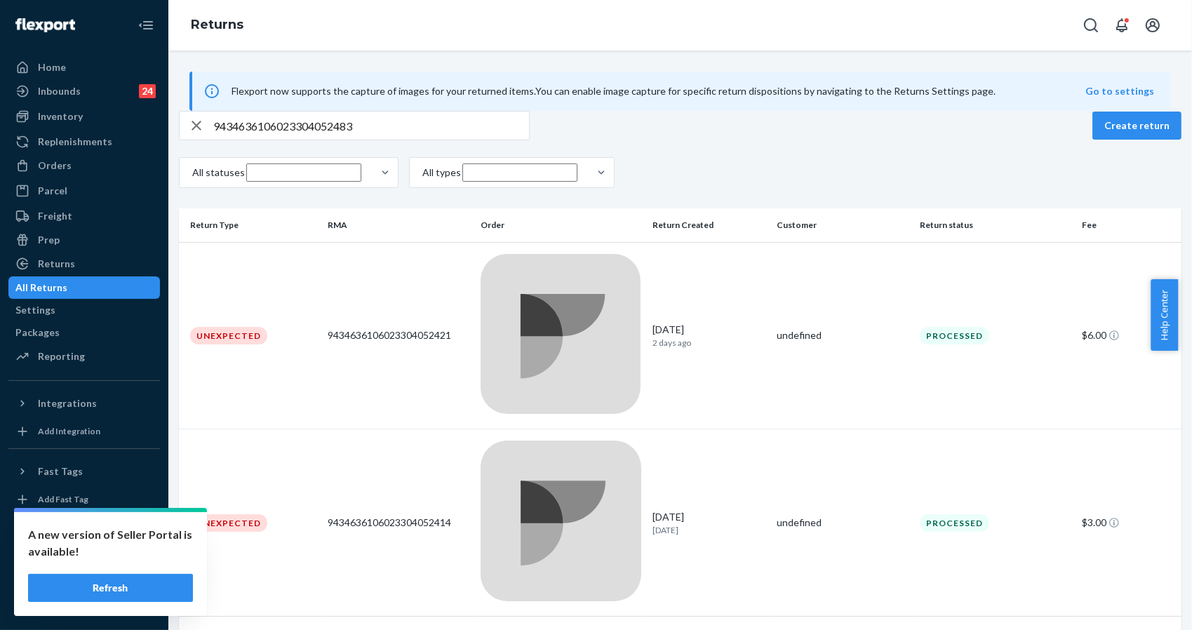
click at [996, 584] on div "Flexport now supports the capture of images for your returned items. You can en…" at bounding box center [680, 341] width 1024 height 580
click at [79, 161] on div "Orders" at bounding box center [84, 166] width 149 height 20
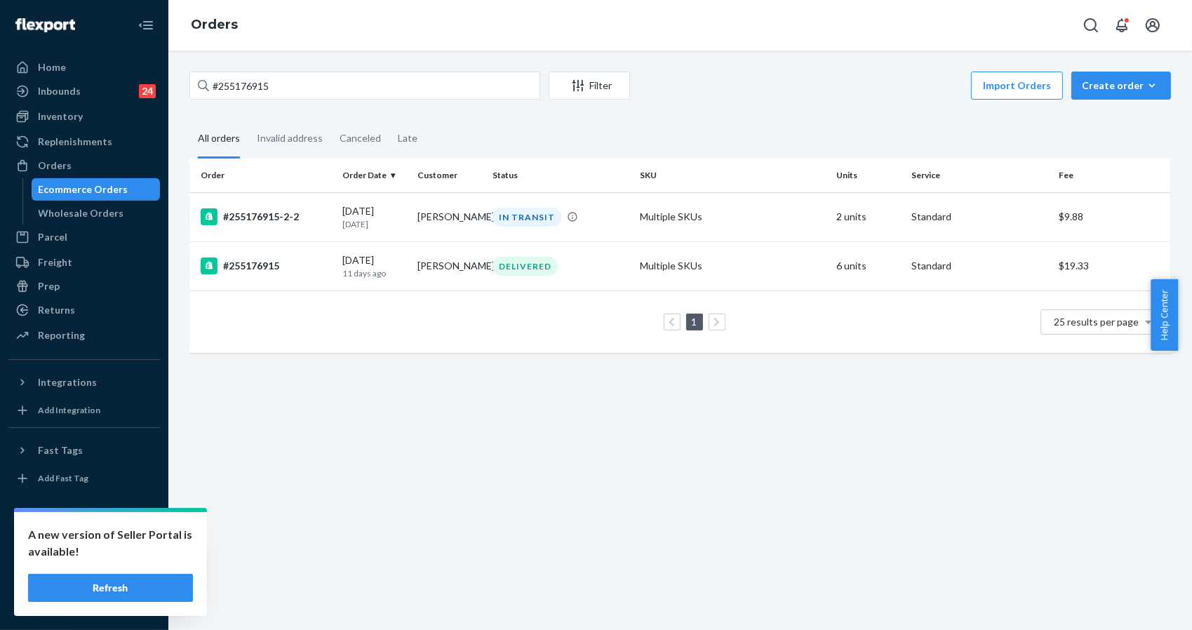
drag, startPoint x: 1003, startPoint y: 114, endPoint x: 949, endPoint y: 131, distance: 56.6
click at [1000, 115] on div "#255176915 Filter Import Orders Create order Ecommerce order Removal order All …" at bounding box center [680, 219] width 1003 height 295
click at [335, 87] on input "#255176915" at bounding box center [364, 86] width 351 height 28
paste input "MinimalistShortsSteelGreyLeopard2X"
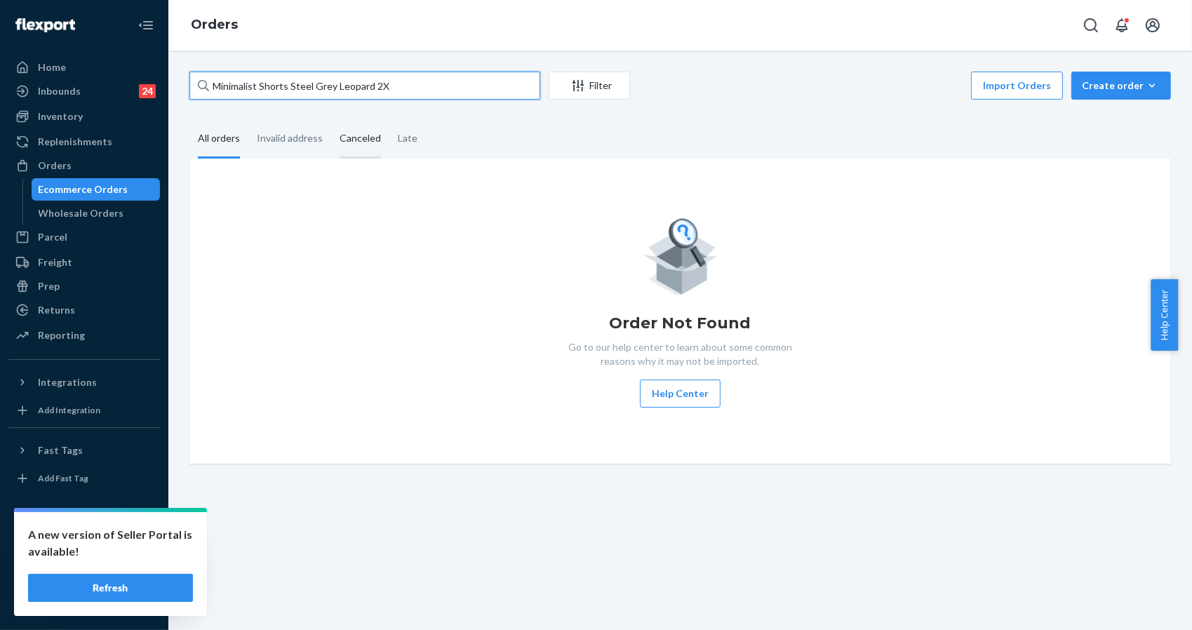
type input "Minimalist Shorts Steel Grey Leopard 2X"
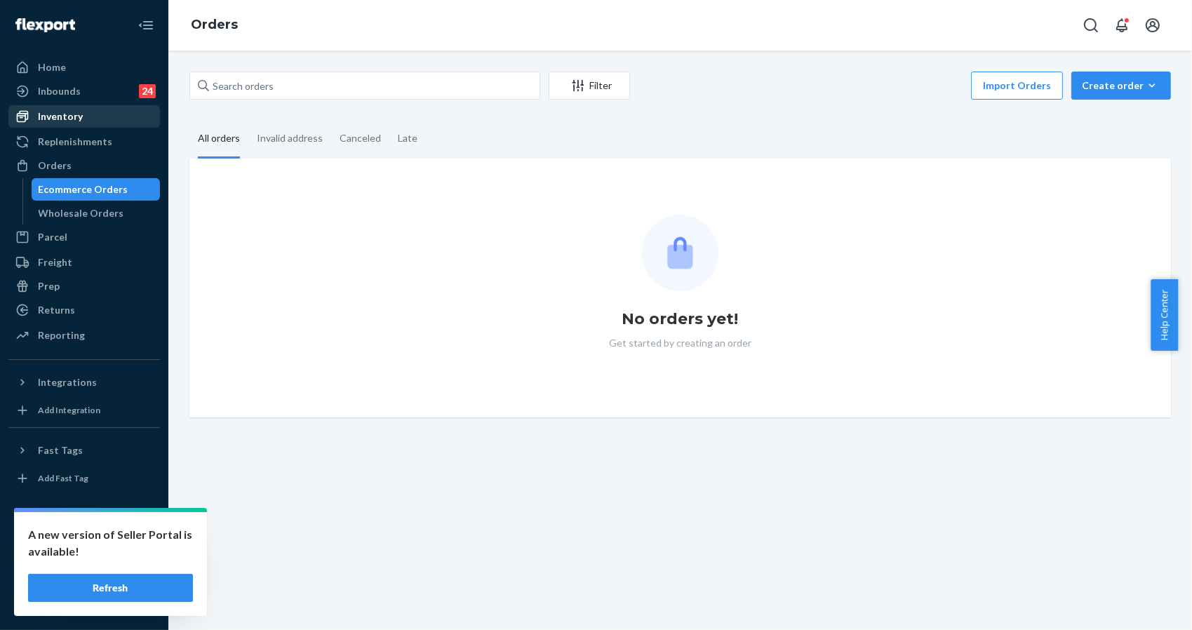
click at [71, 107] on div "Inventory" at bounding box center [84, 117] width 149 height 20
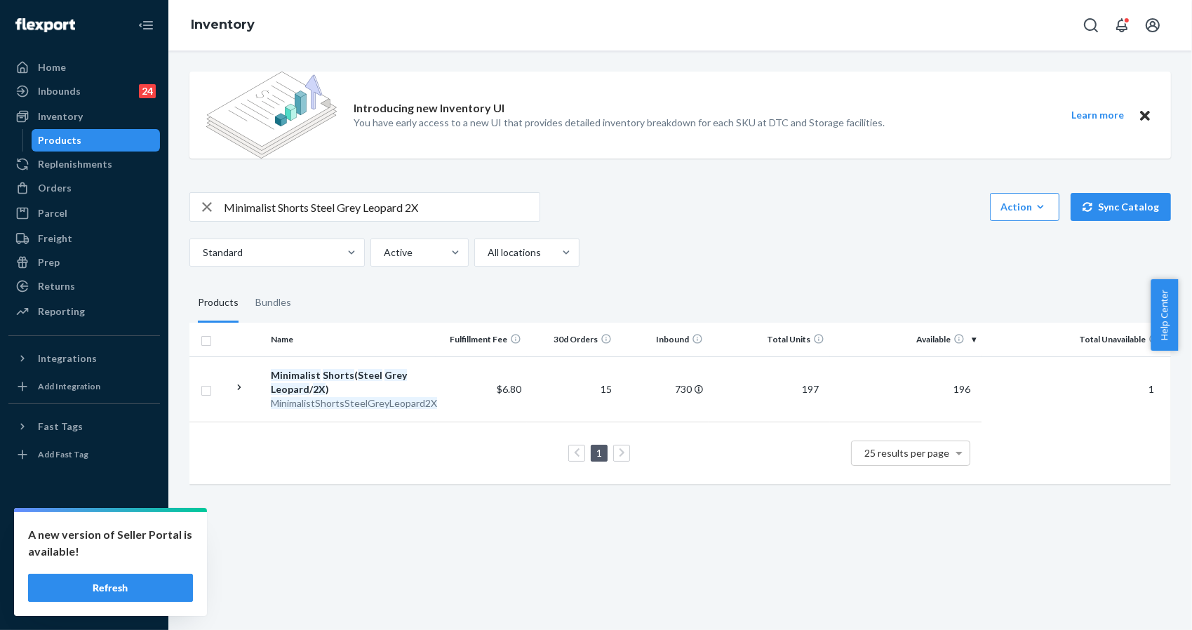
drag, startPoint x: 994, startPoint y: 123, endPoint x: 841, endPoint y: 121, distance: 153.7
click at [994, 123] on div "Introducing new Inventory UI You have early access to a new UI that provides de…" at bounding box center [680, 115] width 982 height 87
click at [441, 203] on input "Minimalist Shorts Steel Grey Leopard 2X" at bounding box center [382, 207] width 316 height 28
paste input "Cloud Zip Hoodie Maroon / L"
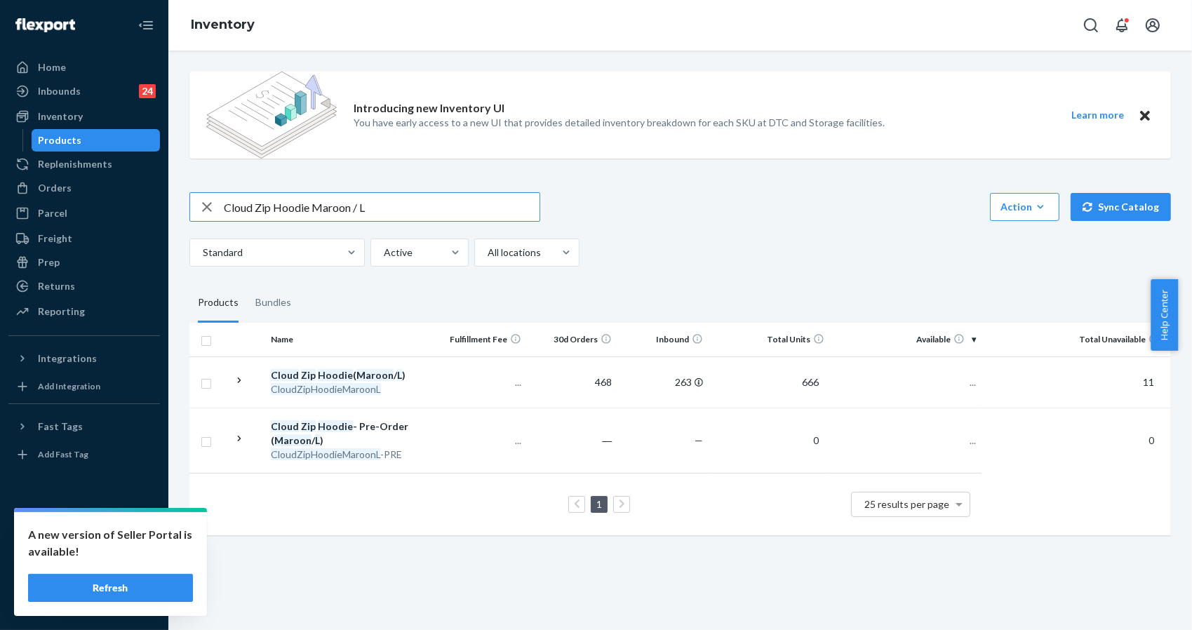
click at [457, 206] on input "Cloud Zip Hoodie Maroon / L" at bounding box center [382, 207] width 316 height 28
type input "Minimalist Shorts Steel Grey Leopard 2X"
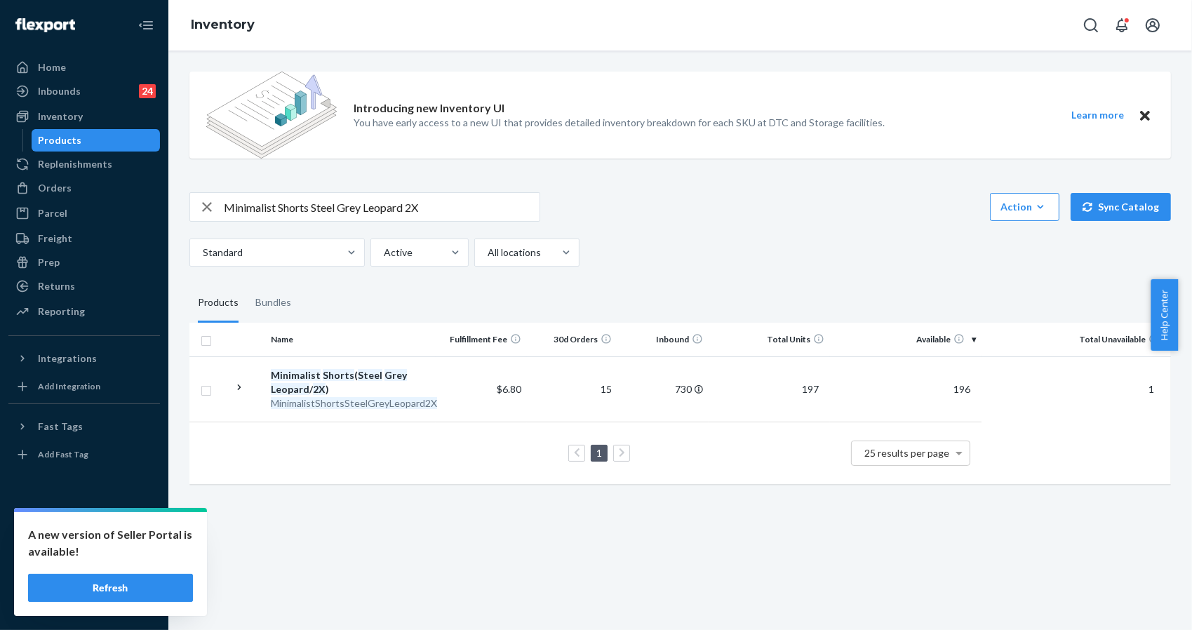
click at [1014, 260] on div "Standard Active All locations" at bounding box center [674, 253] width 971 height 28
click at [86, 190] on div "Orders" at bounding box center [84, 188] width 149 height 20
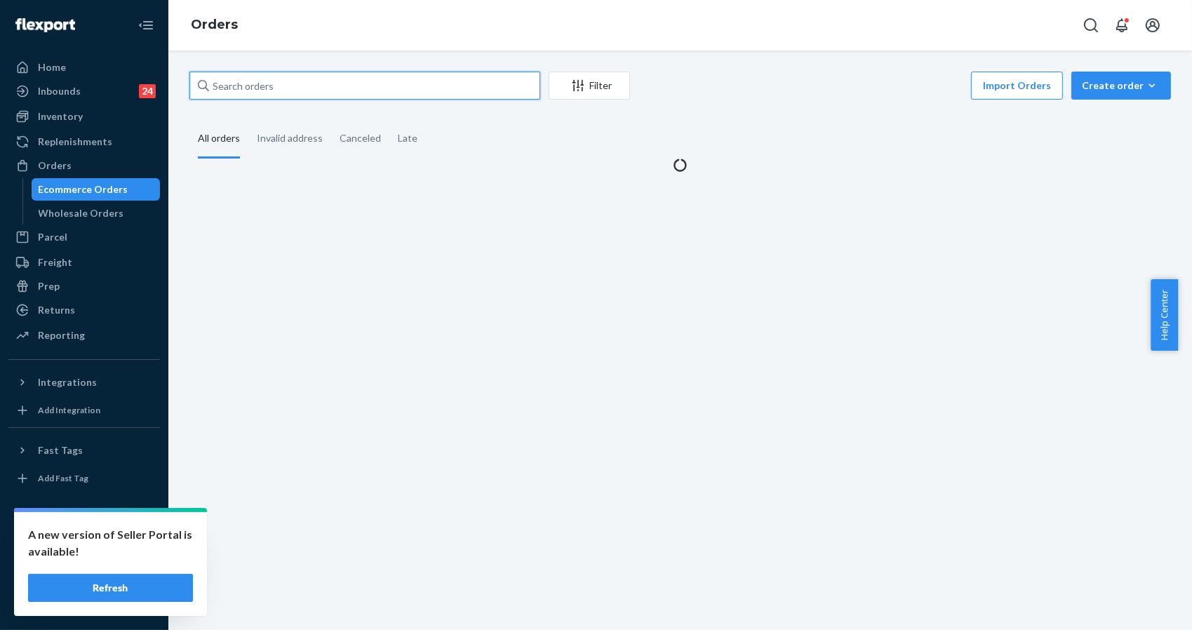
click at [276, 90] on input "text" at bounding box center [364, 86] width 351 height 28
paste input "#255002728"
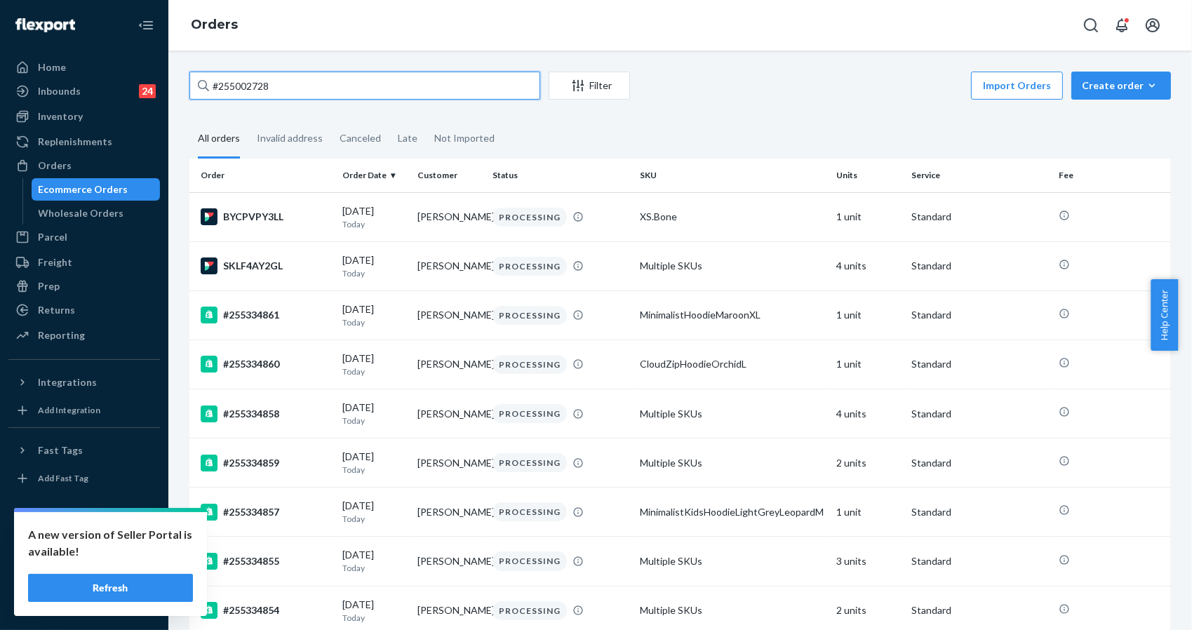
type input "#255002728"
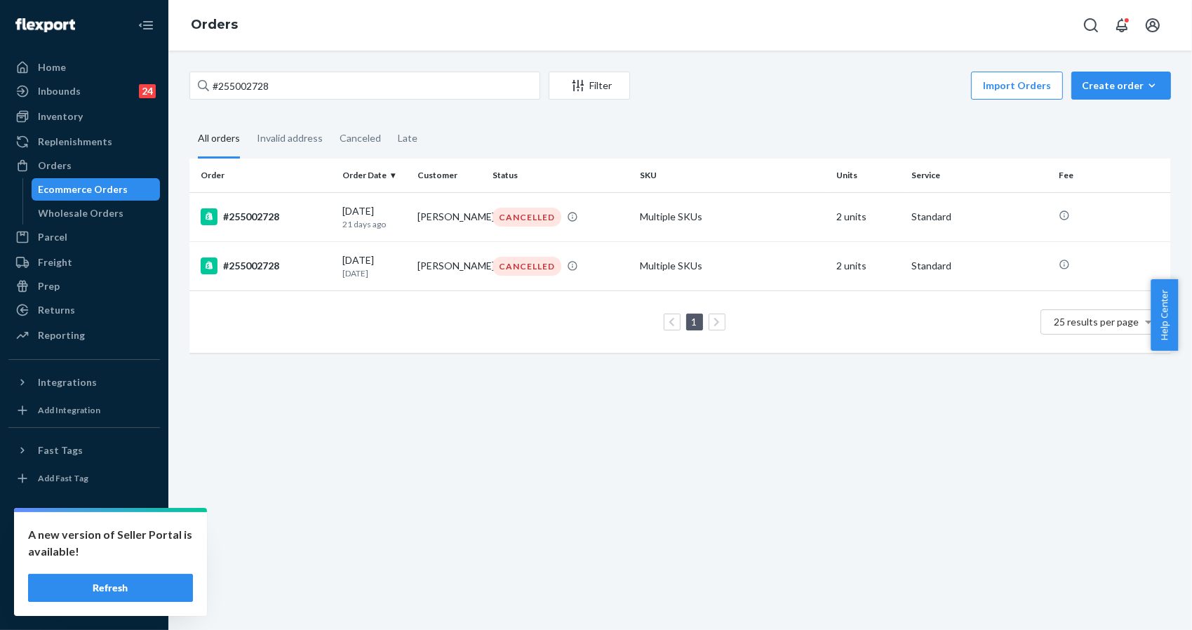
click at [1059, 585] on div "#255002728 Filter Import Orders Create order Ecommerce order Removal order All …" at bounding box center [680, 341] width 1024 height 580
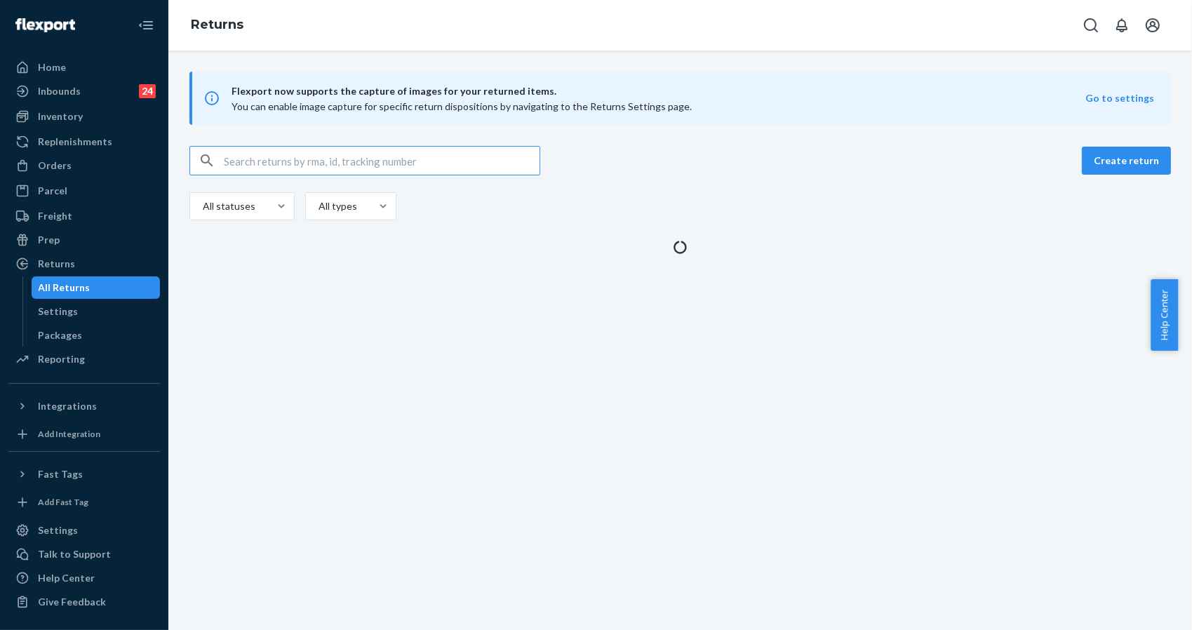
click at [273, 169] on input "text" at bounding box center [382, 161] width 316 height 28
paste input "1ZX8R1710343295160"
type input "1ZX8R1710343295160"
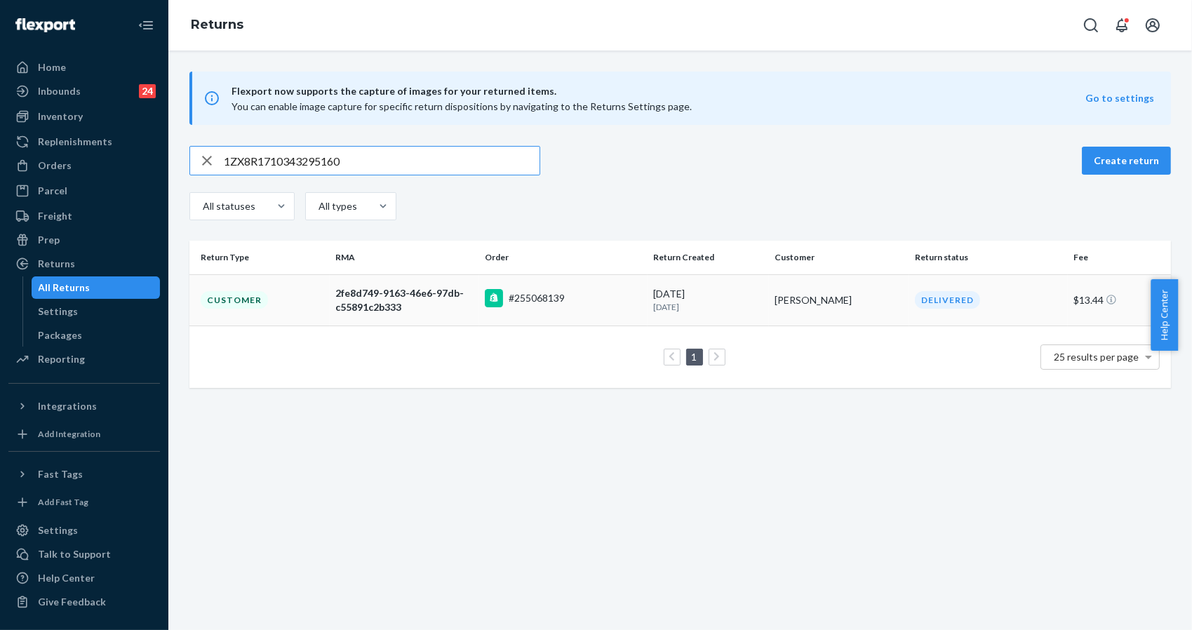
click at [236, 305] on div "Customer" at bounding box center [234, 300] width 67 height 18
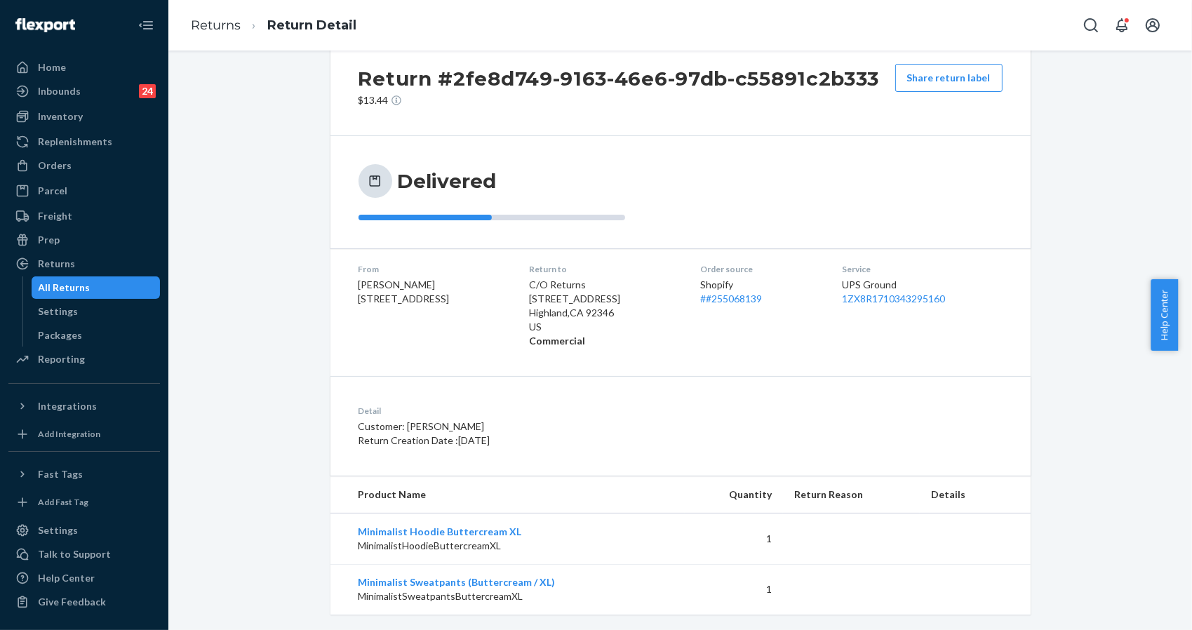
scroll to position [55, 0]
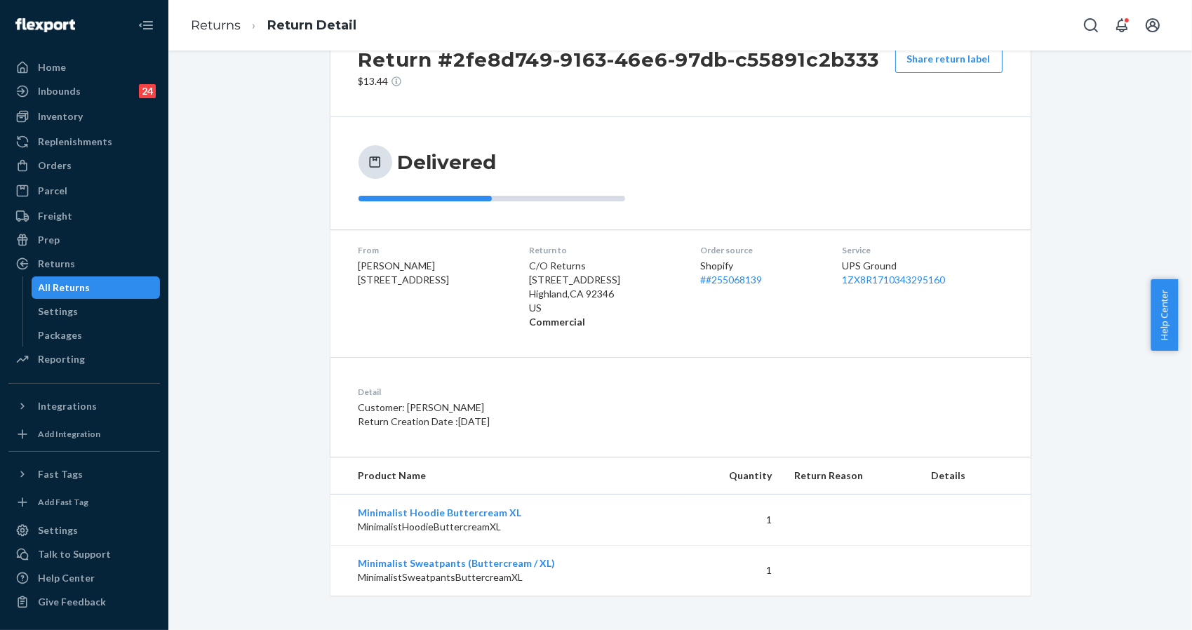
click at [1024, 183] on div "Return #2fe8d749-9163-46e6-97db-c55891c2b333 $13.44 Share return label Delivere…" at bounding box center [680, 306] width 721 height 579
click at [1087, 110] on div "Return #2fe8d749-9163-46e6-97db-c55891c2b333 $13.44 Share return label Delivere…" at bounding box center [680, 306] width 1003 height 579
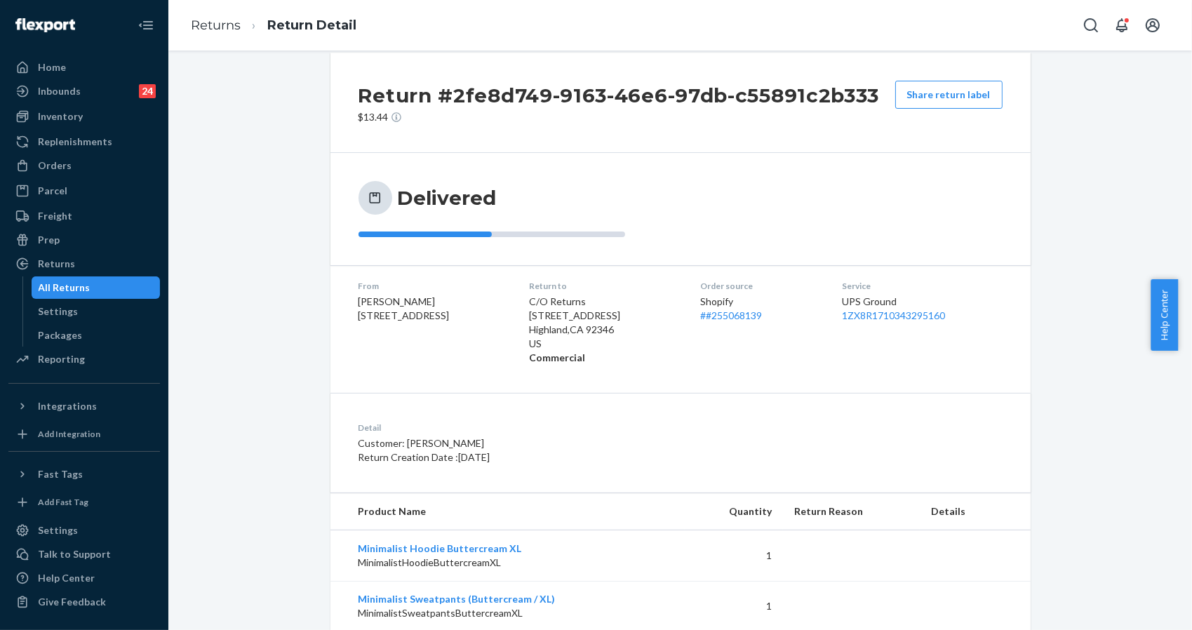
scroll to position [0, 0]
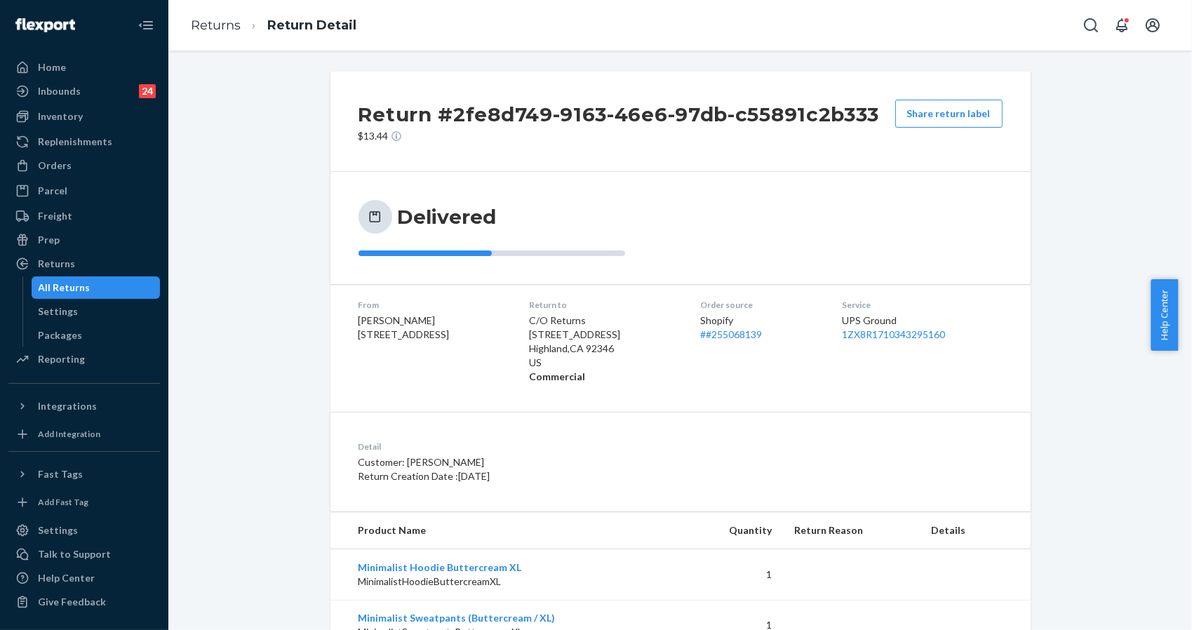
click at [795, 336] on div "Shopify # #255068139" at bounding box center [759, 328] width 119 height 28
click at [794, 335] on div "Shopify # #255068139" at bounding box center [759, 328] width 119 height 28
drag, startPoint x: 794, startPoint y: 335, endPoint x: 731, endPoint y: 342, distance: 63.5
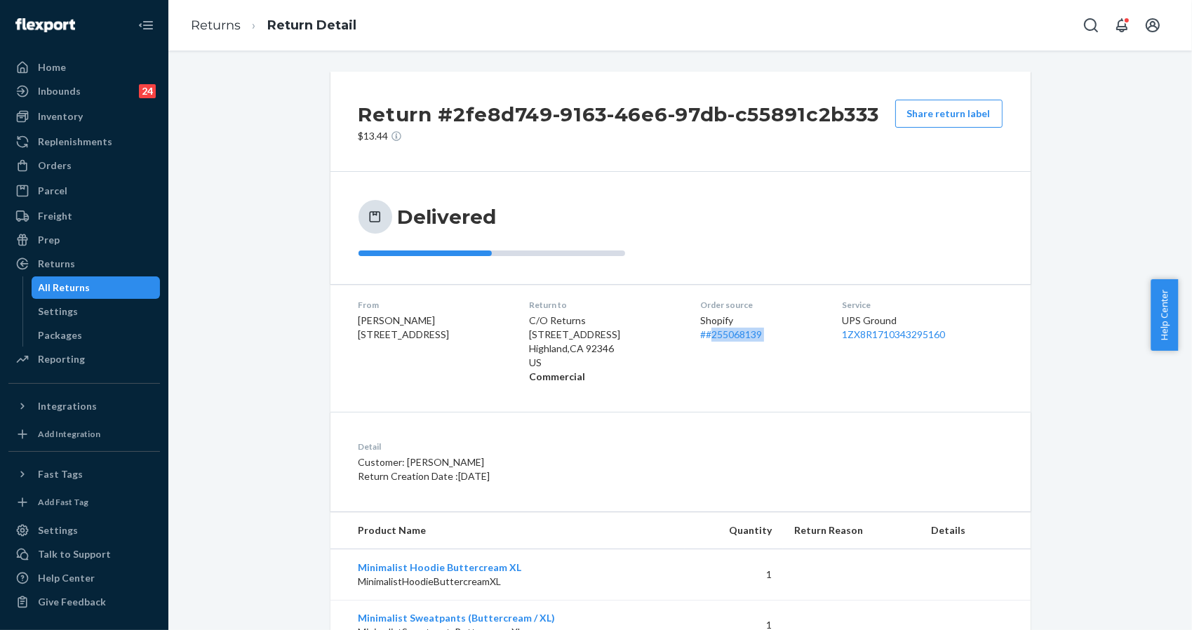
click at [731, 342] on div "Order source Shopify # #255068139" at bounding box center [759, 341] width 119 height 85
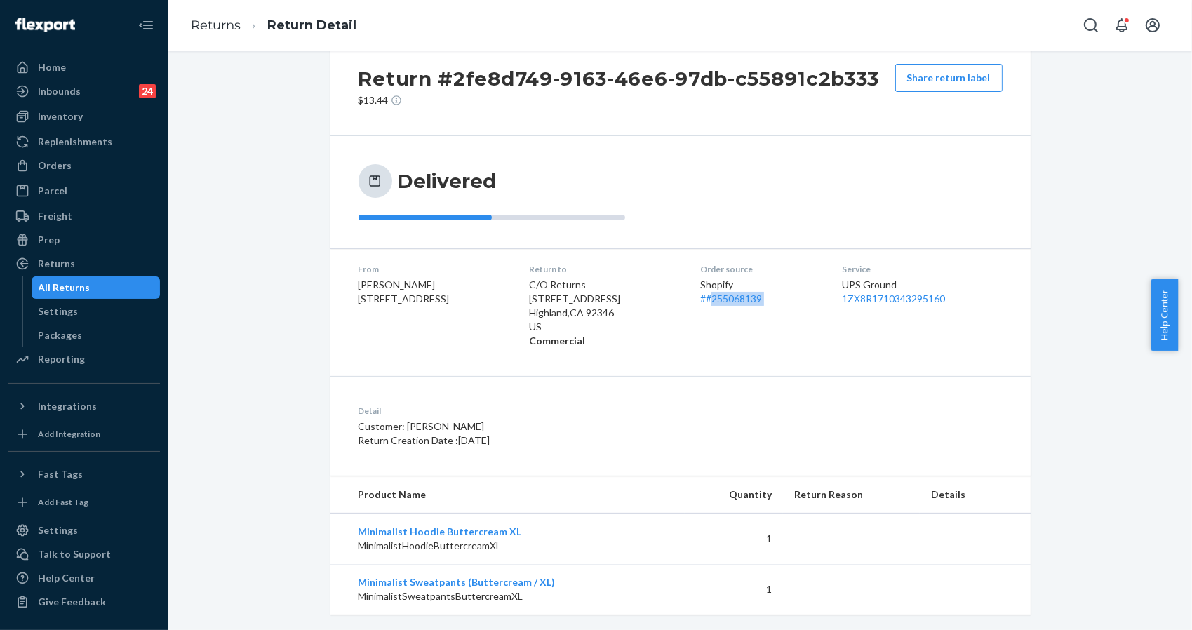
scroll to position [55, 0]
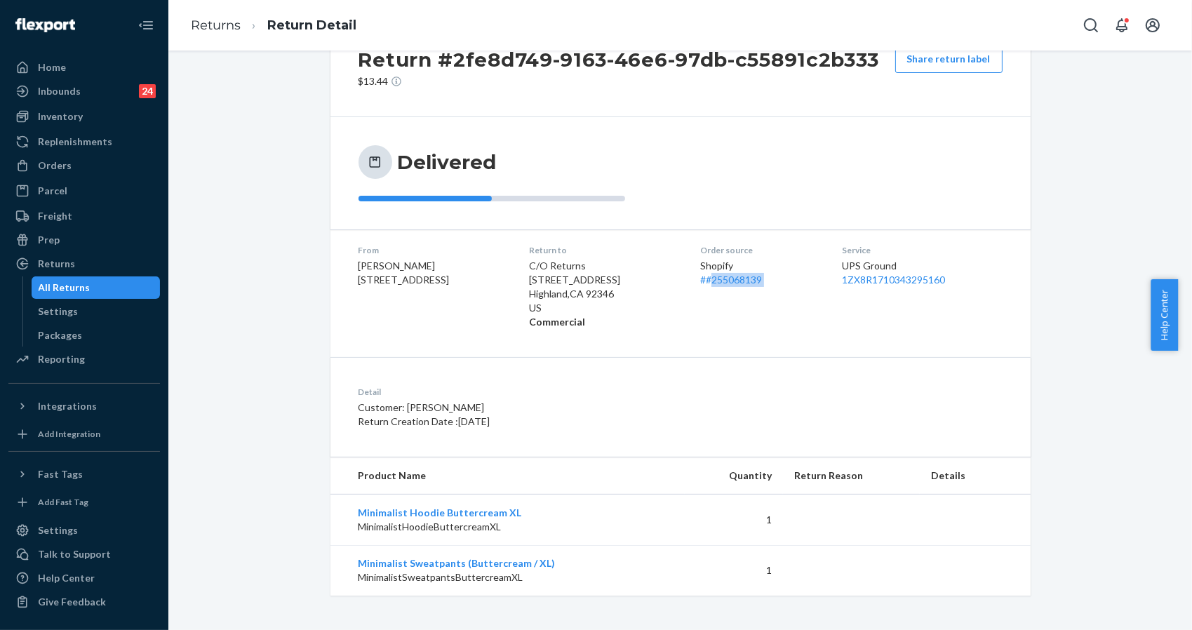
click at [714, 306] on div "Order source Shopify # #255068139" at bounding box center [759, 286] width 119 height 85
drag, startPoint x: 781, startPoint y: 279, endPoint x: 713, endPoint y: 275, distance: 68.2
click at [713, 275] on div "Shopify # #255068139" at bounding box center [759, 273] width 119 height 28
copy link "255068139"
drag, startPoint x: 520, startPoint y: 507, endPoint x: 433, endPoint y: 507, distance: 87.0
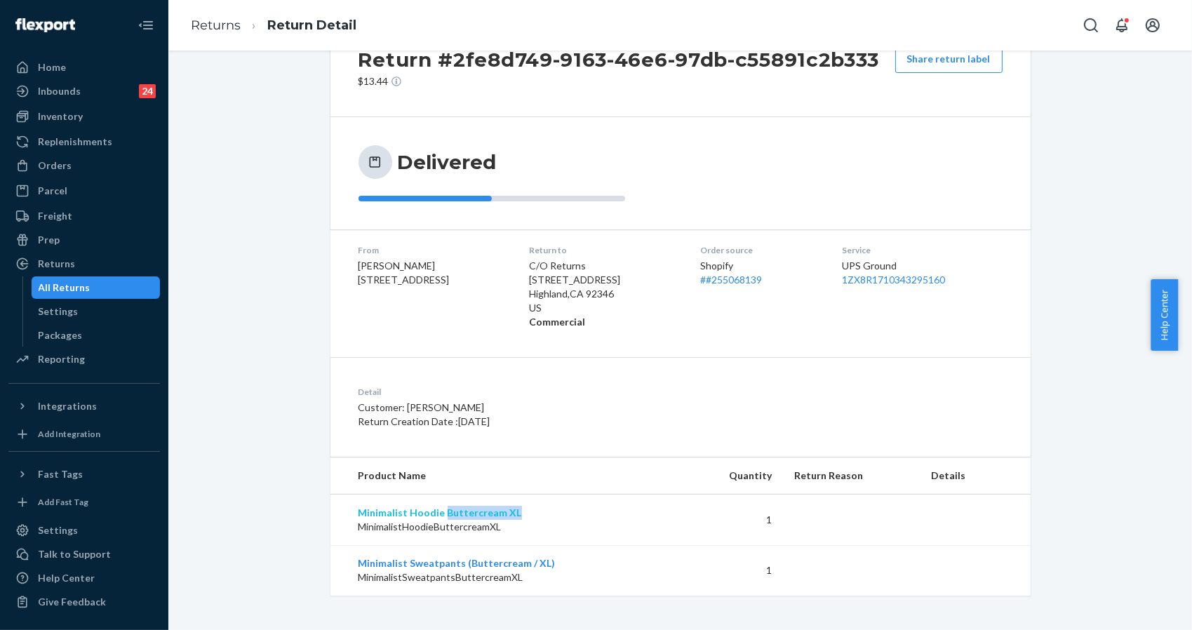
click at [433, 507] on td "Minimalist Hoodie Buttercream XL MinimalistHoodieButtercreamXL" at bounding box center [507, 520] width 355 height 51
copy link "Buttercream XL"
click at [1041, 135] on div "Return #2fe8d749-9163-46e6-97db-c55891c2b333 $13.44 Share return label Delivere…" at bounding box center [680, 306] width 1003 height 579
click at [1061, 201] on div "Return #2fe8d749-9163-46e6-97db-c55891c2b333 $13.44 Share return label Delivere…" at bounding box center [680, 306] width 1003 height 579
click at [982, 570] on td at bounding box center [975, 570] width 111 height 51
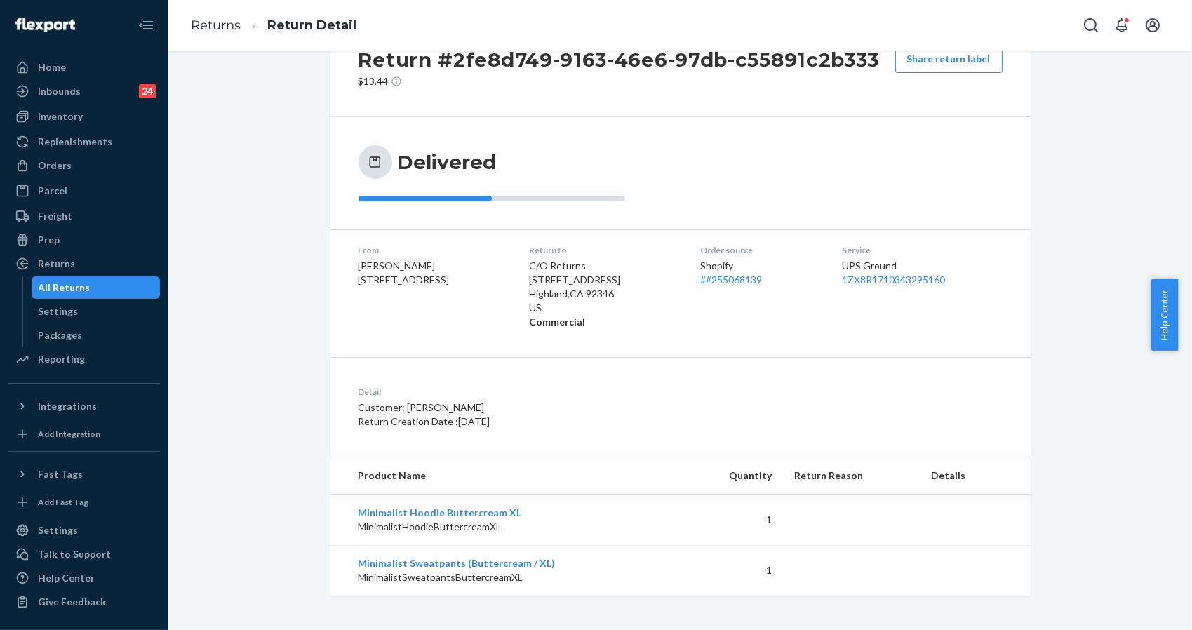
click at [1044, 402] on div "Return #2fe8d749-9163-46e6-97db-c55891c2b333 $13.44 Share return label Delivere…" at bounding box center [680, 306] width 1003 height 579
click at [1059, 561] on div "Return #2fe8d749-9163-46e6-97db-c55891c2b333 $13.44 Share return label Delivere…" at bounding box center [680, 306] width 1003 height 579
